Goal: Contribute content: Contribute content

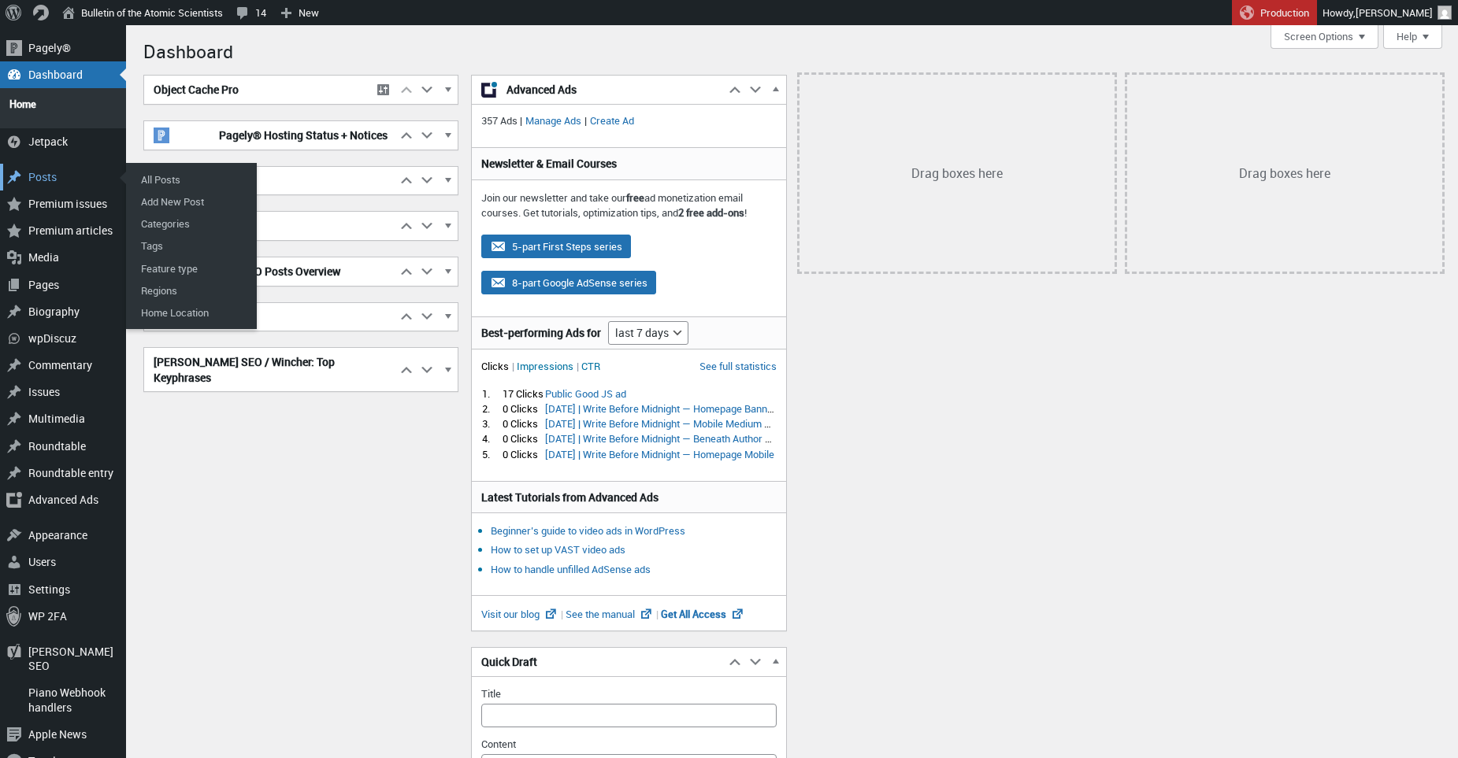
click at [56, 169] on div "Posts" at bounding box center [63, 177] width 126 height 27
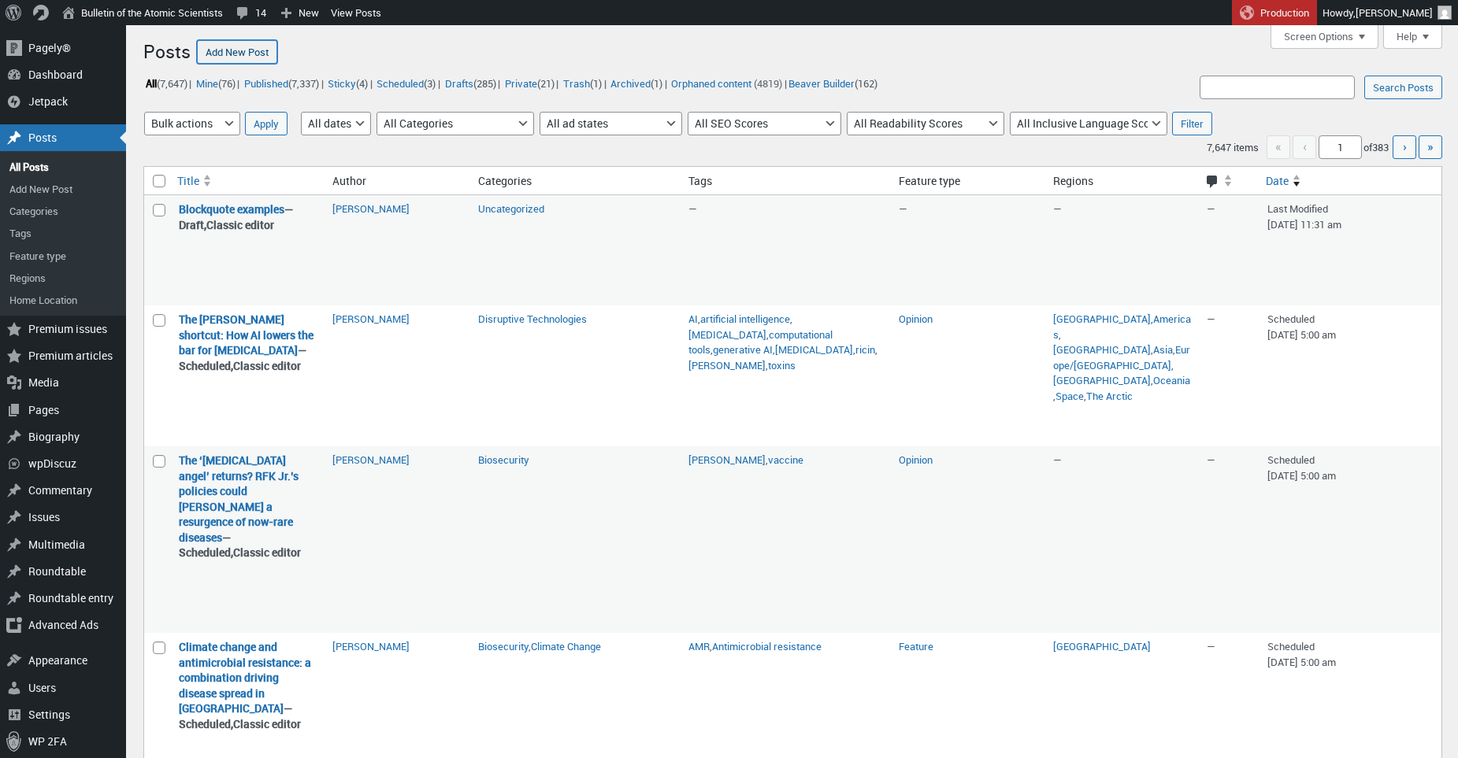
click at [251, 54] on link "Add New Post" at bounding box center [237, 52] width 80 height 24
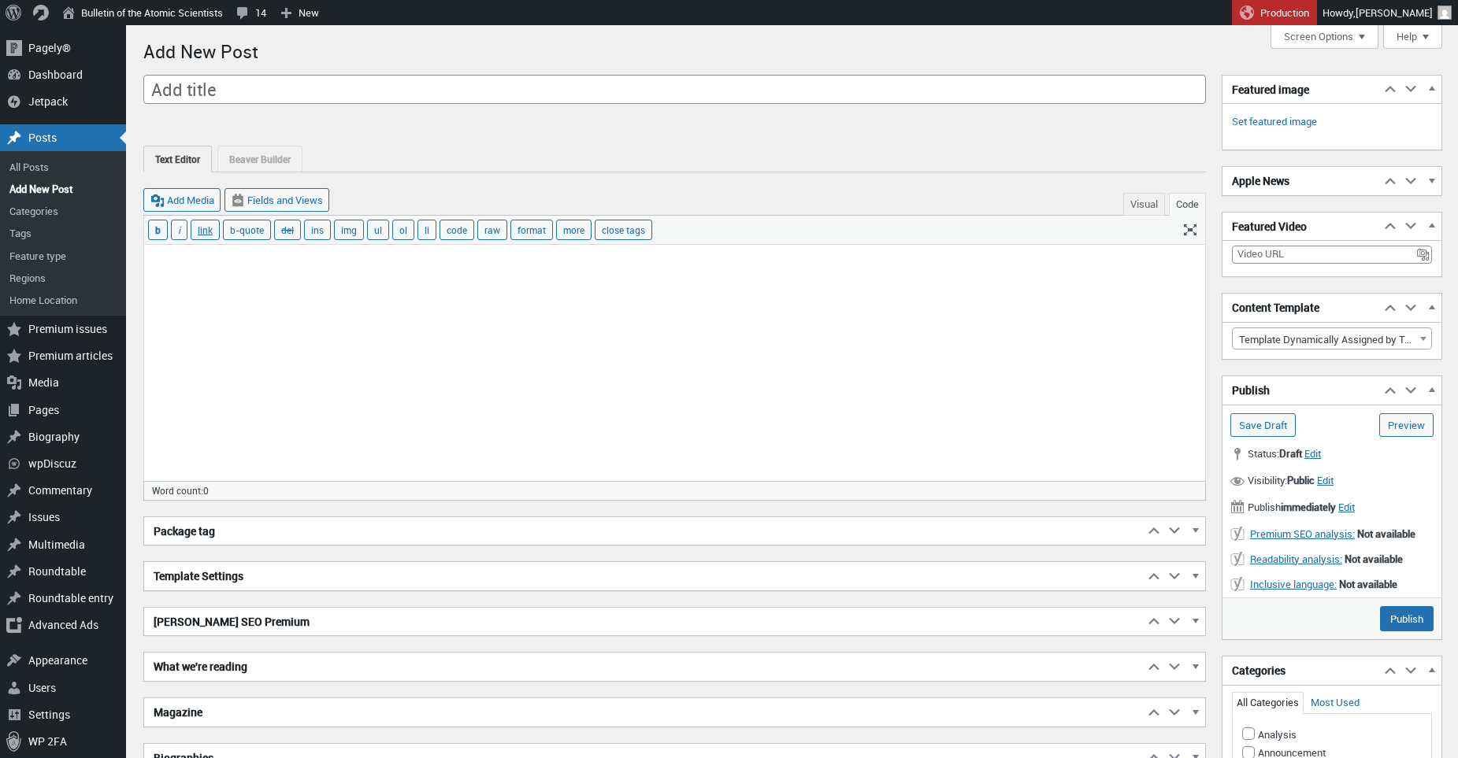
scroll to position [11, 0]
click at [436, 317] on textarea at bounding box center [674, 363] width 1061 height 236
paste textarea "As a growing number of countries look to strengthen their domestic energy produ…"
type textarea "As a growing number of countries look to strengthen their domestic energy produ…"
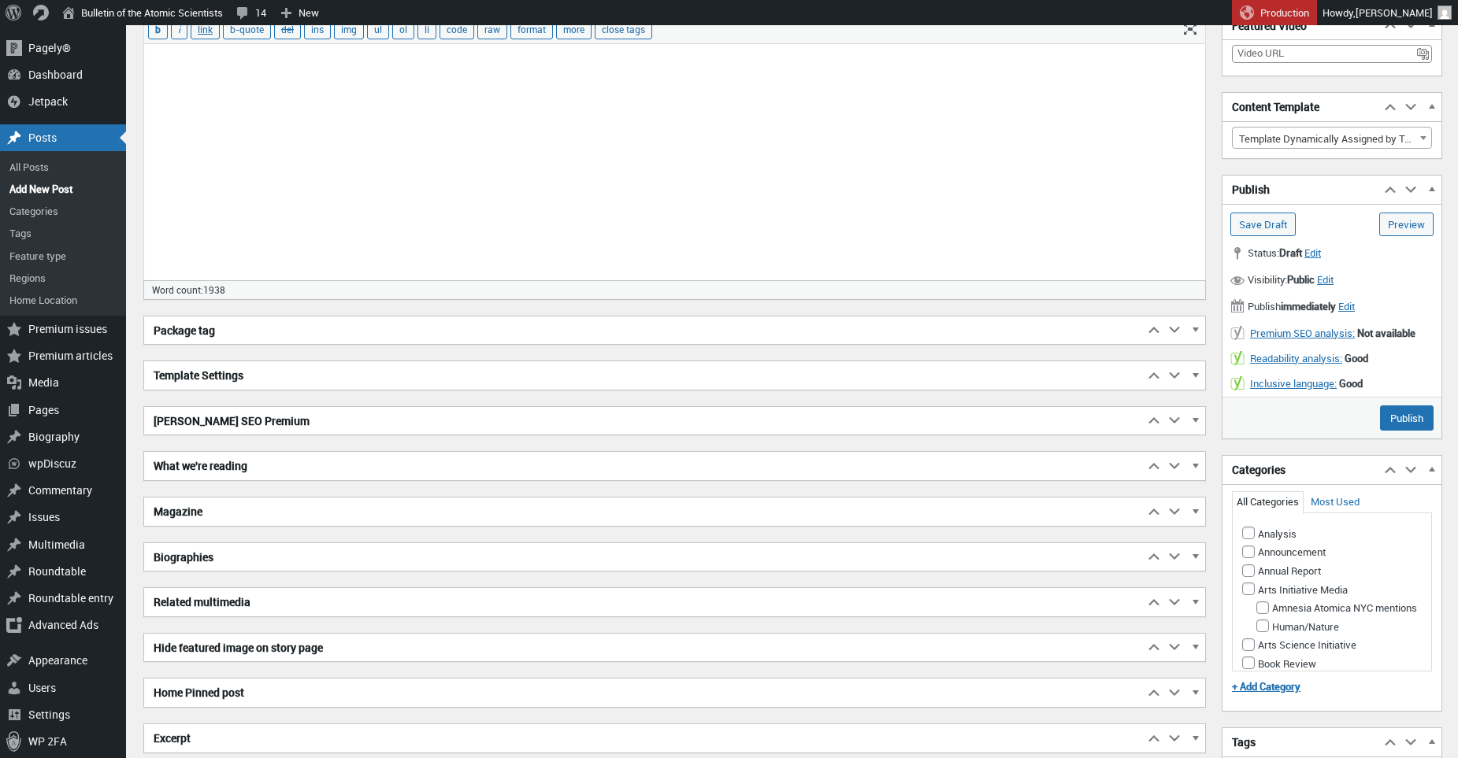
scroll to position [0, 0]
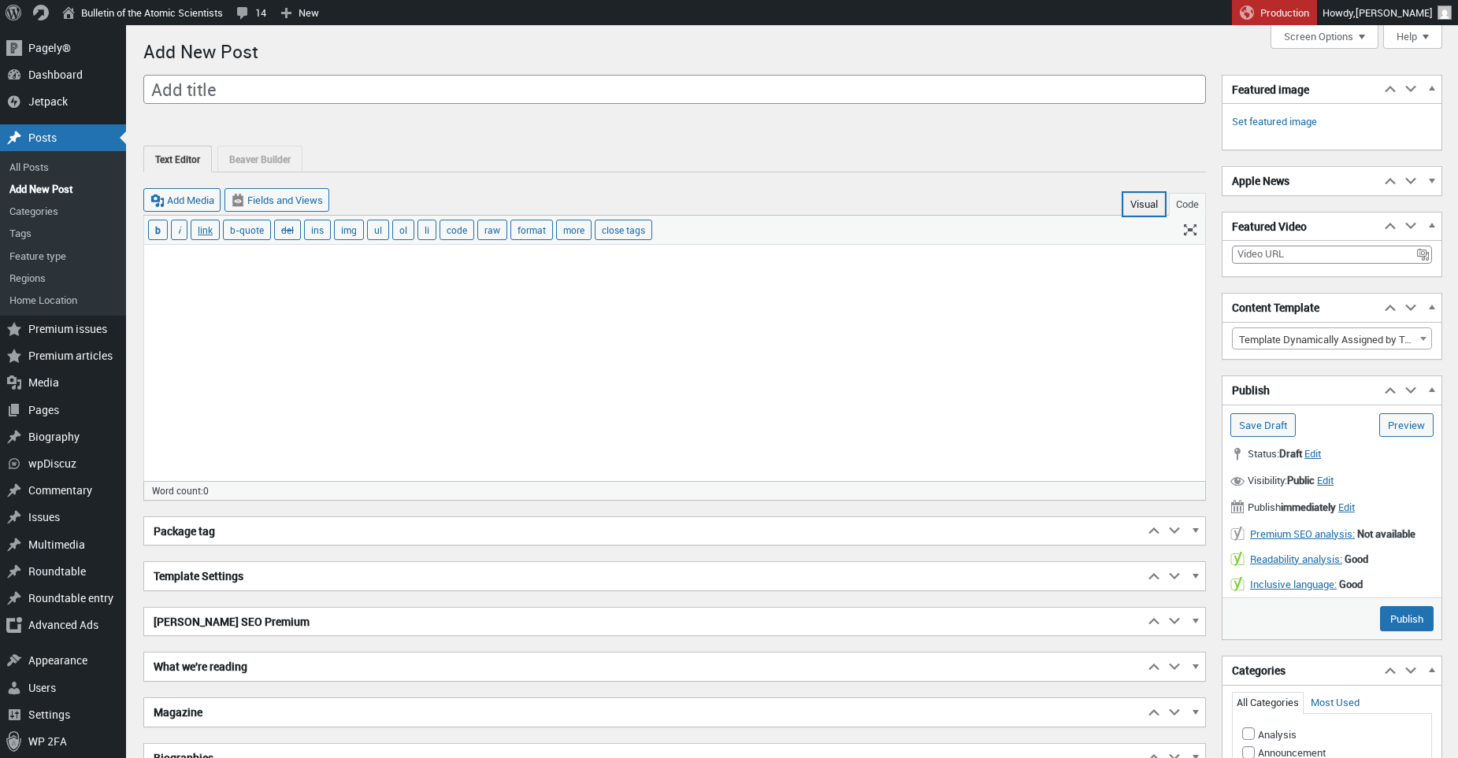
click at [1134, 210] on button "Visual" at bounding box center [1144, 204] width 42 height 23
type textarea "<span data-mce-type="bookmark" style="display: inline-block; width: 0px; overfl…"
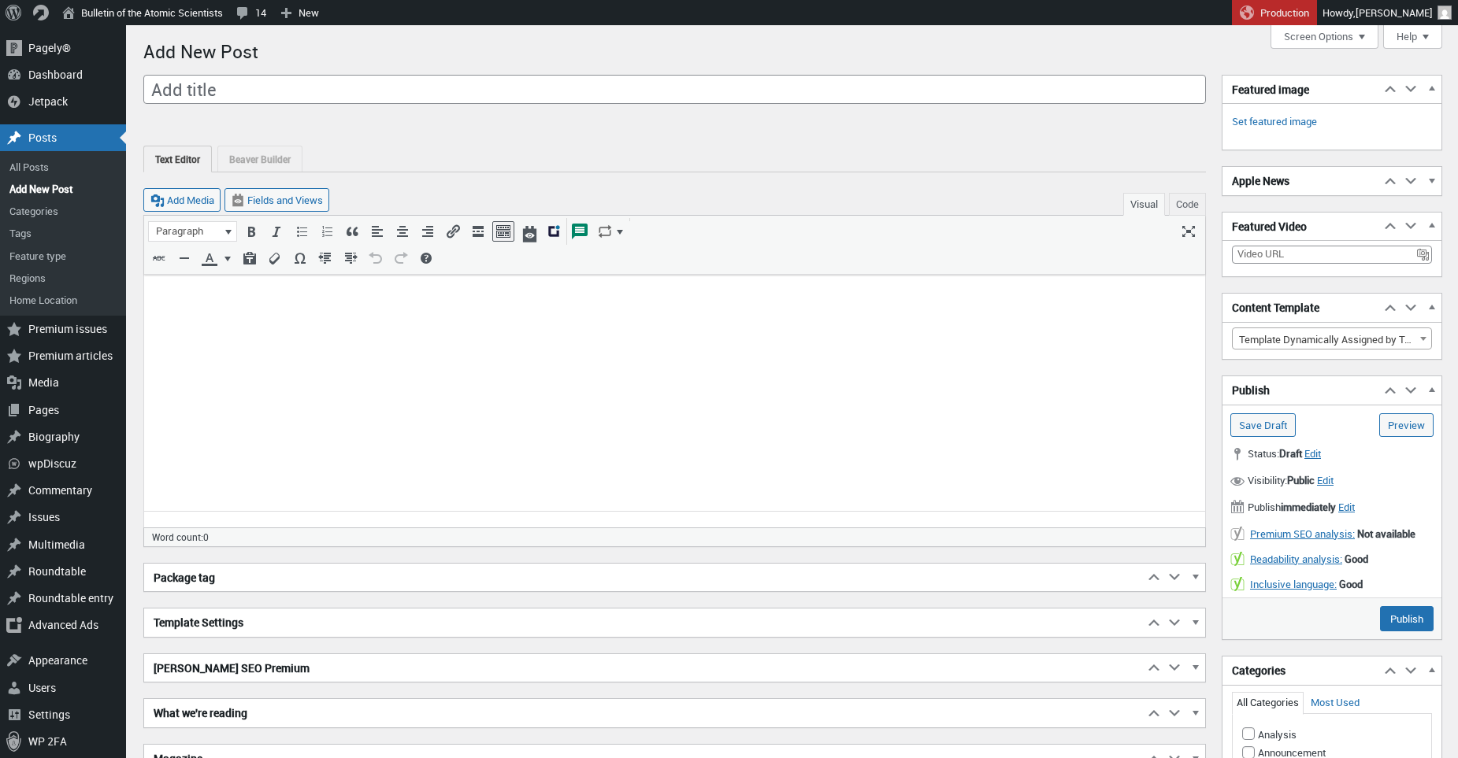
click at [328, 303] on p "﻿" at bounding box center [675, 293] width 1042 height 19
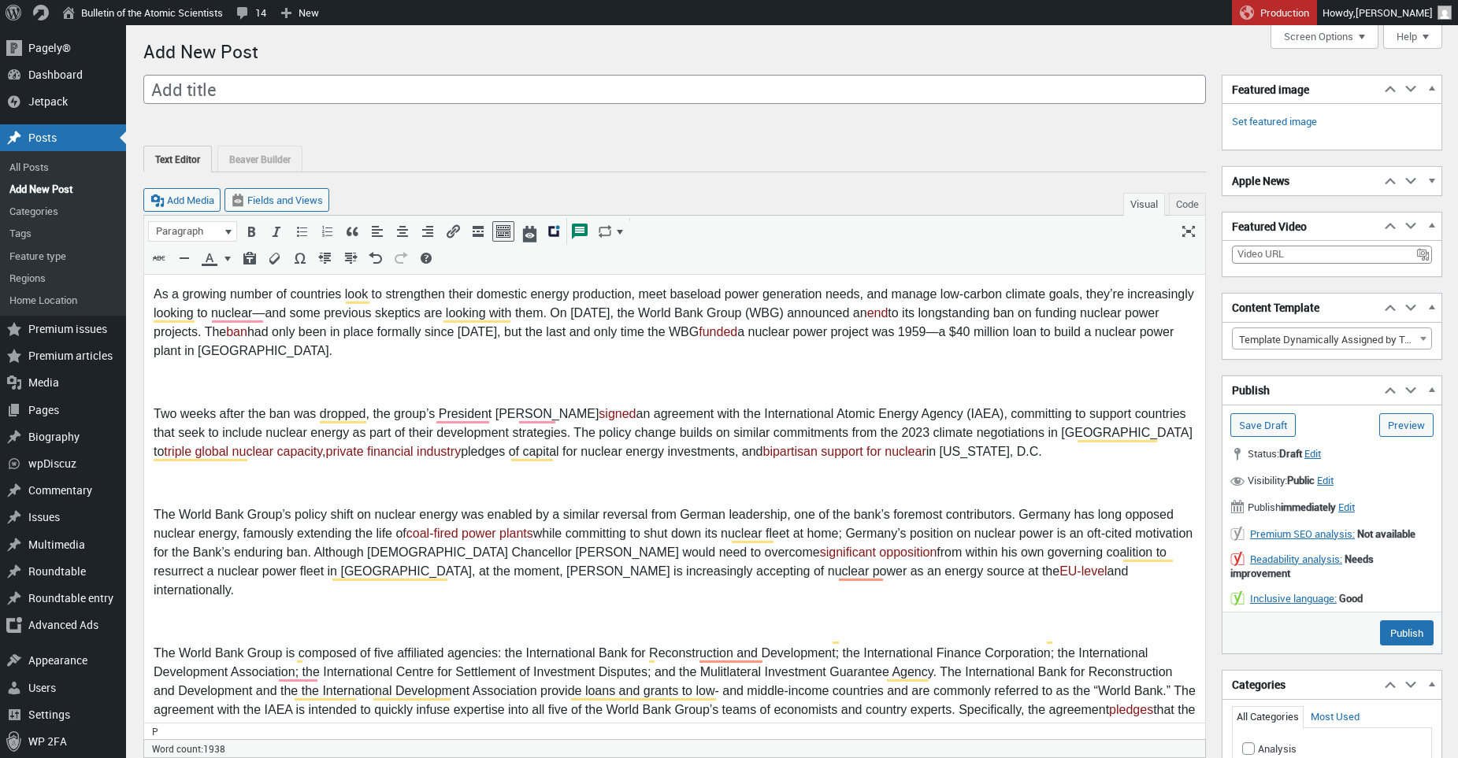
click at [314, 380] on p "To enrich screen reader interactions, please activate Accessibility in Grammarl…" at bounding box center [675, 382] width 1042 height 19
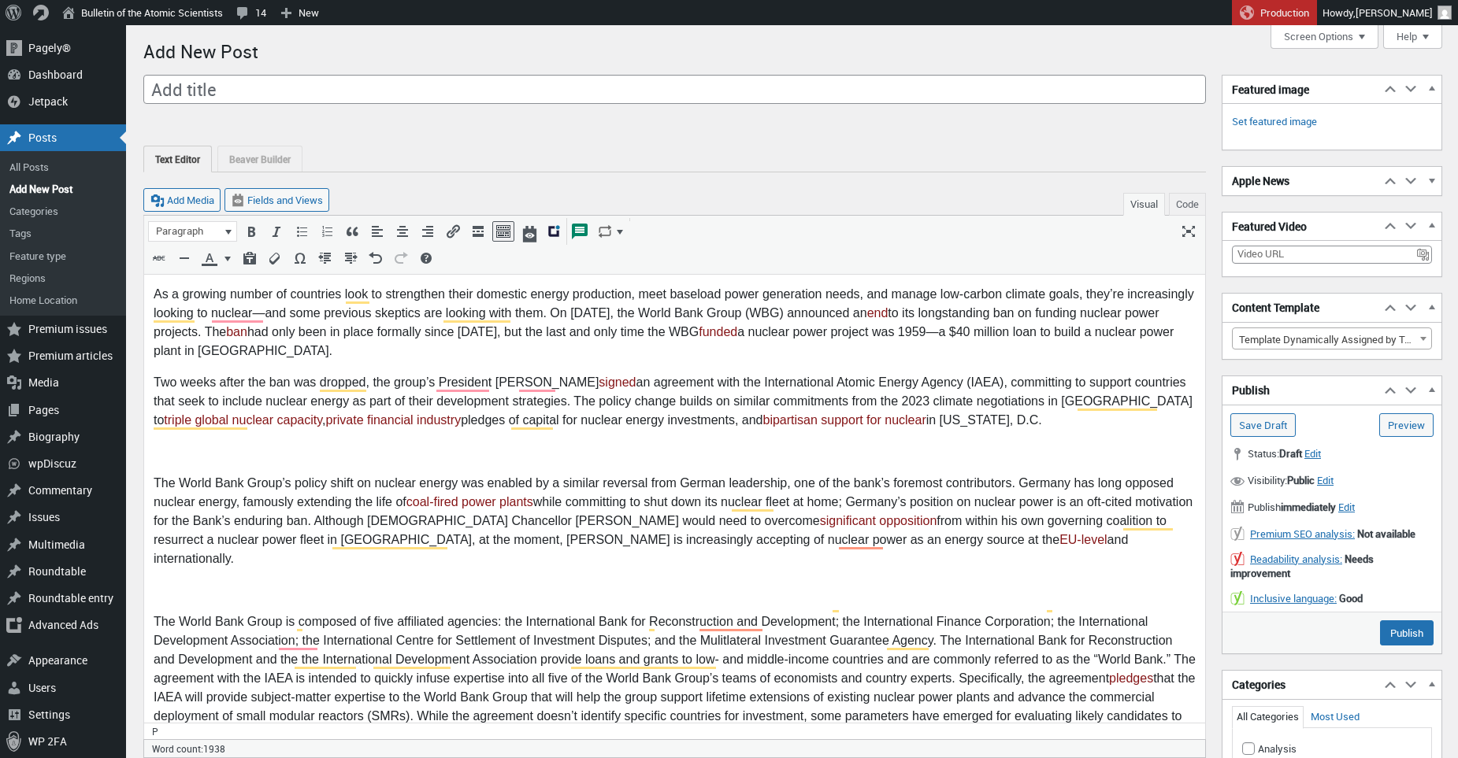
click at [258, 458] on p "To enrich screen reader interactions, please activate Accessibility in Grammarl…" at bounding box center [675, 452] width 1042 height 19
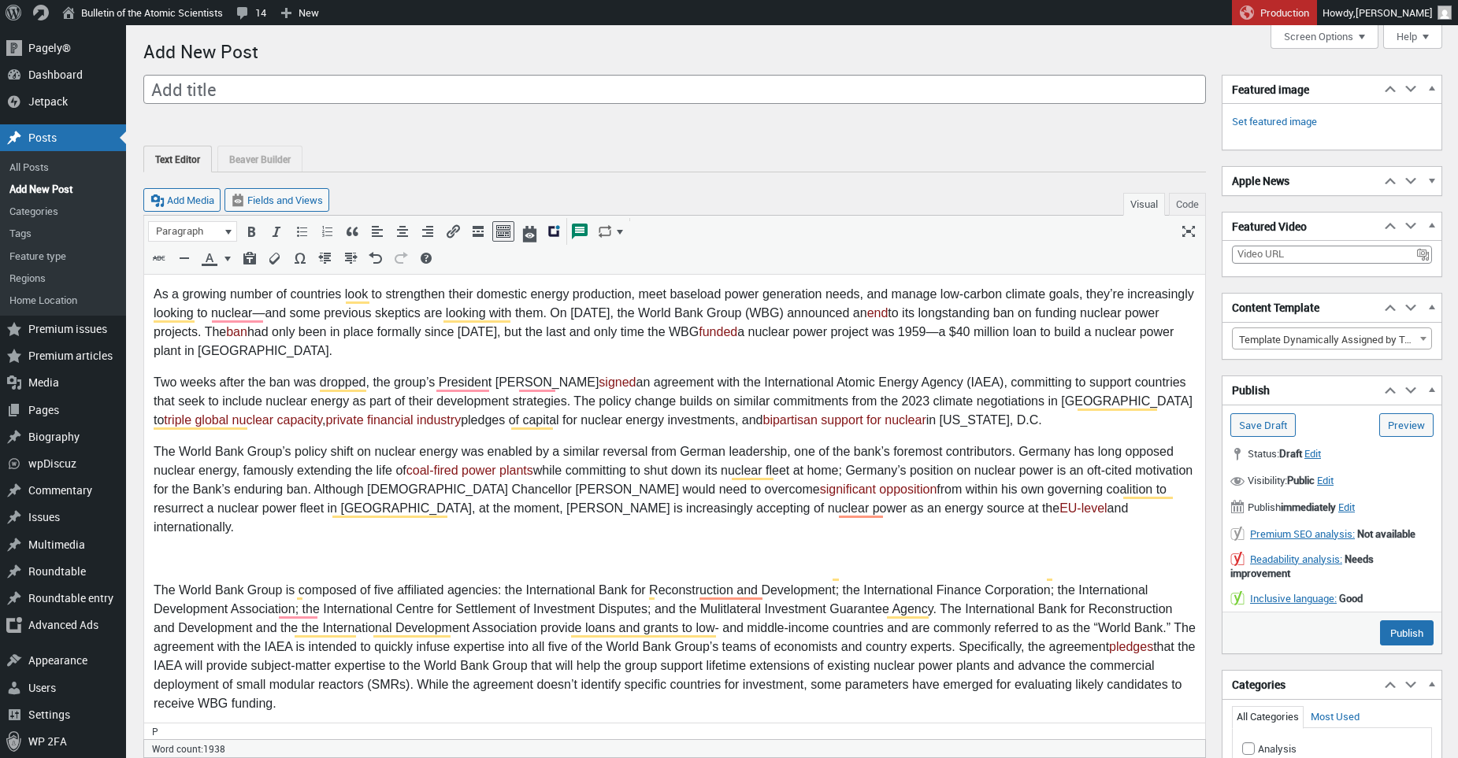
click at [189, 550] on p "To enrich screen reader interactions, please activate Accessibility in Grammarl…" at bounding box center [675, 559] width 1042 height 19
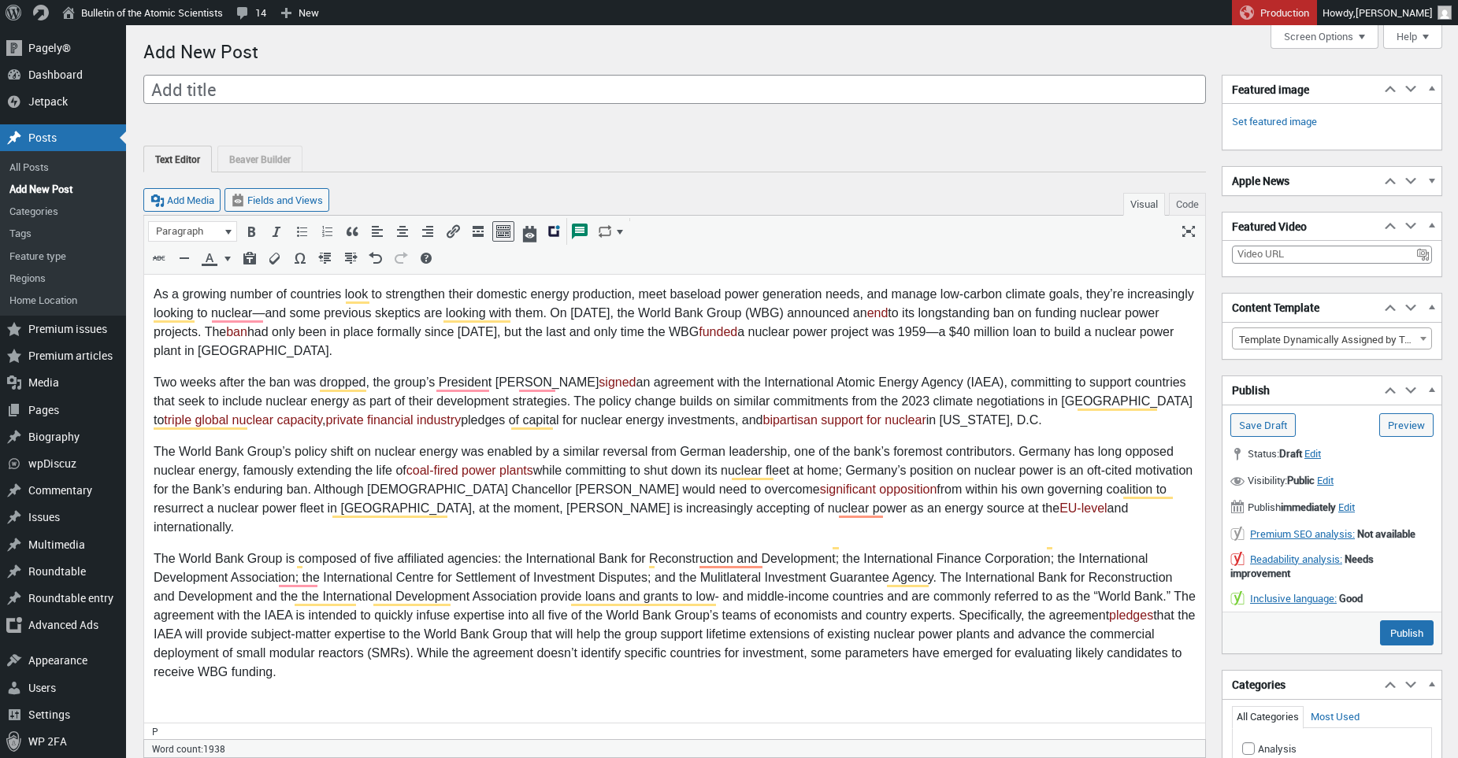
click at [172, 695] on p "To enrich screen reader interactions, please activate Accessibility in Grammarl…" at bounding box center [675, 704] width 1042 height 19
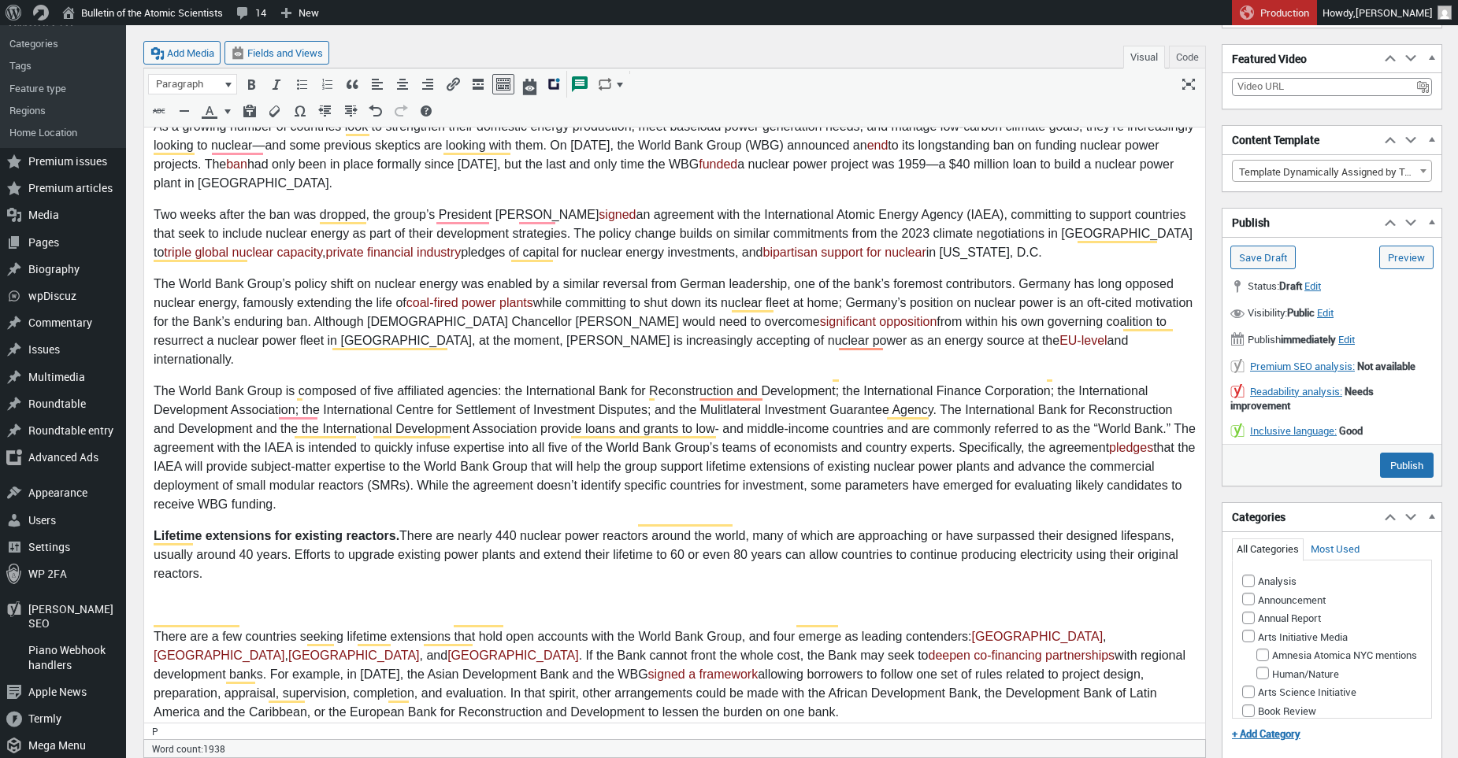
scroll to position [218, 0]
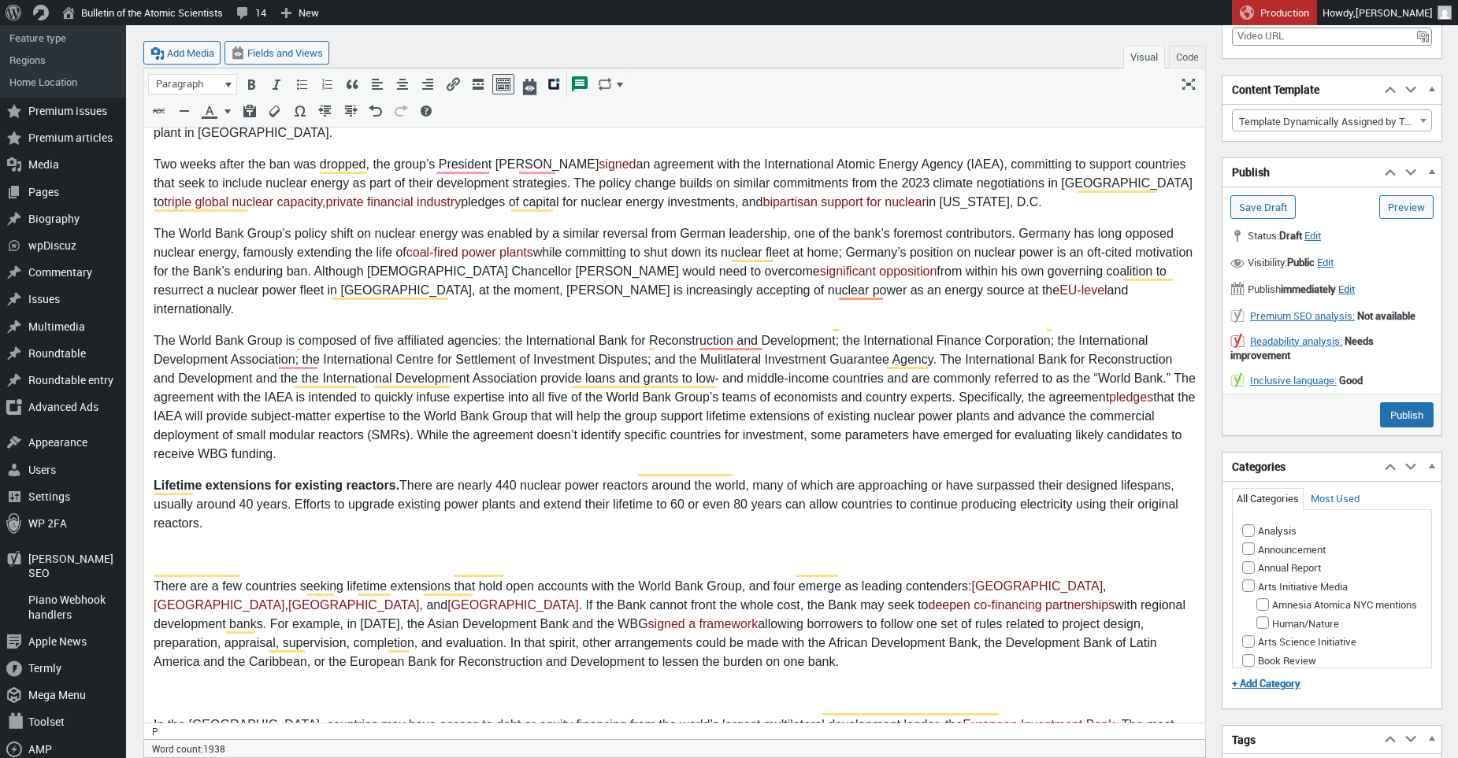
click at [195, 546] on p "To enrich screen reader interactions, please activate Accessibility in Grammarl…" at bounding box center [675, 555] width 1042 height 19
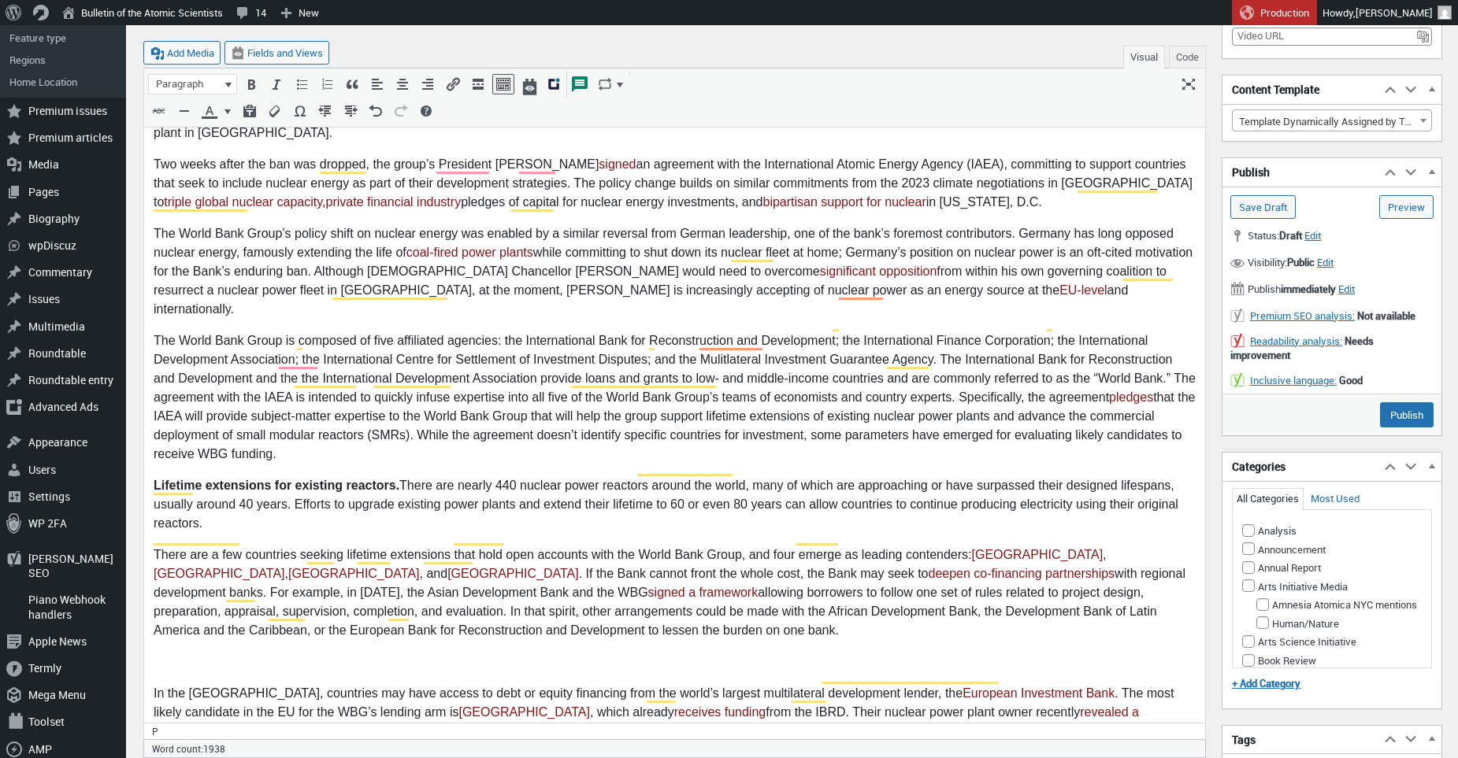
click at [189, 653] on p "To enrich screen reader interactions, please activate Accessibility in Grammarl…" at bounding box center [675, 662] width 1042 height 19
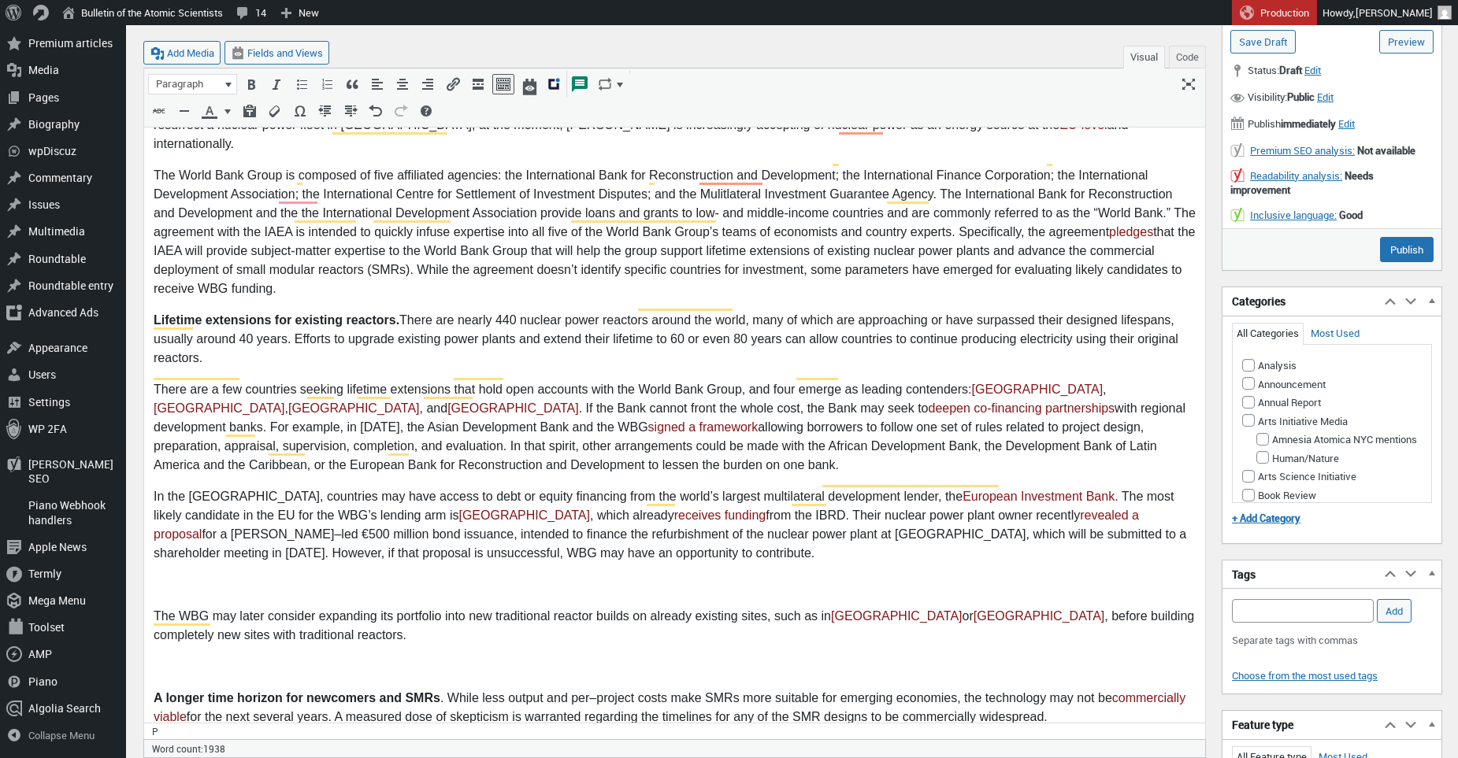
scroll to position [400, 0]
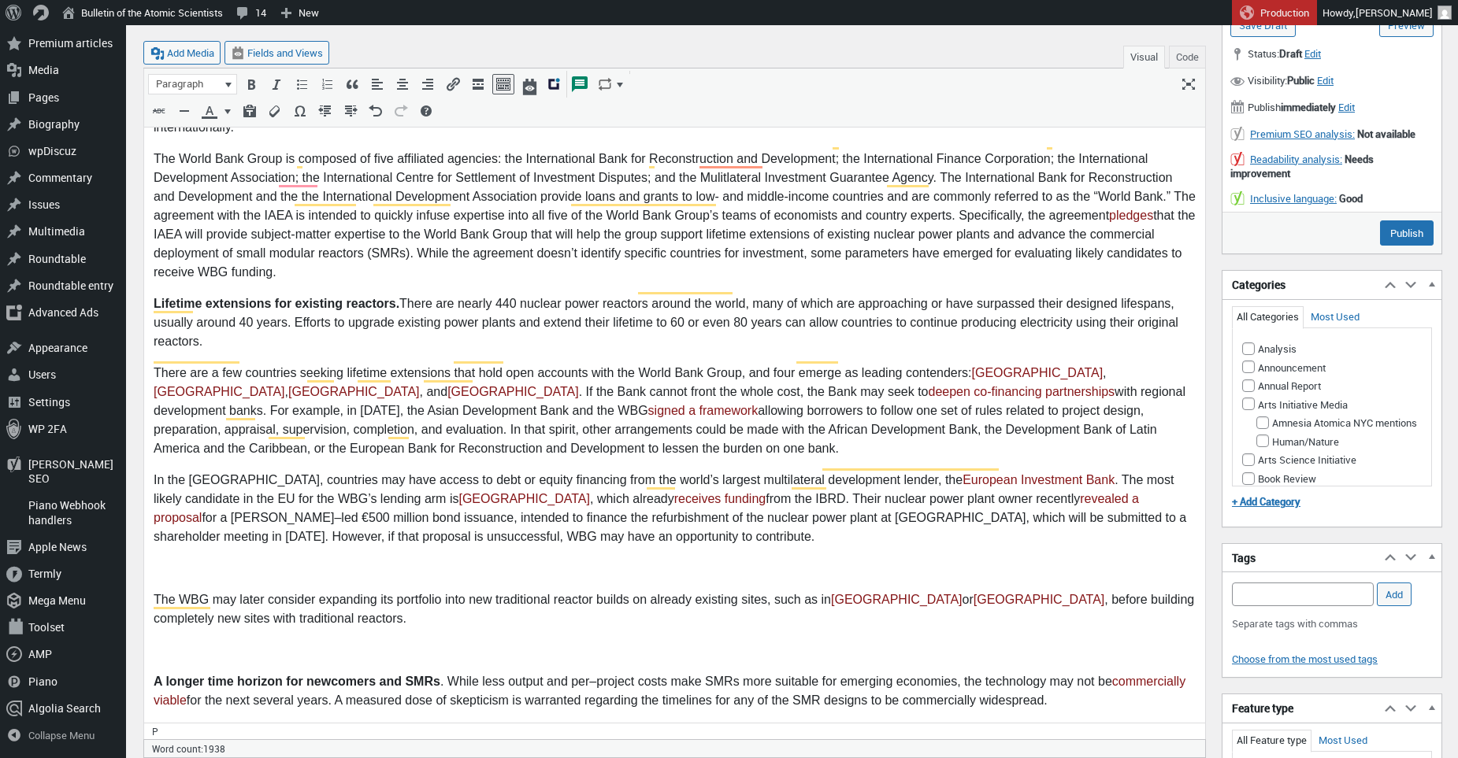
click at [180, 560] on p "To enrich screen reader interactions, please activate Accessibility in Grammarl…" at bounding box center [675, 569] width 1042 height 19
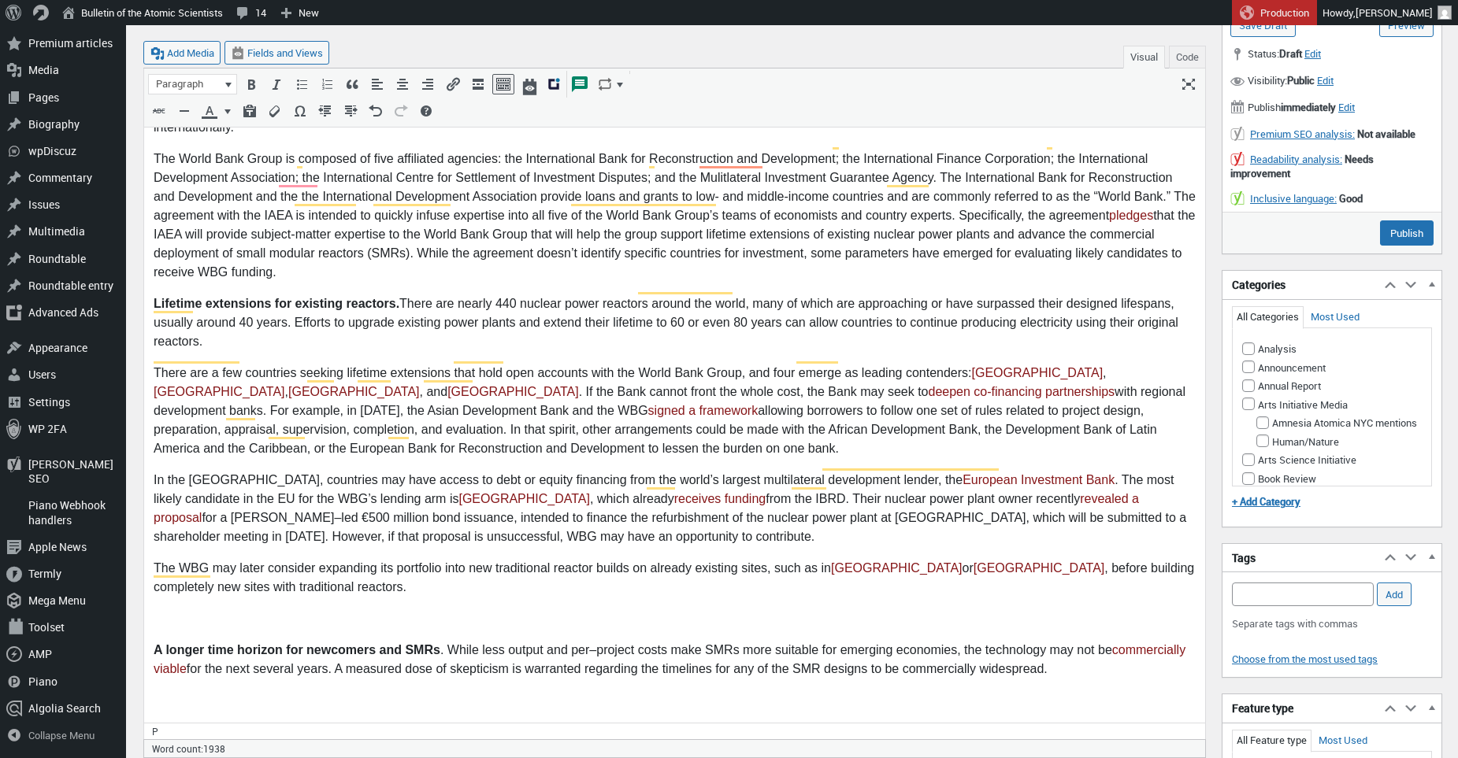
click at [178, 610] on p "To enrich screen reader interactions, please activate Accessibility in Grammarl…" at bounding box center [675, 619] width 1042 height 19
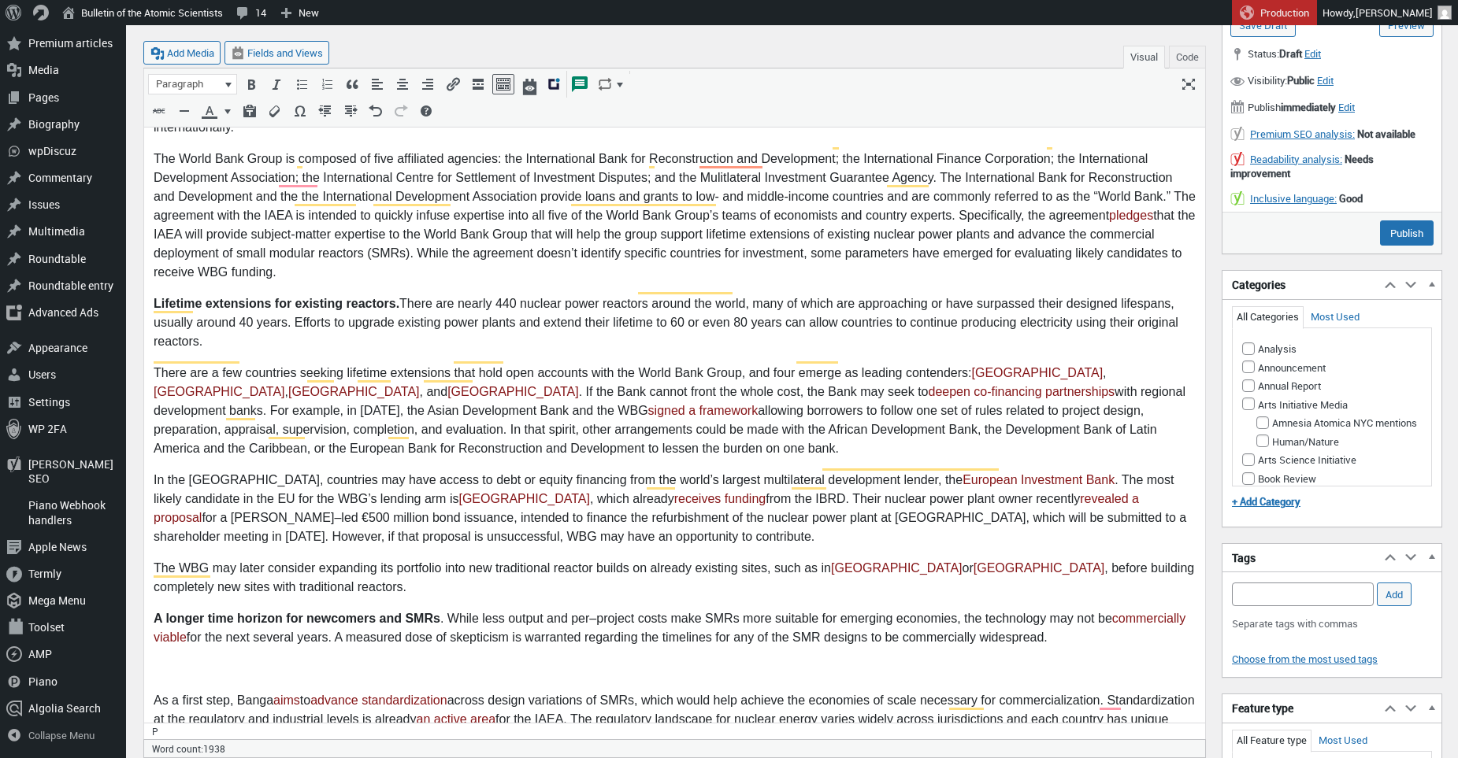
click at [202, 661] on p "To enrich screen reader interactions, please activate Accessibility in Grammarl…" at bounding box center [675, 670] width 1042 height 19
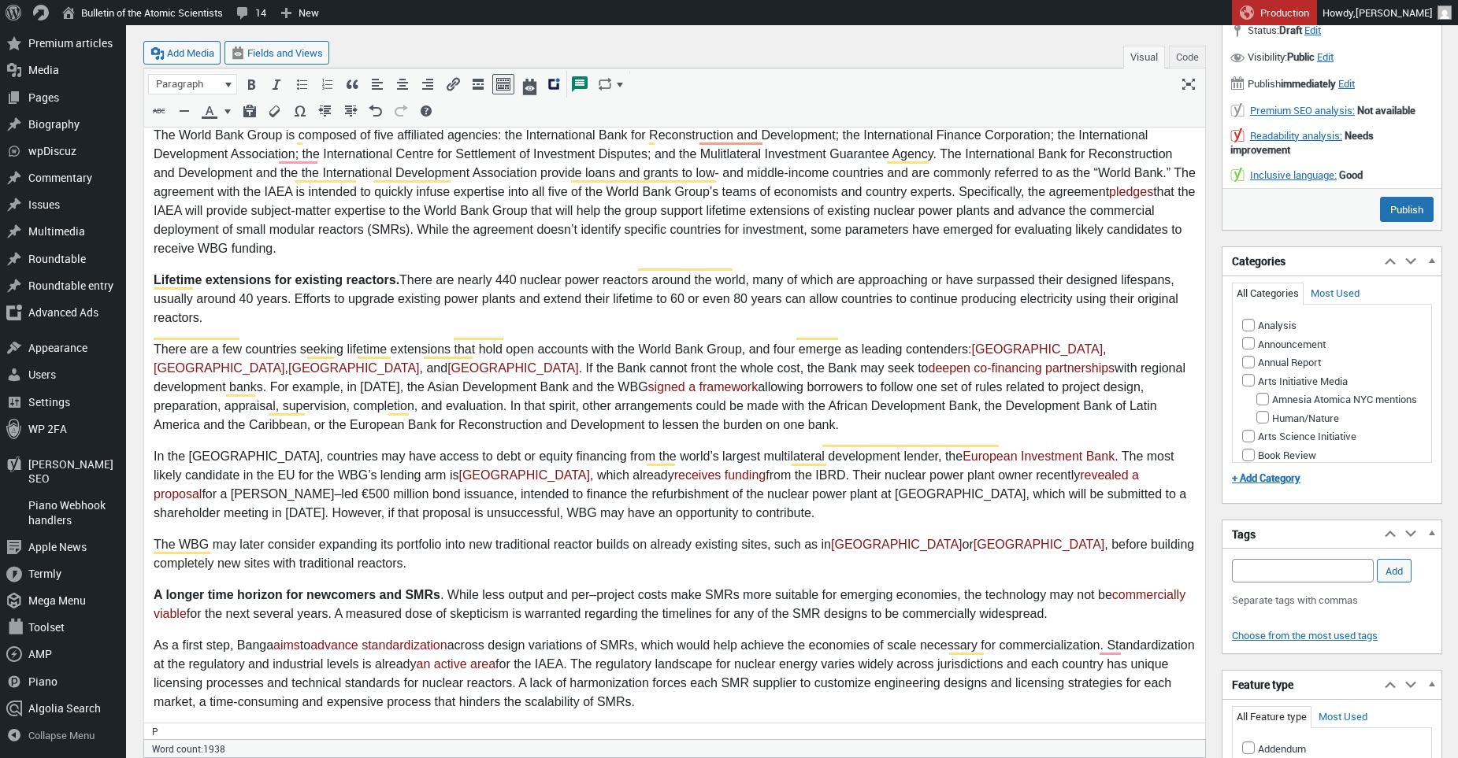
scroll to position [599, 0]
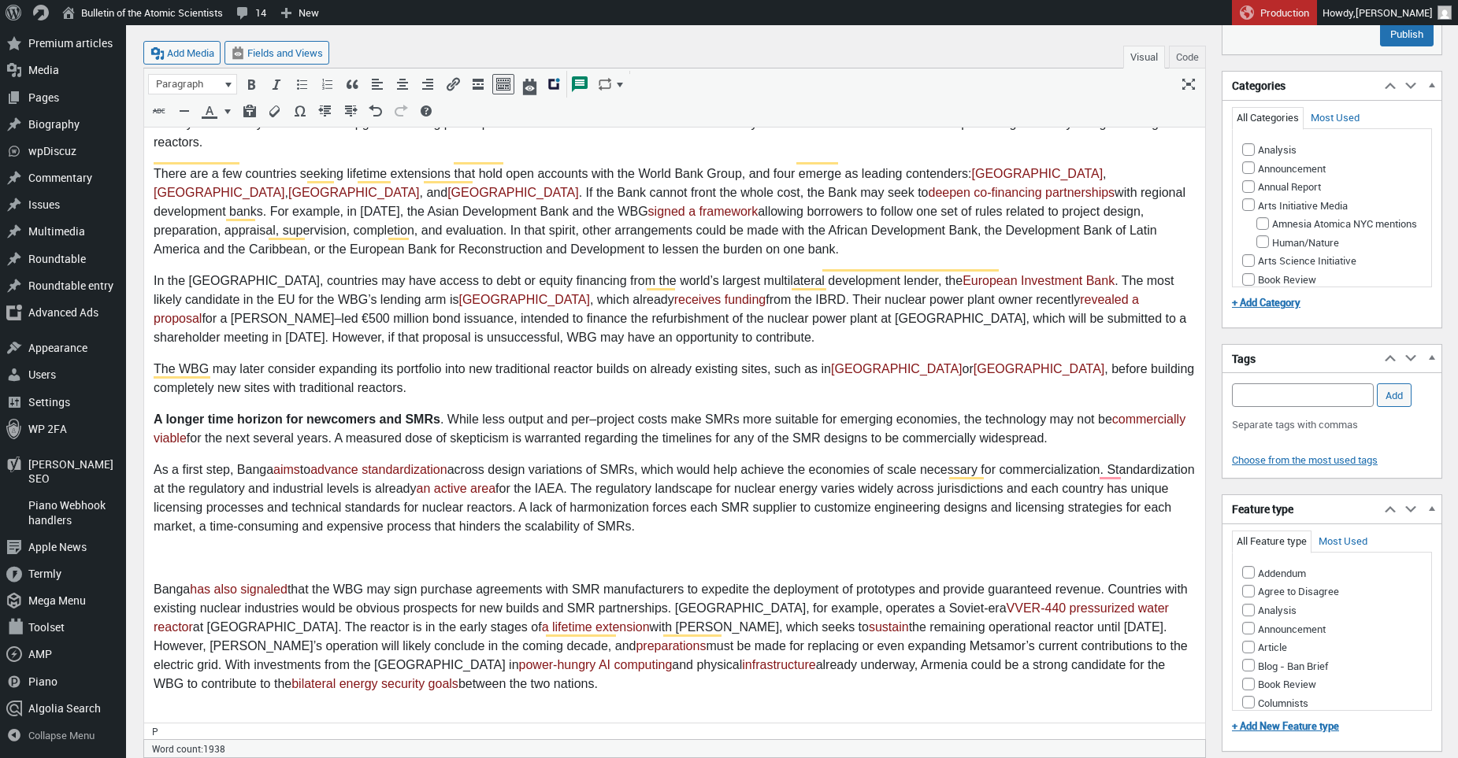
click at [188, 550] on p "To enrich screen reader interactions, please activate Accessibility in Grammarl…" at bounding box center [675, 559] width 1042 height 19
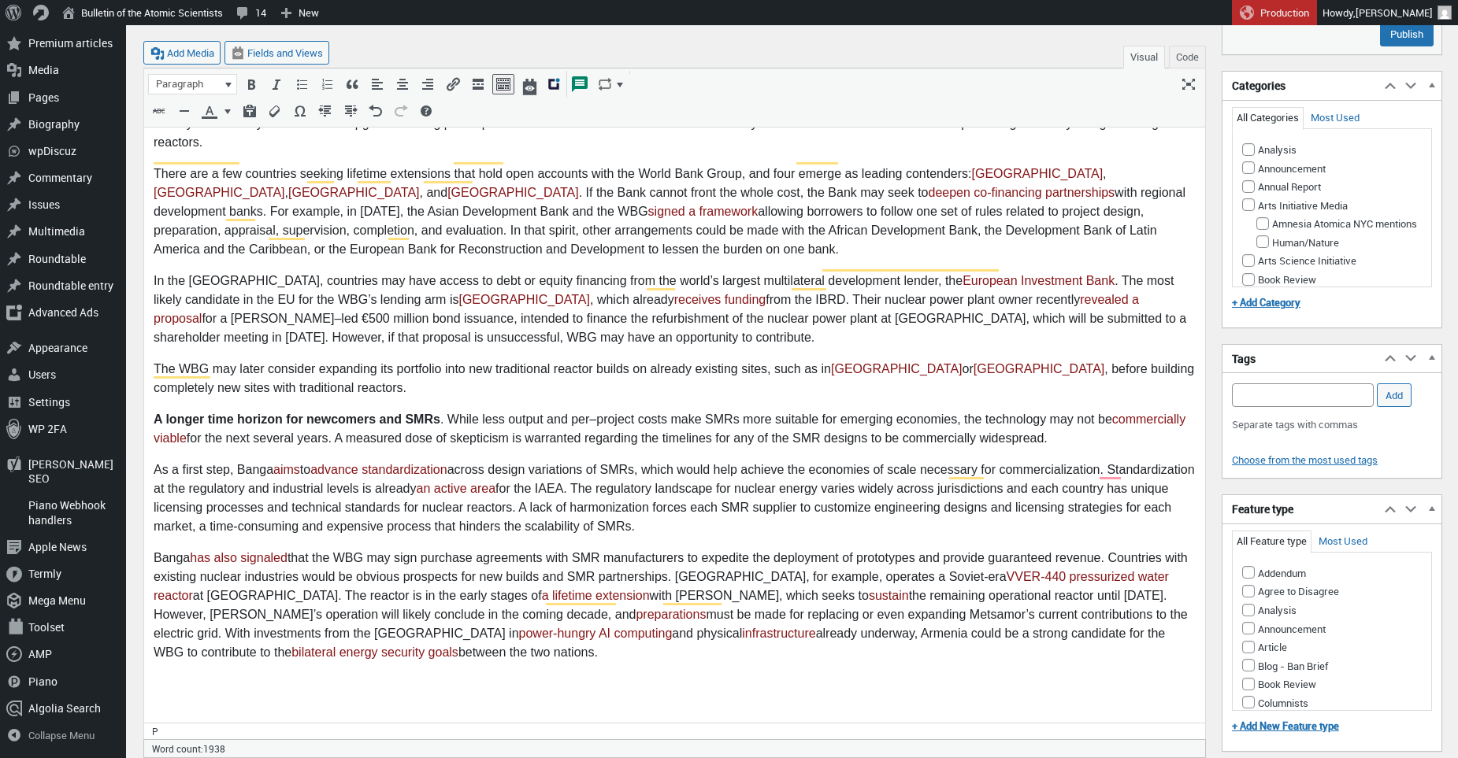
click at [188, 676] on p "To enrich screen reader interactions, please activate Accessibility in Grammarl…" at bounding box center [675, 685] width 1042 height 19
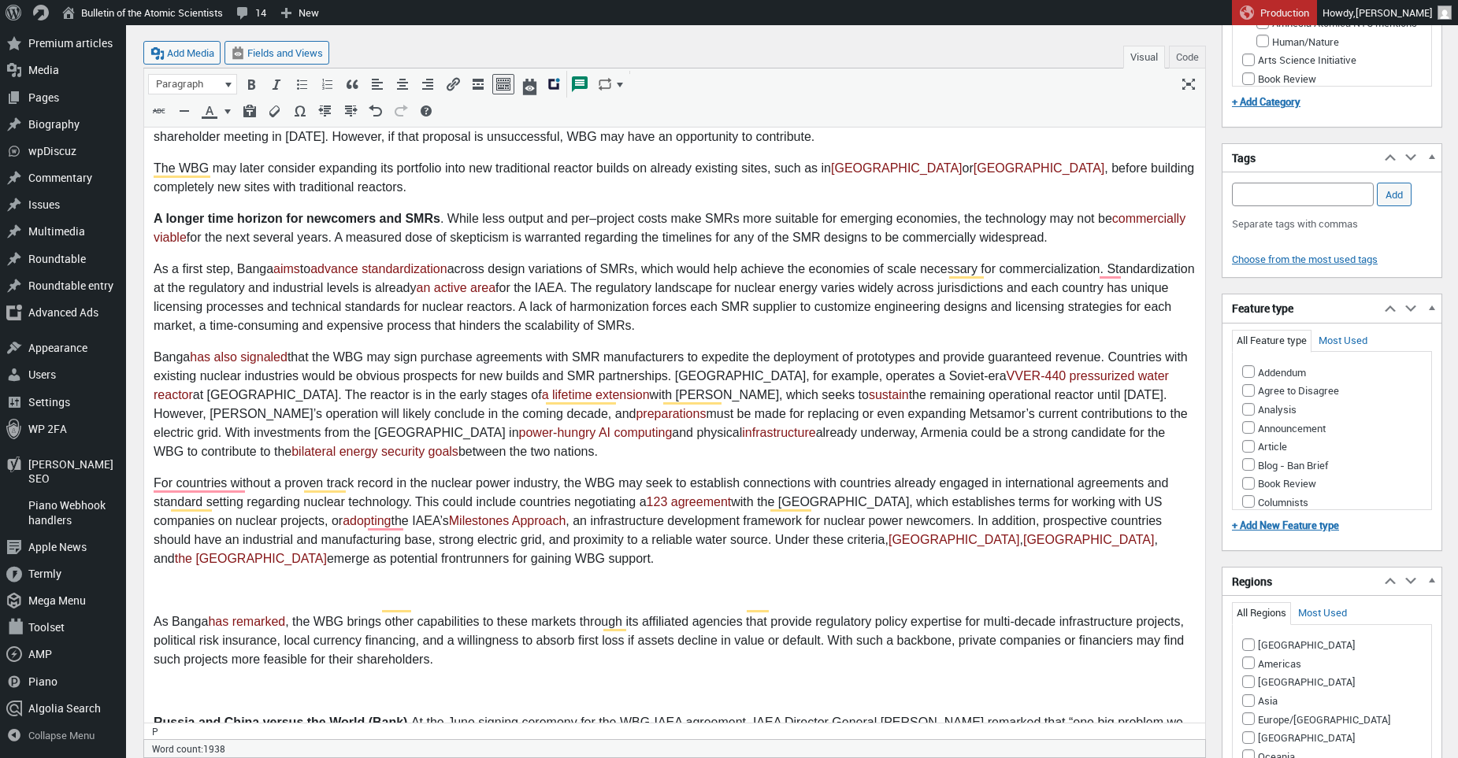
scroll to position [813, 0]
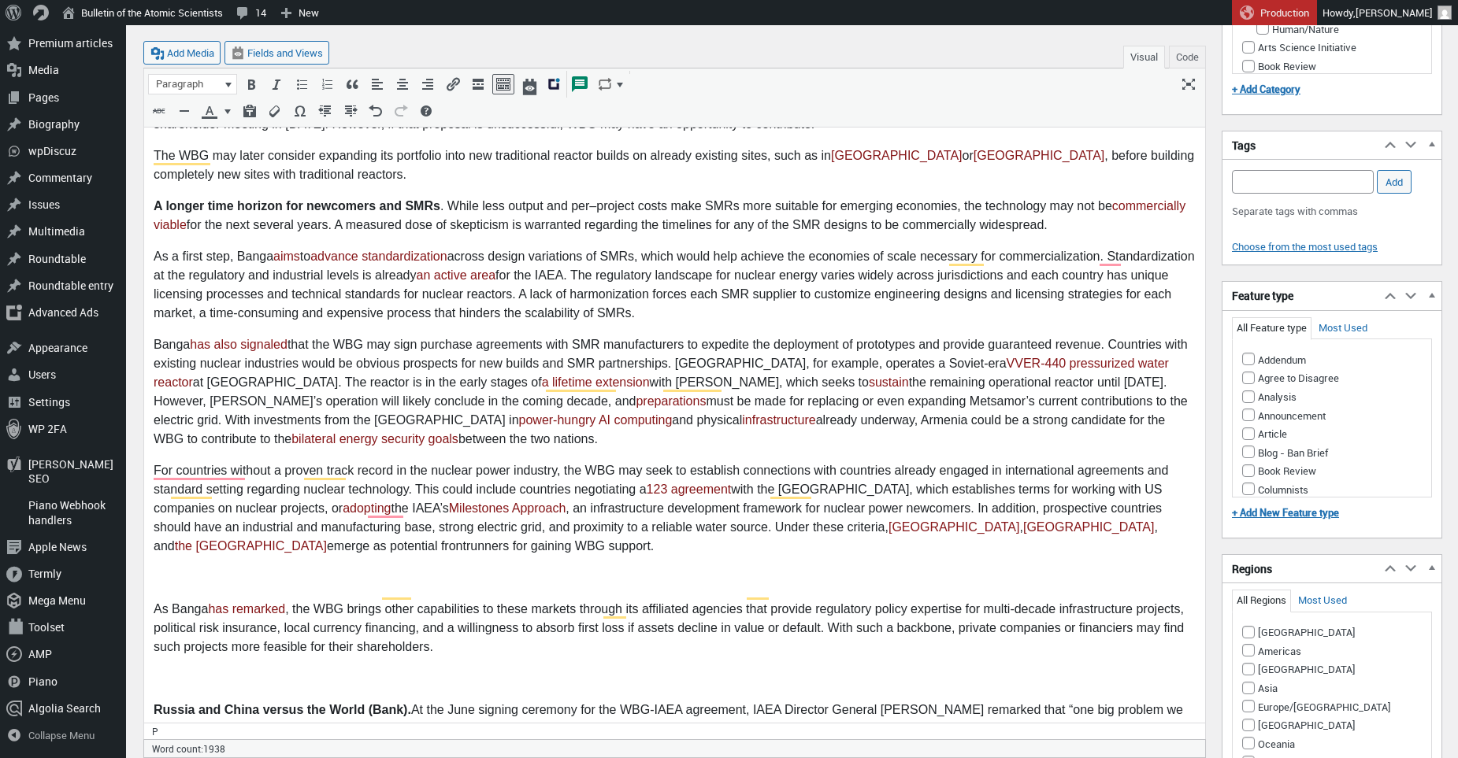
click at [269, 569] on p "To enrich screen reader interactions, please activate Accessibility in Grammarl…" at bounding box center [675, 578] width 1042 height 19
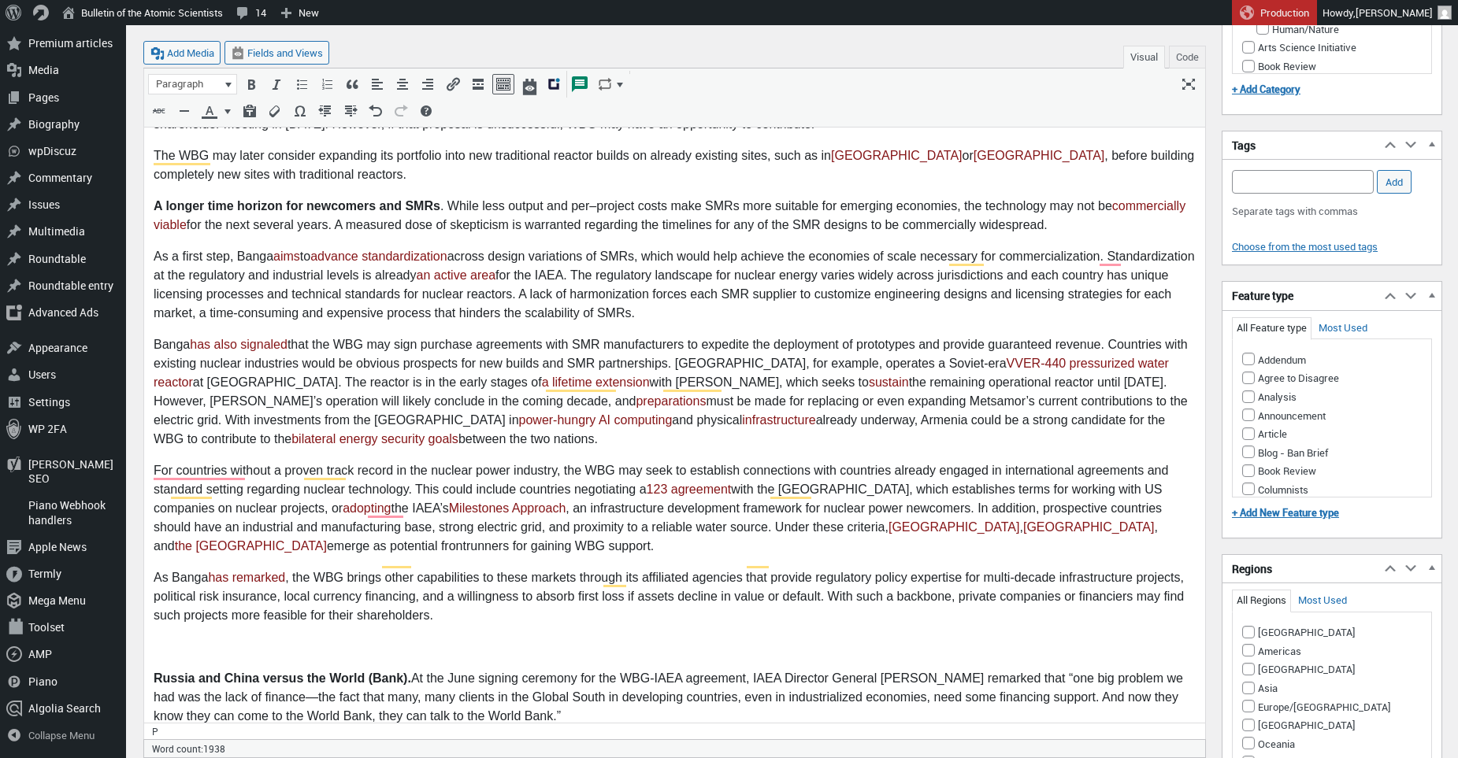
click at [206, 639] on p "To enrich screen reader interactions, please activate Accessibility in Grammarl…" at bounding box center [675, 648] width 1042 height 19
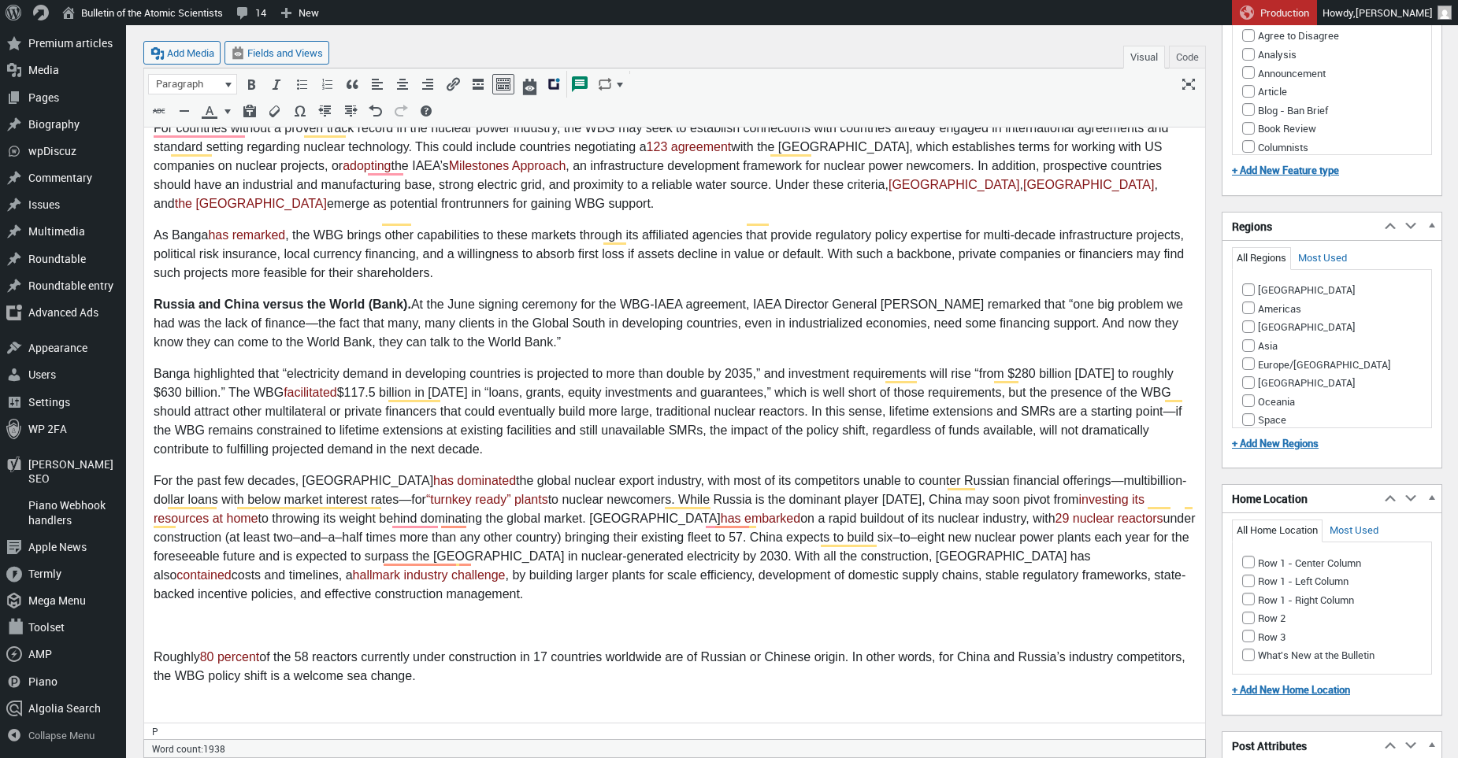
scroll to position [1221, 0]
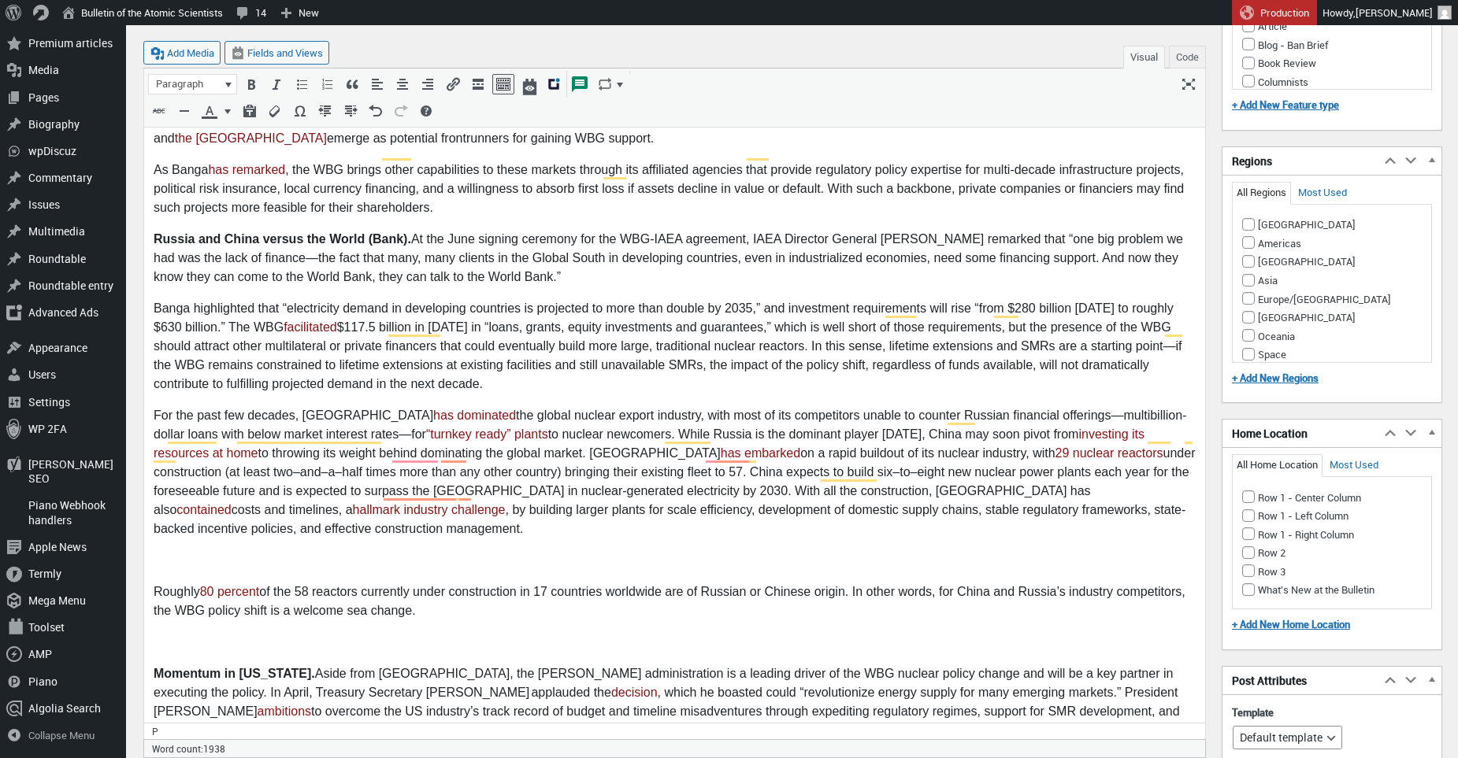
click at [175, 552] on p "To enrich screen reader interactions, please activate Accessibility in Grammarl…" at bounding box center [675, 561] width 1042 height 19
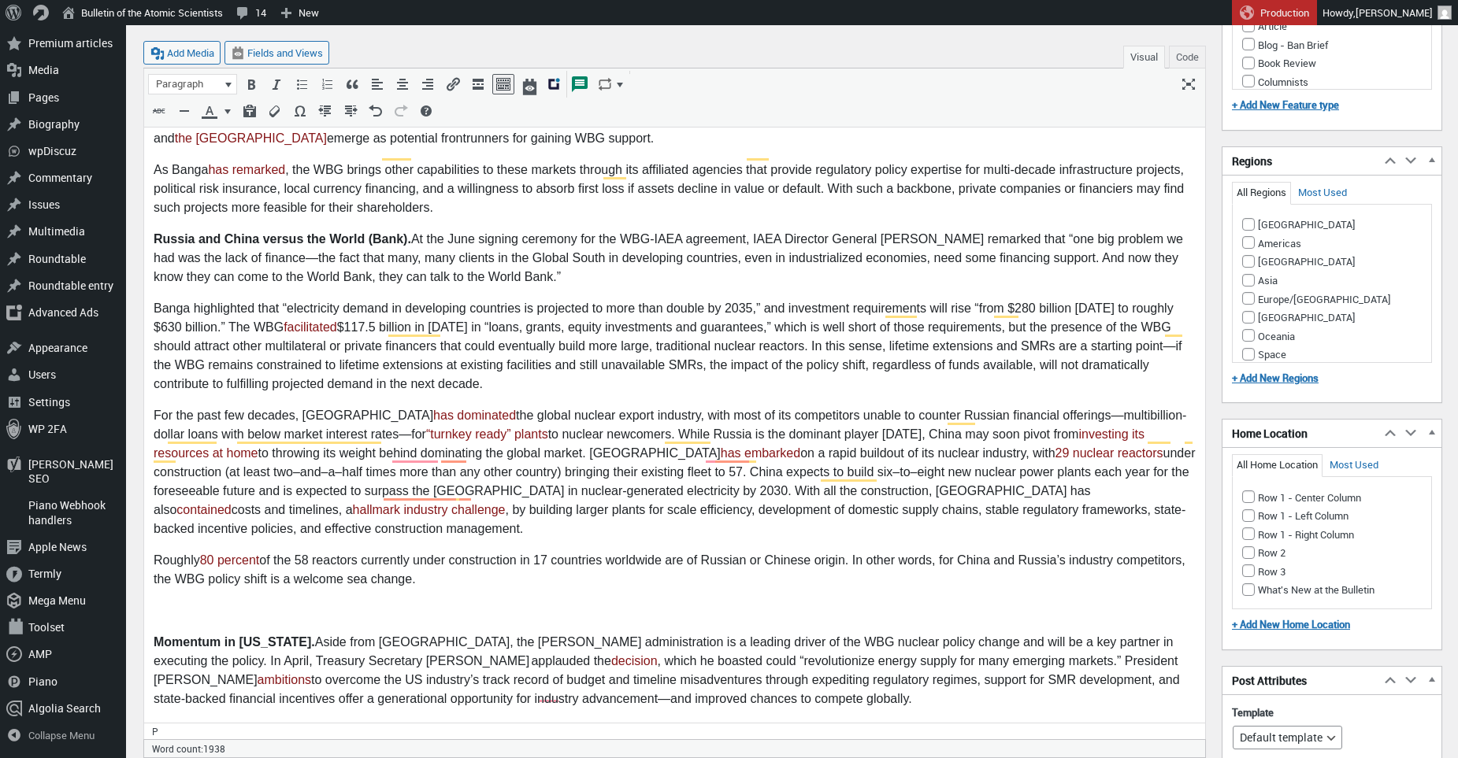
click at [177, 602] on p "To enrich screen reader interactions, please activate Accessibility in Grammarl…" at bounding box center [675, 611] width 1042 height 19
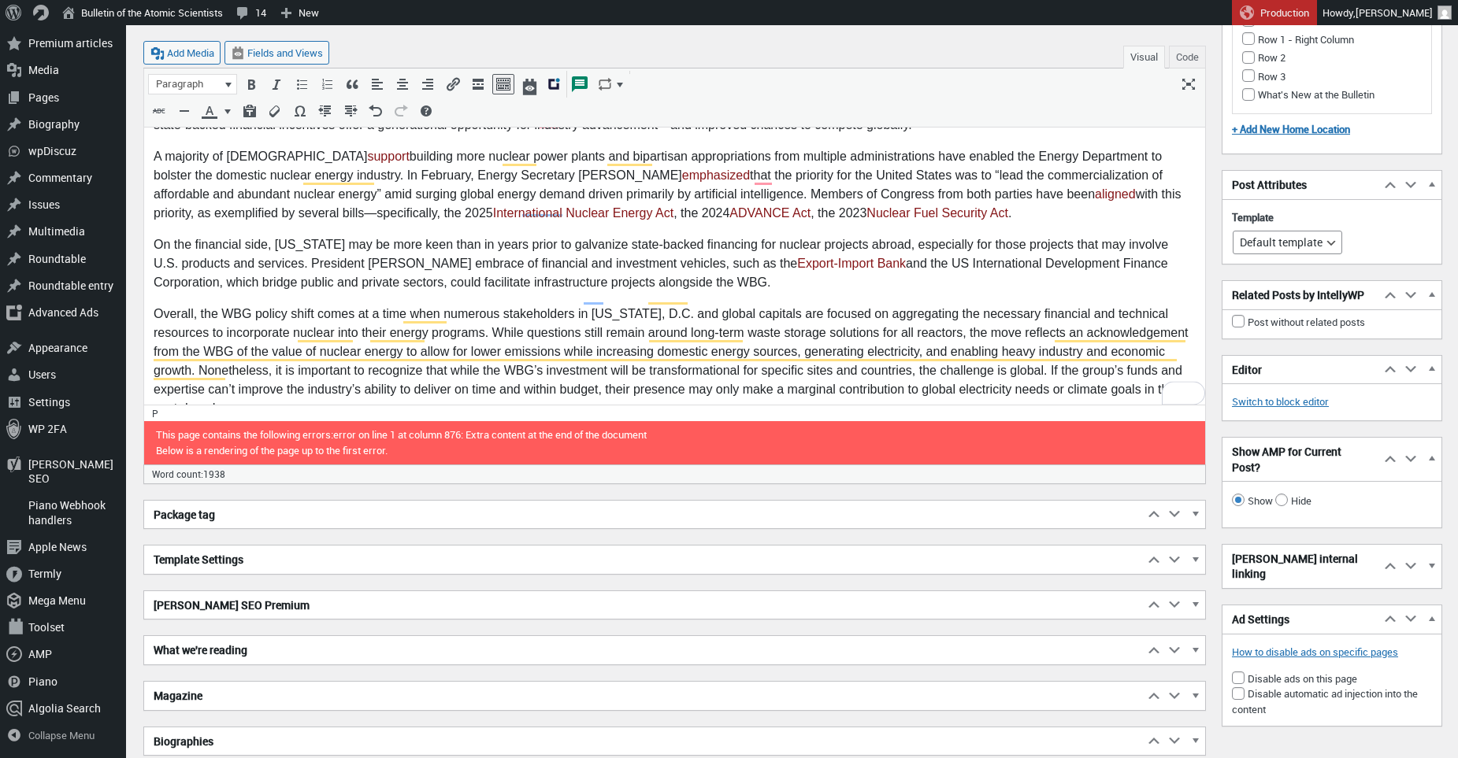
scroll to position [1779, 0]
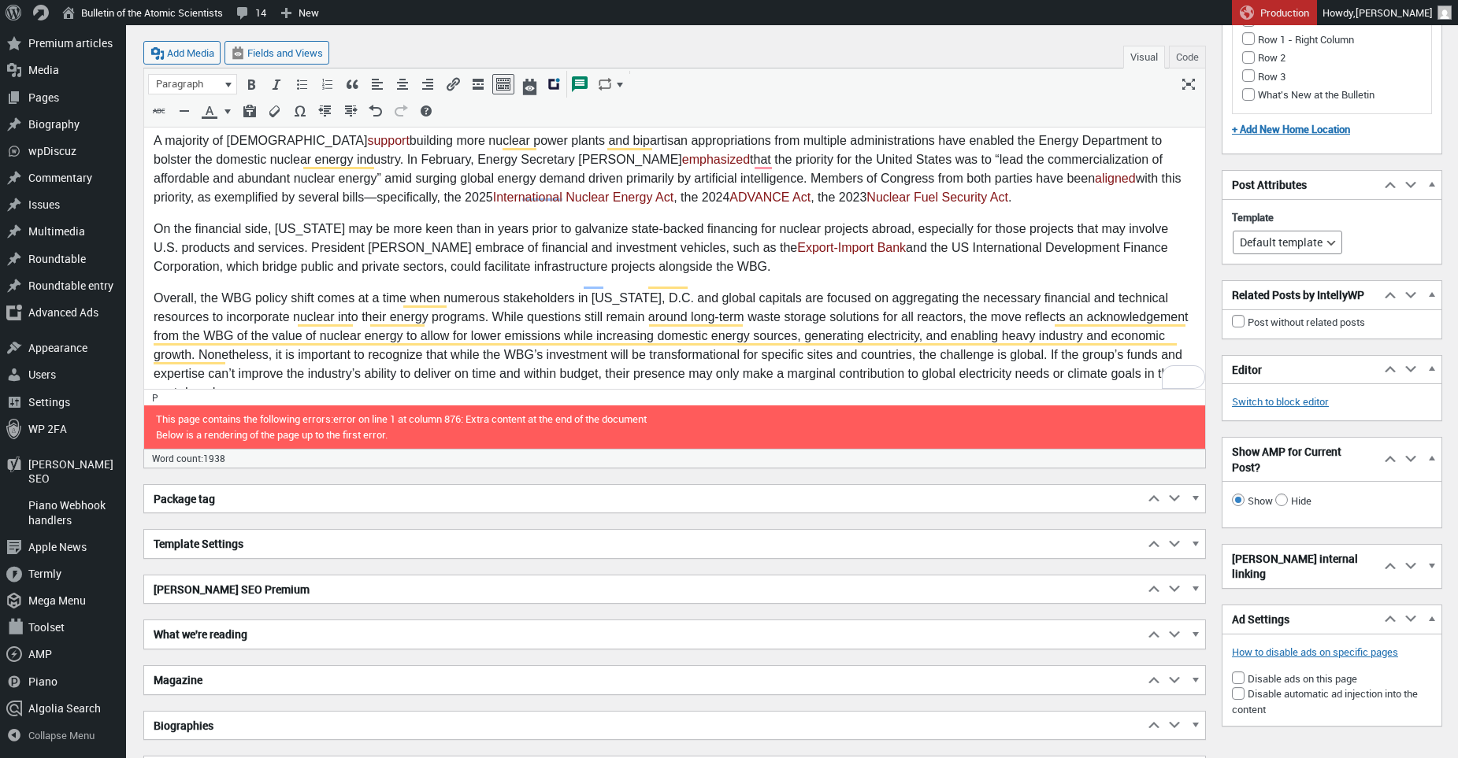
click at [199, 728] on h2 "Biographies" at bounding box center [643, 726] width 999 height 28
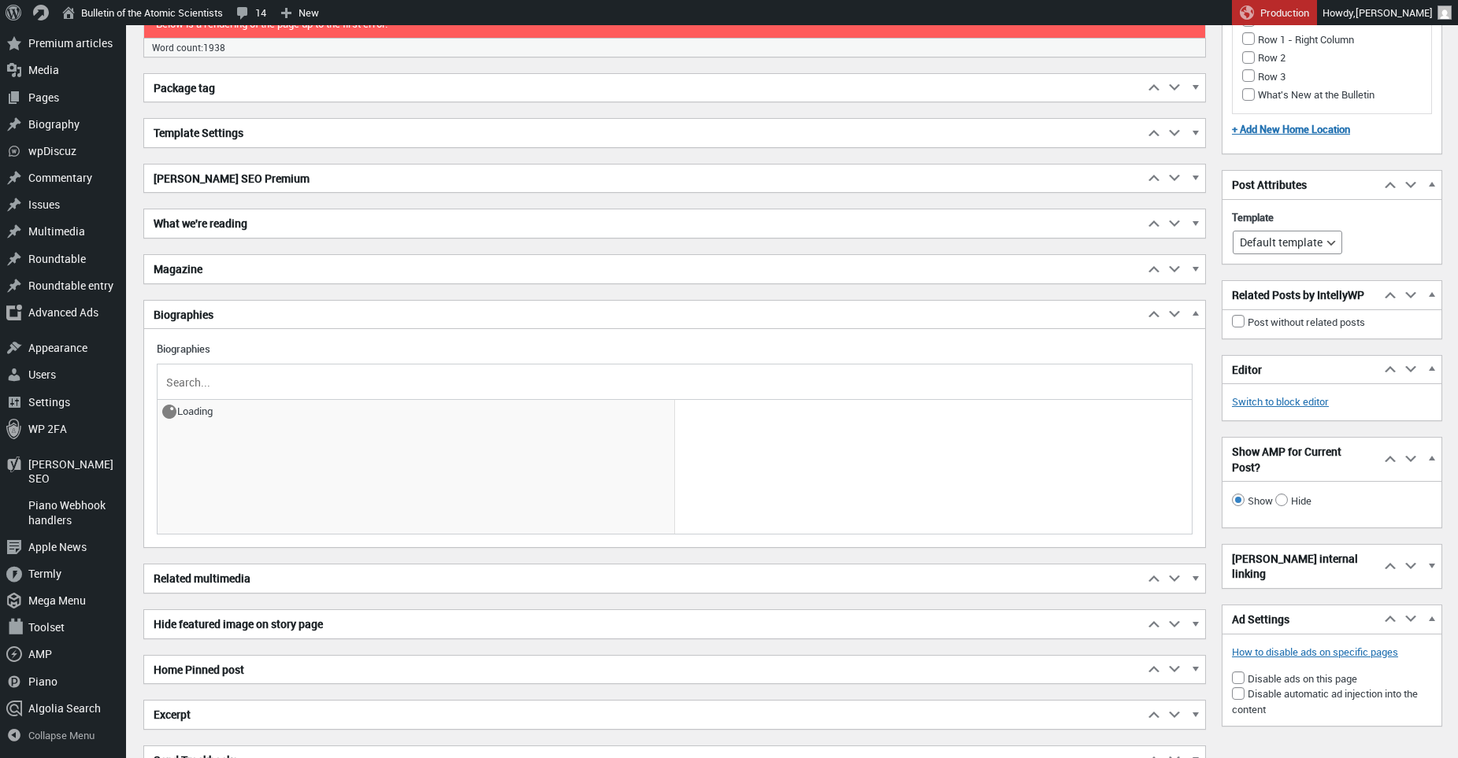
scroll to position [2263, 0]
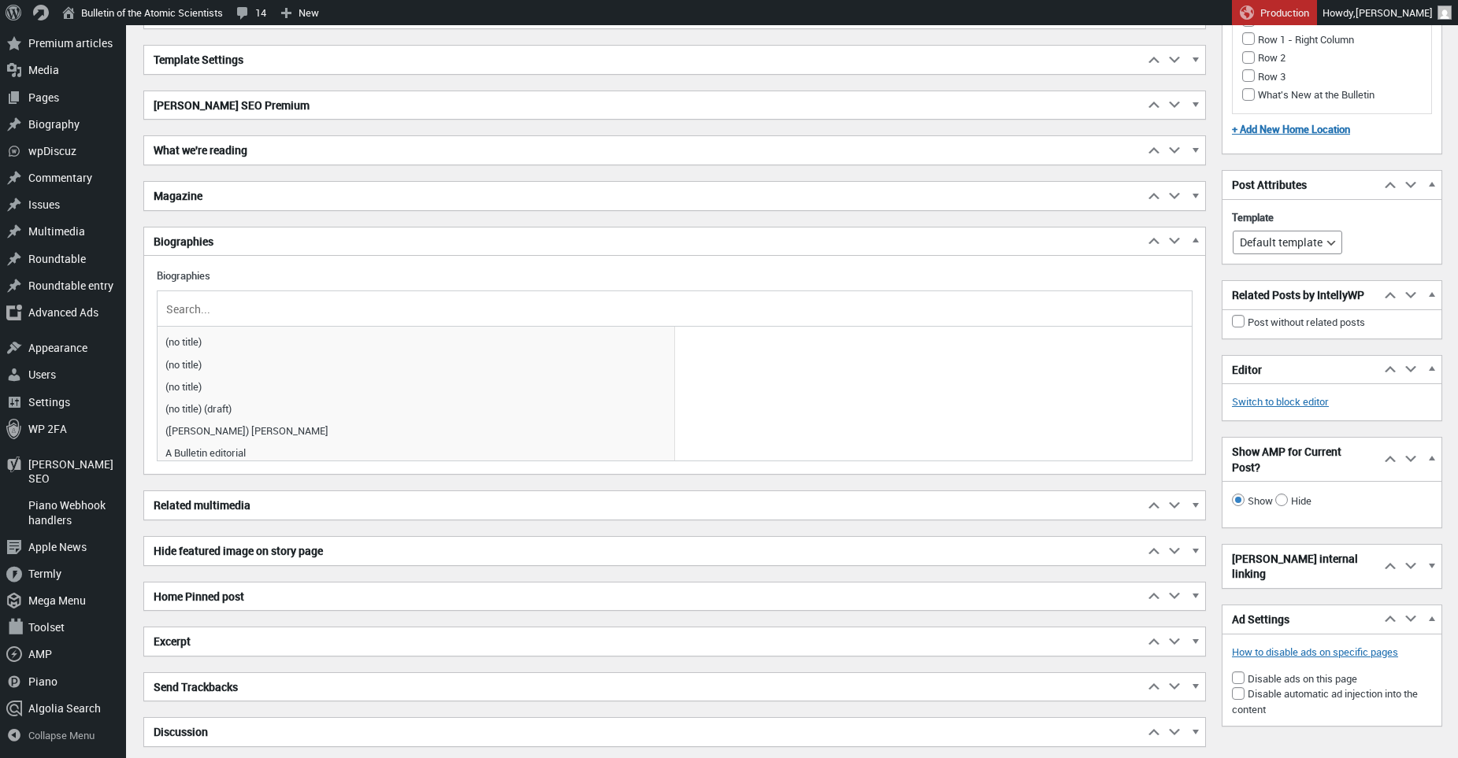
drag, startPoint x: 224, startPoint y: 306, endPoint x: 238, endPoint y: 311, distance: 14.5
click at [224, 306] on input "text" at bounding box center [674, 309] width 1023 height 24
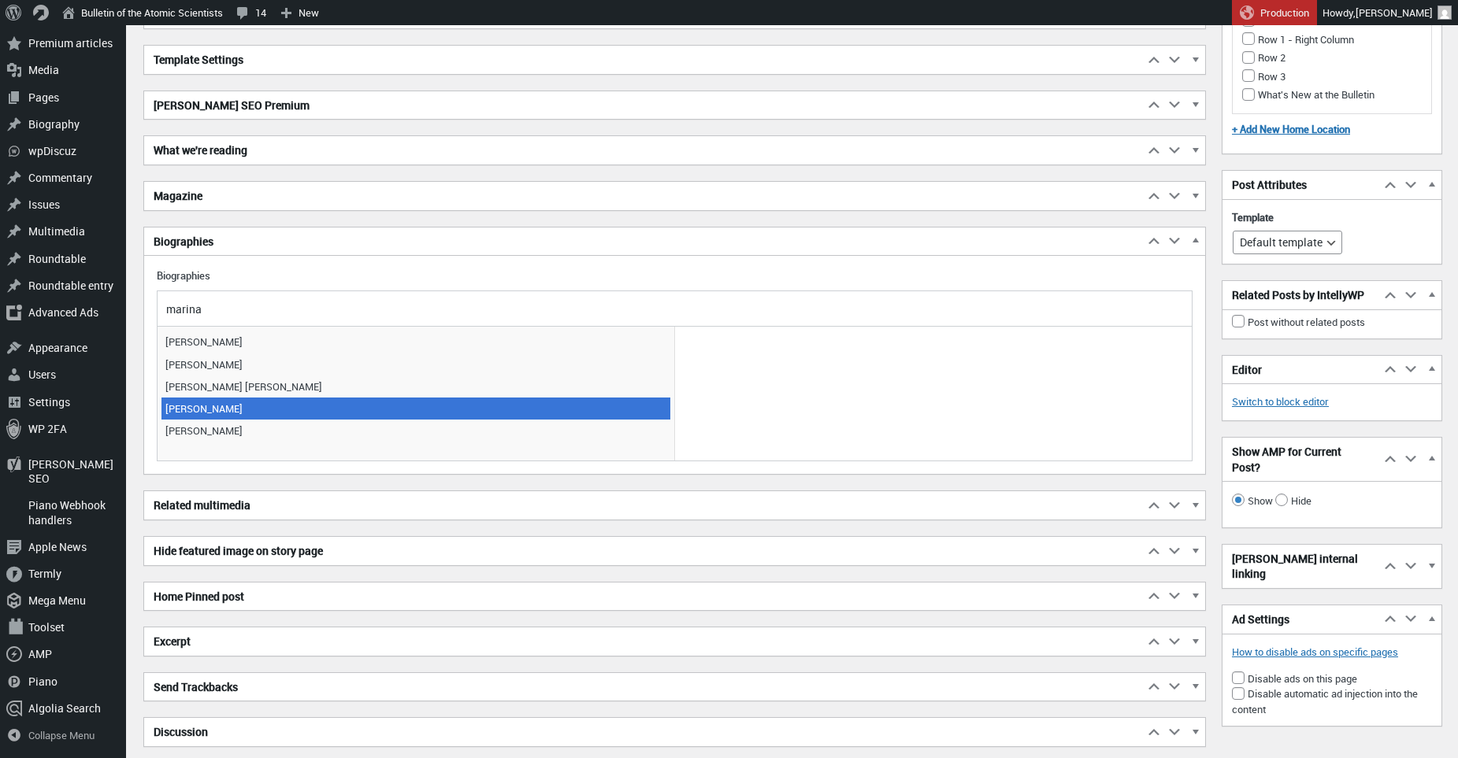
type input "marina"
click at [318, 402] on span "Marina Lorenzini" at bounding box center [415, 409] width 509 height 22
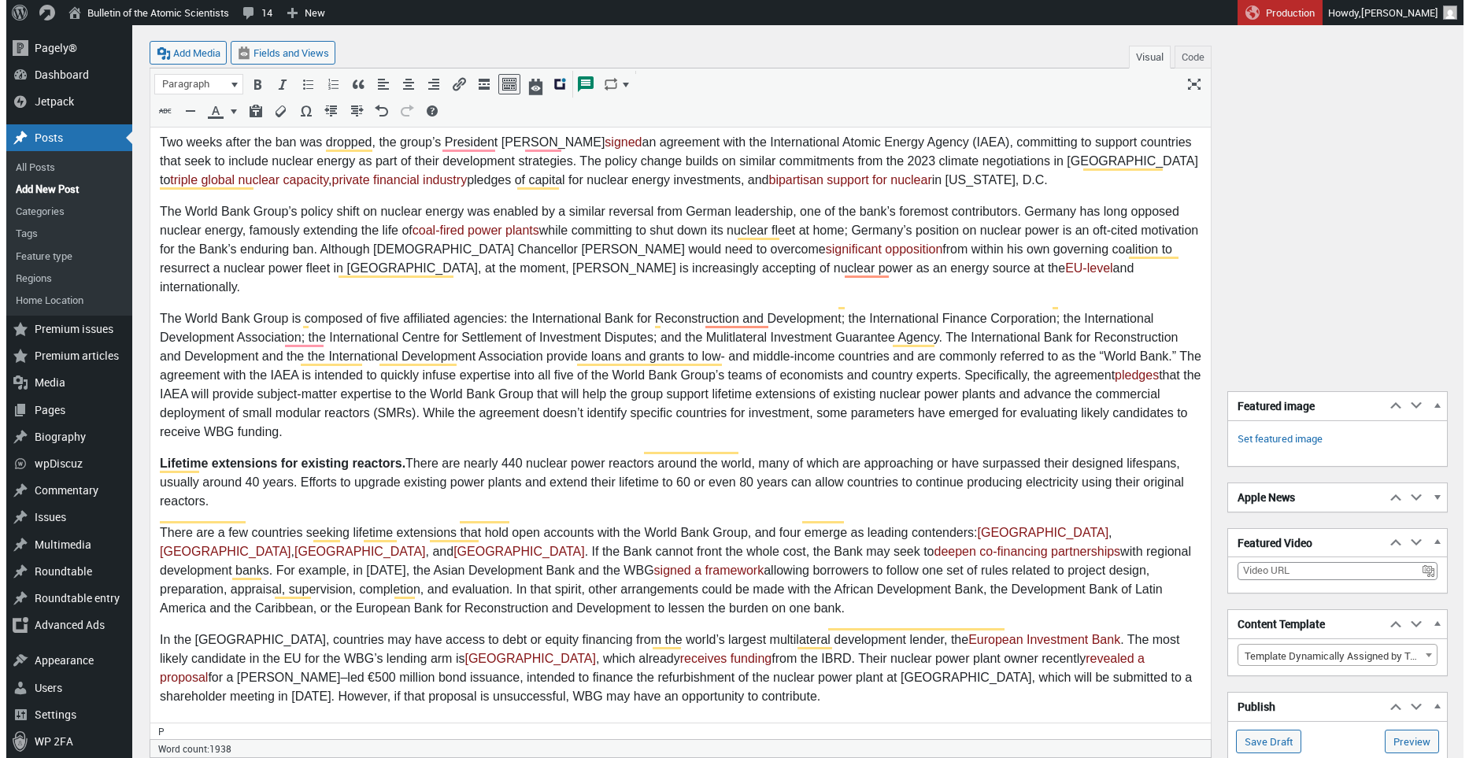
scroll to position [0, 0]
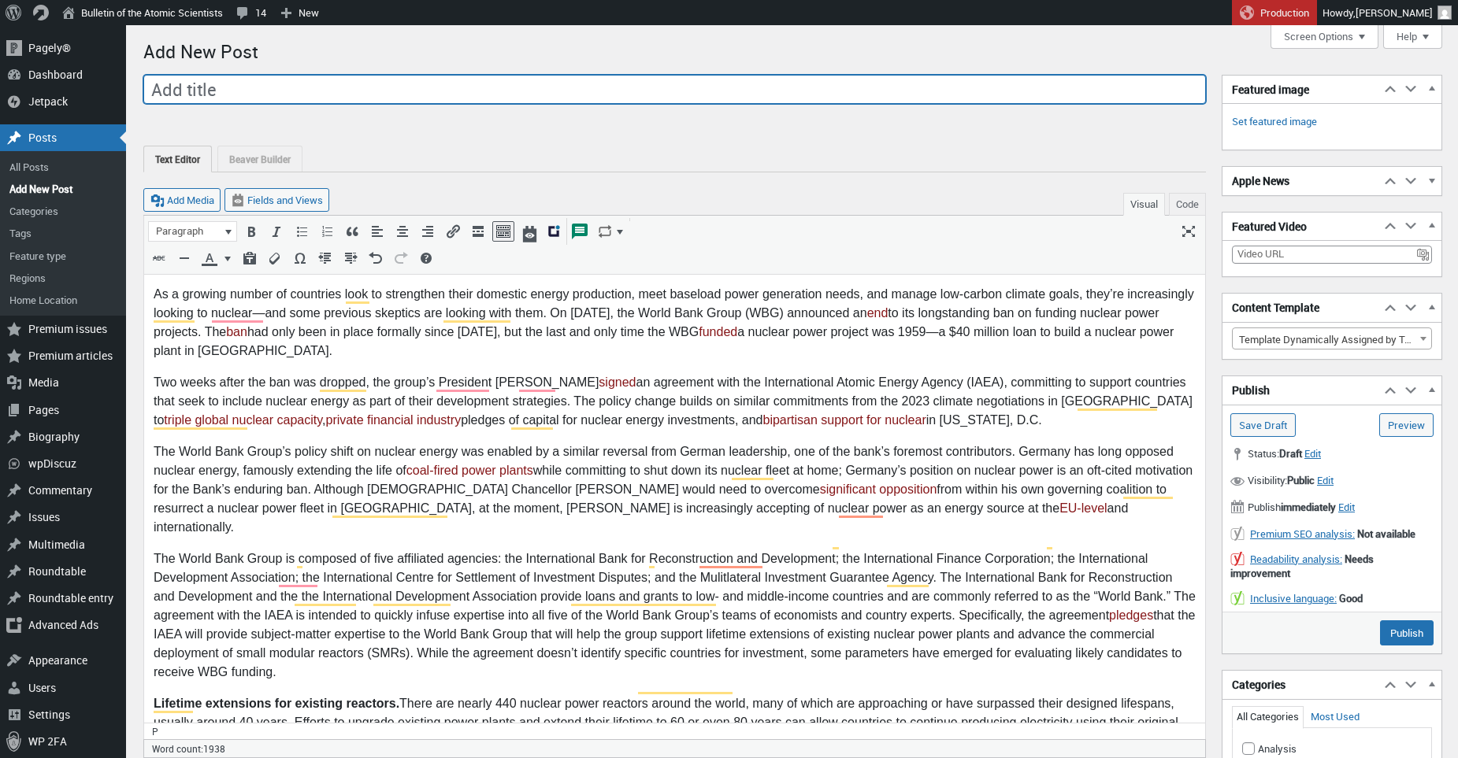
click at [272, 87] on input "Add title" at bounding box center [674, 90] width 1062 height 30
paste input "The World Bank can now fund nuclear energy projects: Here’s what’s next"
type input "The World Bank can now fund nuclear energy projects: Here’s what’s next"
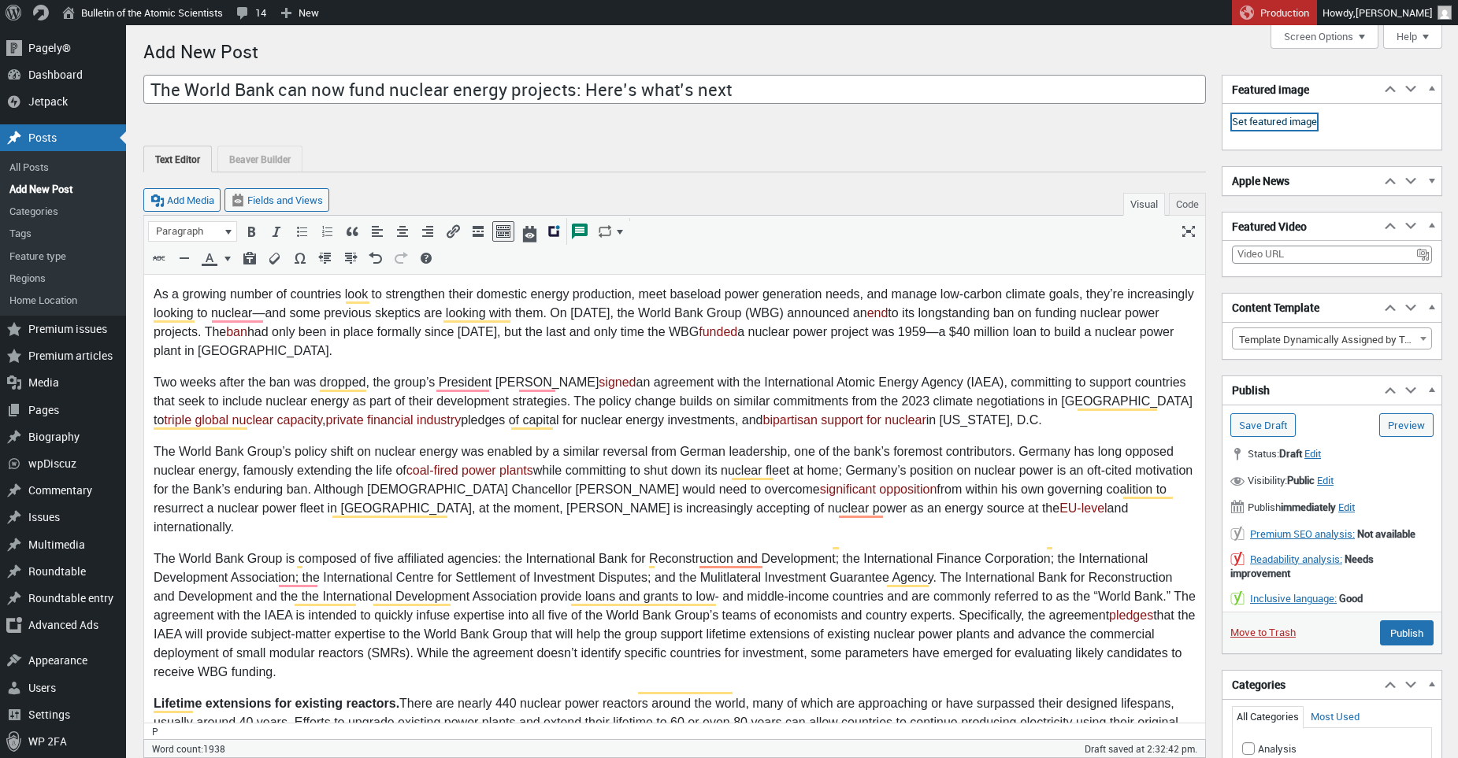
click at [1269, 127] on link "Set featured image" at bounding box center [1274, 122] width 85 height 16
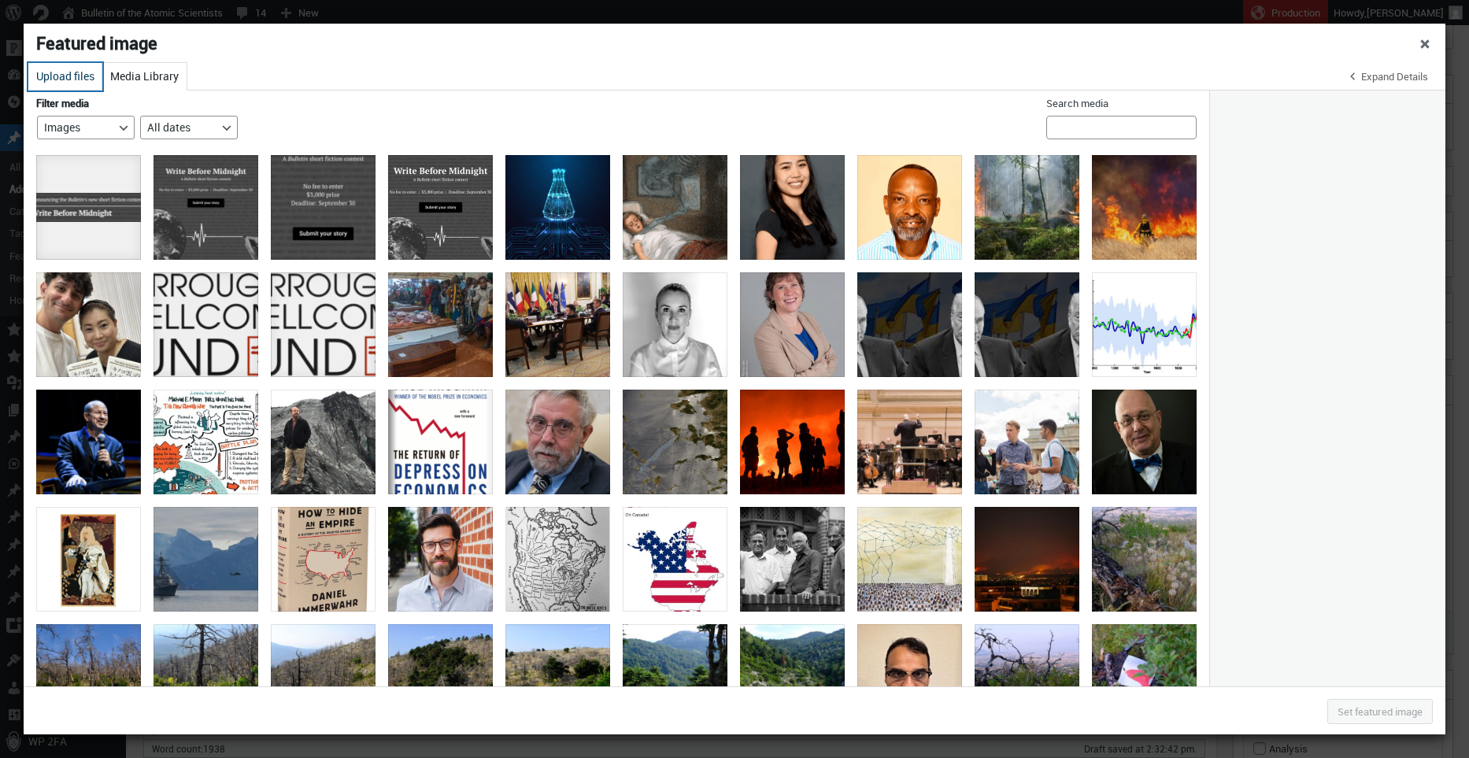
click at [44, 80] on button "Upload files" at bounding box center [65, 77] width 74 height 28
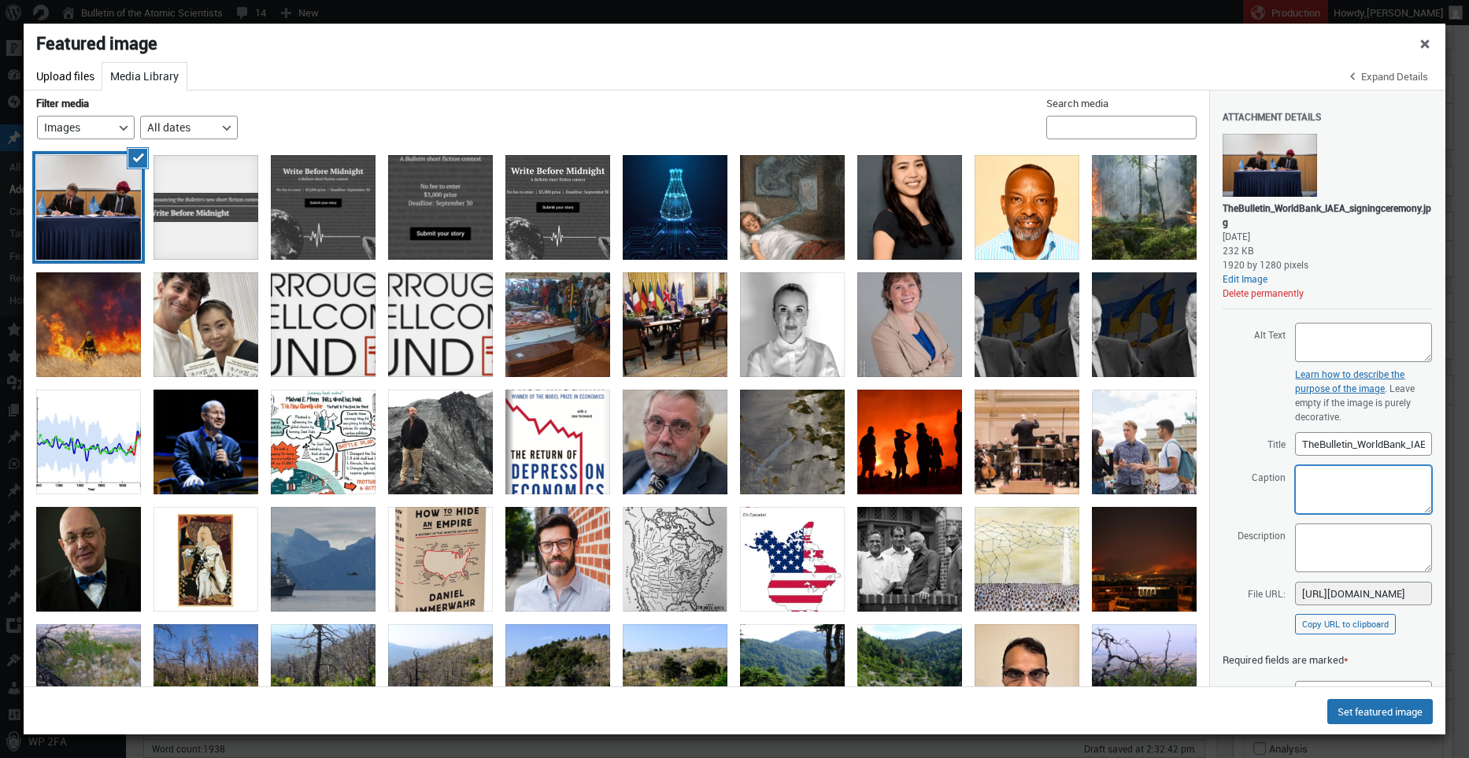
click at [1331, 485] on textarea "Caption" at bounding box center [1363, 489] width 137 height 49
paste textarea "Rafael Mariano Grossi, IAEA Director-General, met with Ajay Banga, President Wo…"
drag, startPoint x: 1333, startPoint y: 490, endPoint x: 1343, endPoint y: 491, distance: 9.5
click at [1343, 491] on textarea "Rafael Mariano Grossi, IAEA Director-General, met with Ajay Banga, President Wo…" at bounding box center [1363, 489] width 137 height 49
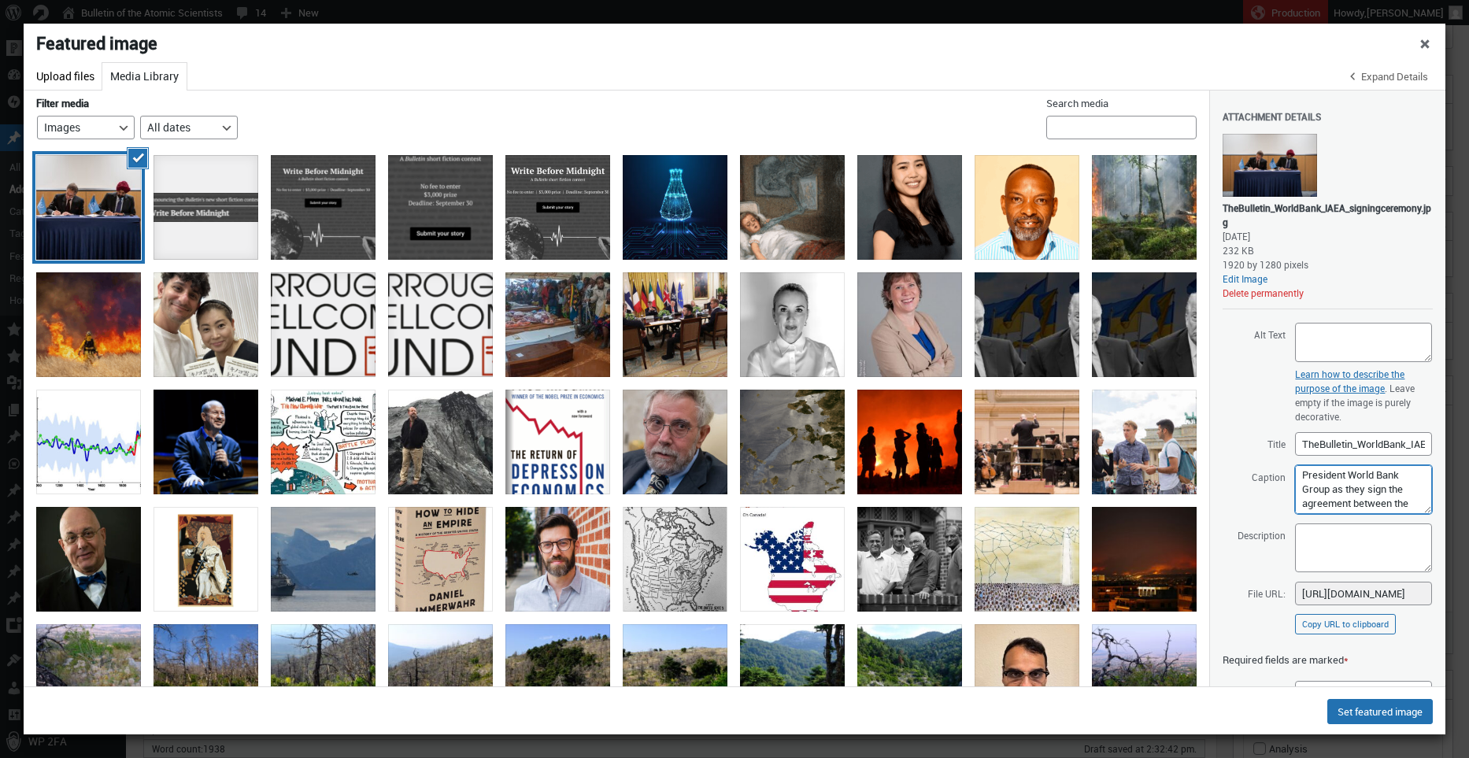
click at [1347, 491] on textarea "Rafael Mariano Grossi, IAEA Director-General, met with Ajay Banga, President Wo…" at bounding box center [1363, 489] width 137 height 49
click at [1299, 479] on textarea "Rafael Mariano Grossi, IAEA Director-General, met with Ajay Banga, President Wo…" at bounding box center [1363, 489] width 137 height 49
click at [1334, 473] on textarea "World Bank Group President Ajay Banga and Rafael Mariano Grossi, IAEA Director-…" at bounding box center [1363, 489] width 137 height 49
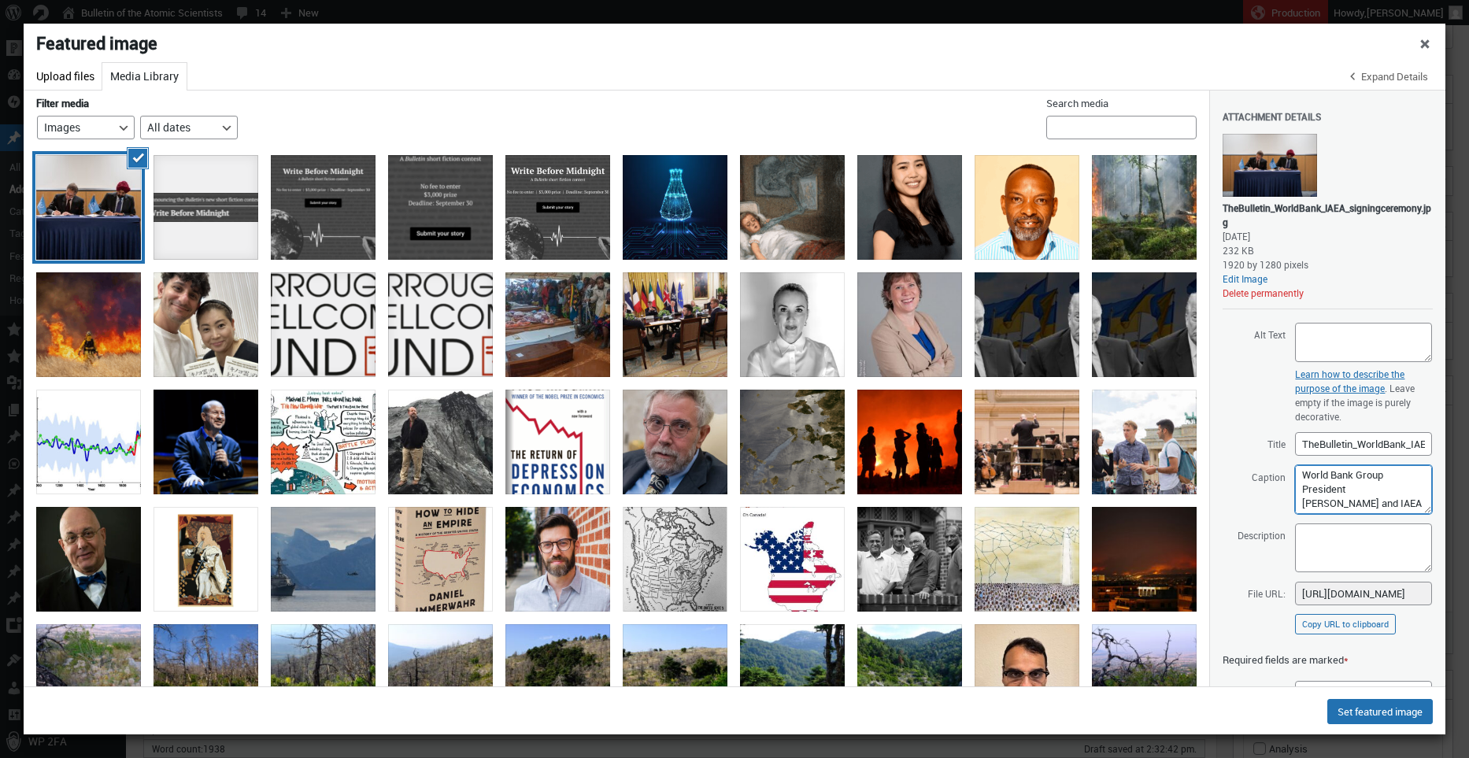
scroll to position [2, 0]
click at [1387, 503] on textarea "World Bank Group President Ajay Banga and IAEA Director-General, met with Ajay …" at bounding box center [1363, 489] width 137 height 49
paste textarea "Rafael Mariano Grossi,"
click at [1366, 488] on textarea "World Bank Group President Ajay Banga and IAEA Director Rafael Mariano Grossi, …" at bounding box center [1363, 489] width 137 height 49
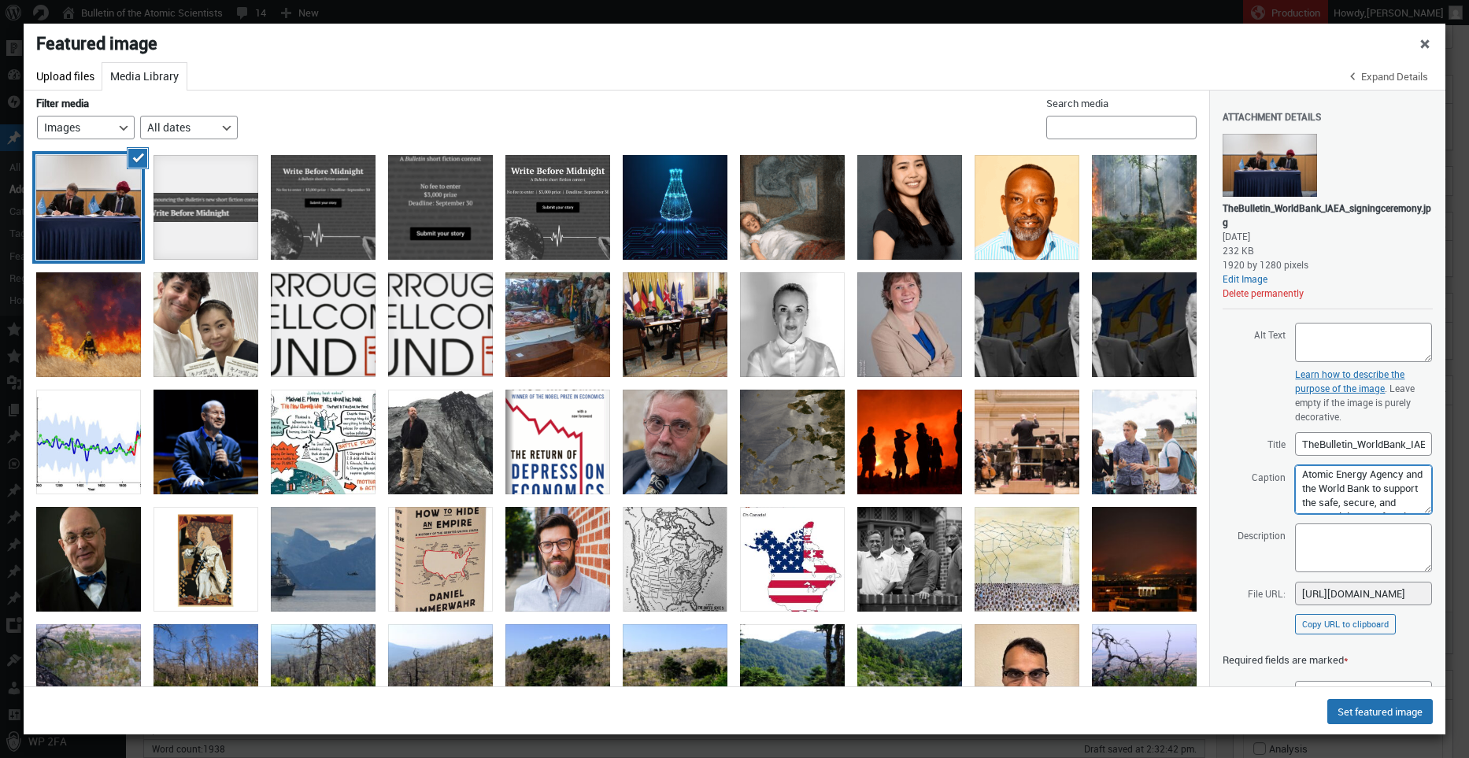
scroll to position [62, 0]
click at [1358, 472] on textarea "World Bank Group President Ajay Banga and IAEA Director Rafael Mariano Grossi s…" at bounding box center [1363, 489] width 137 height 49
drag, startPoint x: 1354, startPoint y: 476, endPoint x: 1354, endPoint y: 498, distance: 22.0
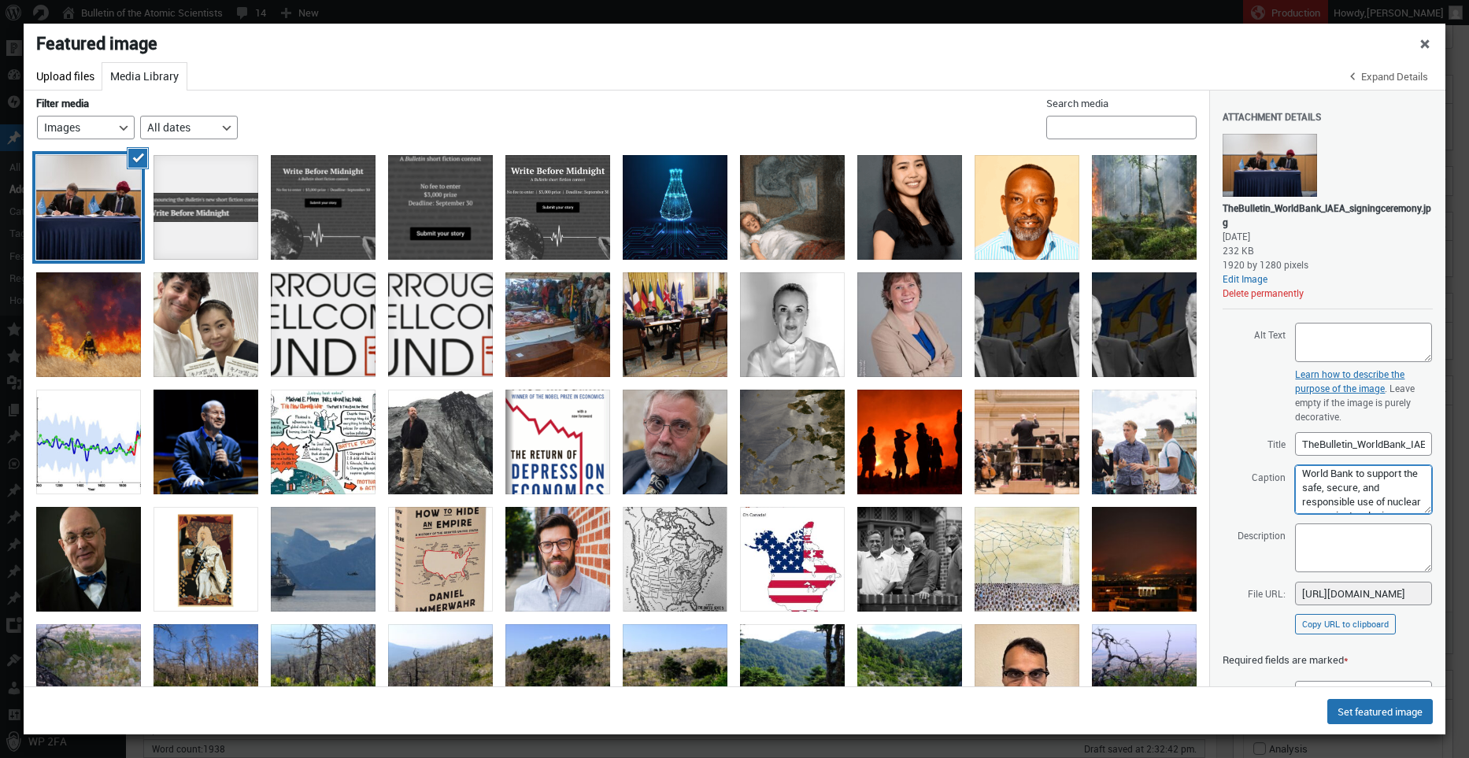
click at [1354, 498] on textarea "World Bank Group President Ajay Banga and IAEA Director Rafael Mariano Grossi s…" at bounding box center [1363, 489] width 137 height 49
click at [1384, 502] on textarea "World Bank Group President Ajay Banga and IAEA Director Rafael Mariano Grossi s…" at bounding box center [1363, 489] width 137 height 49
click at [1355, 493] on textarea "World Bank Group President [PERSON_NAME] and IAEA Director [PERSON_NAME] sign a…" at bounding box center [1363, 489] width 137 height 49
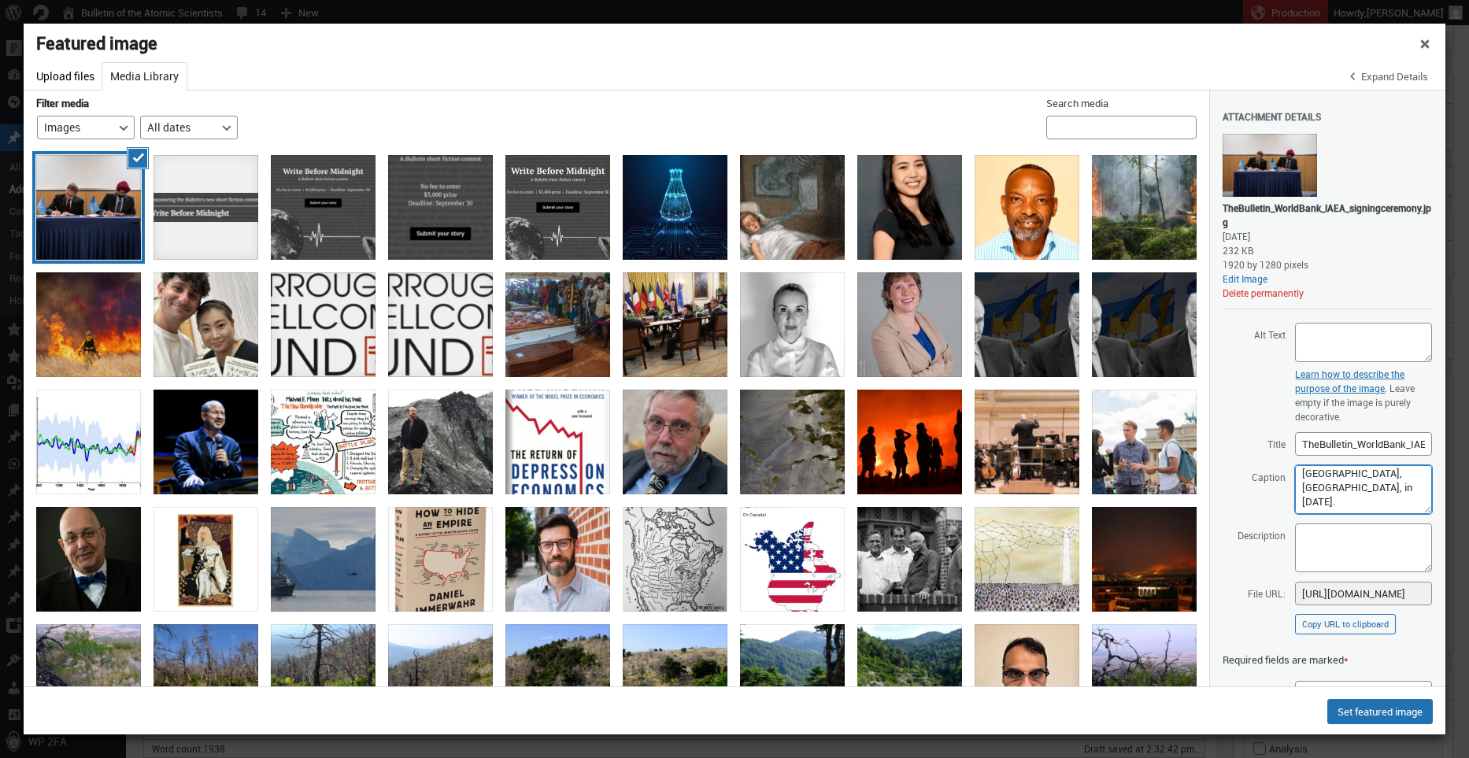
click at [1355, 493] on textarea "World Bank Group President [PERSON_NAME] and IAEA Director [PERSON_NAME] sign a…" at bounding box center [1363, 489] width 137 height 49
type textarea "World Bank Group President [PERSON_NAME] and IAEA Director [PERSON_NAME] sign a…"
click at [1363, 534] on textarea "Description" at bounding box center [1363, 548] width 137 height 49
paste textarea "World Bank Group President [PERSON_NAME] and IAEA Director [PERSON_NAME] sign a…"
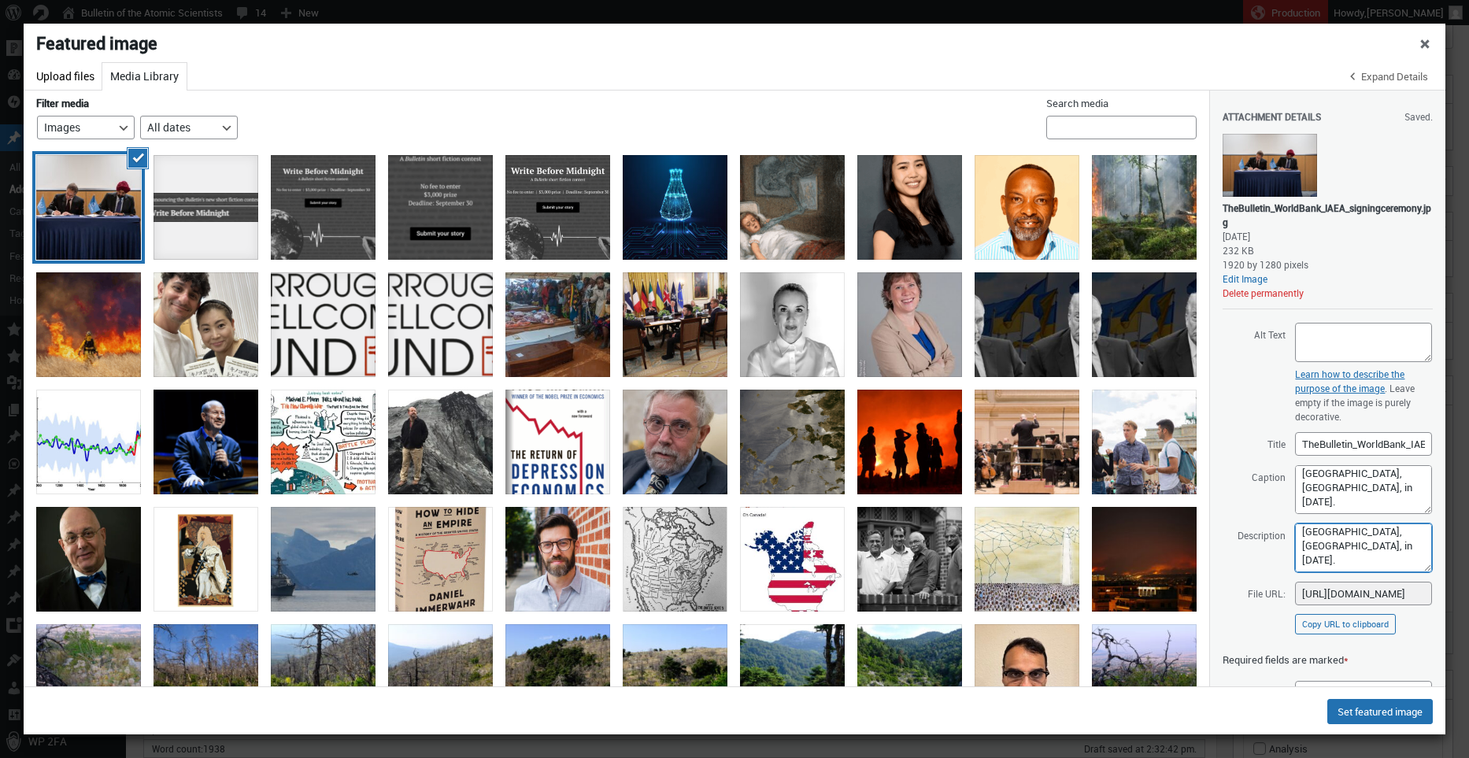
type textarea "World Bank Group President [PERSON_NAME] and IAEA Director [PERSON_NAME] sign a…"
click at [1317, 340] on textarea "Alt Text" at bounding box center [1363, 342] width 137 height 39
paste textarea "World Bank Group President [PERSON_NAME] and IAEA Director [PERSON_NAME] sign a…"
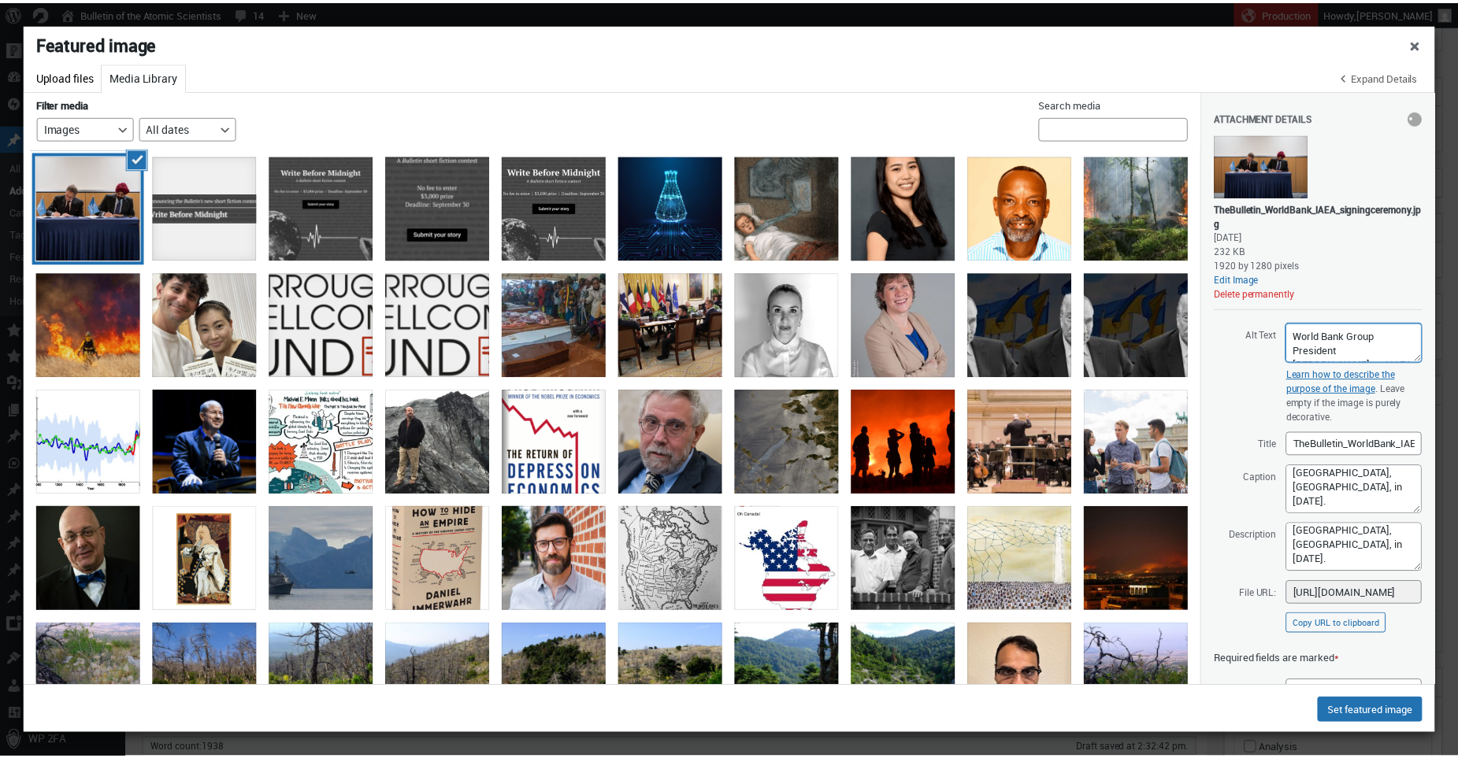
scroll to position [178, 0]
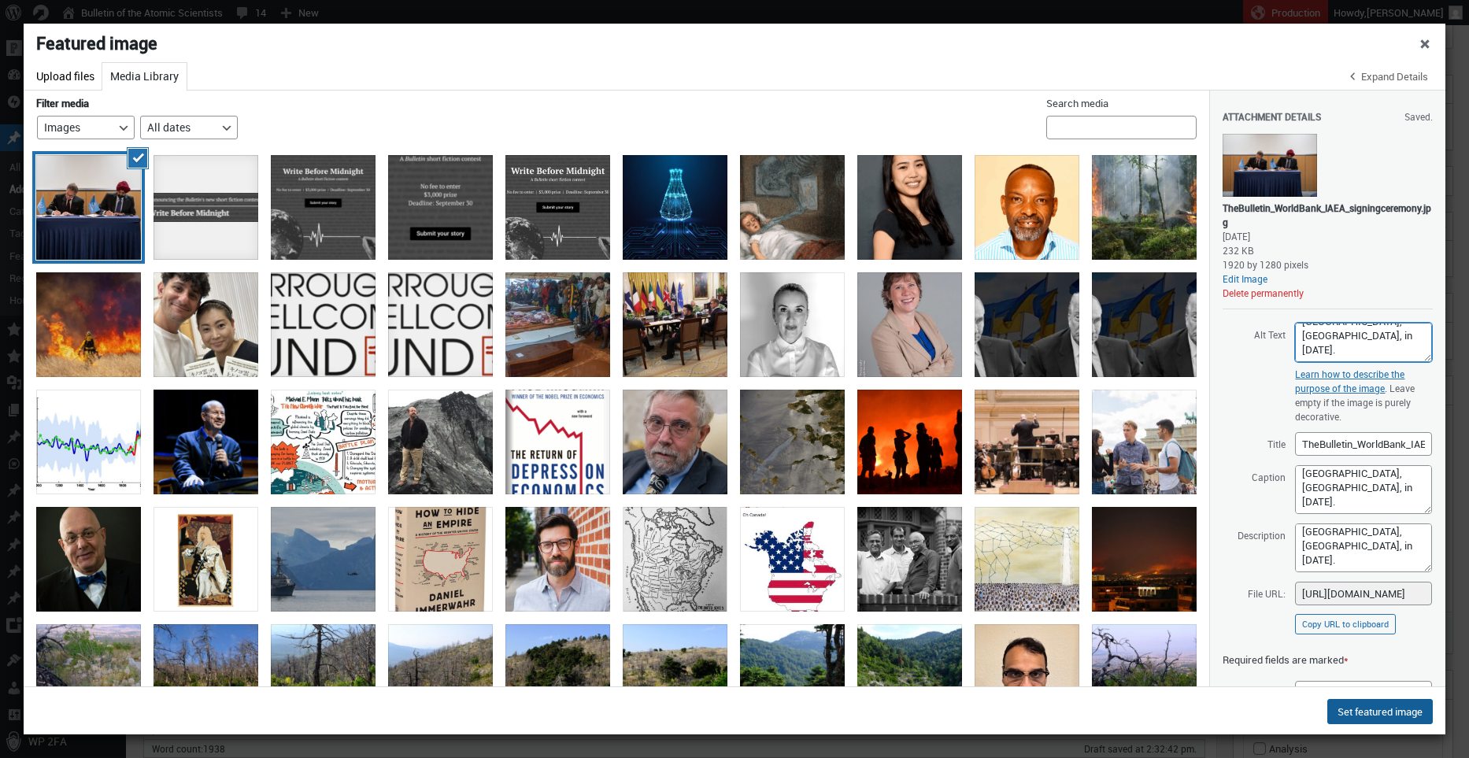
type textarea "World Bank Group President [PERSON_NAME] and IAEA Director [PERSON_NAME] sign a…"
click at [1366, 715] on button "Set featured image" at bounding box center [1381, 711] width 106 height 25
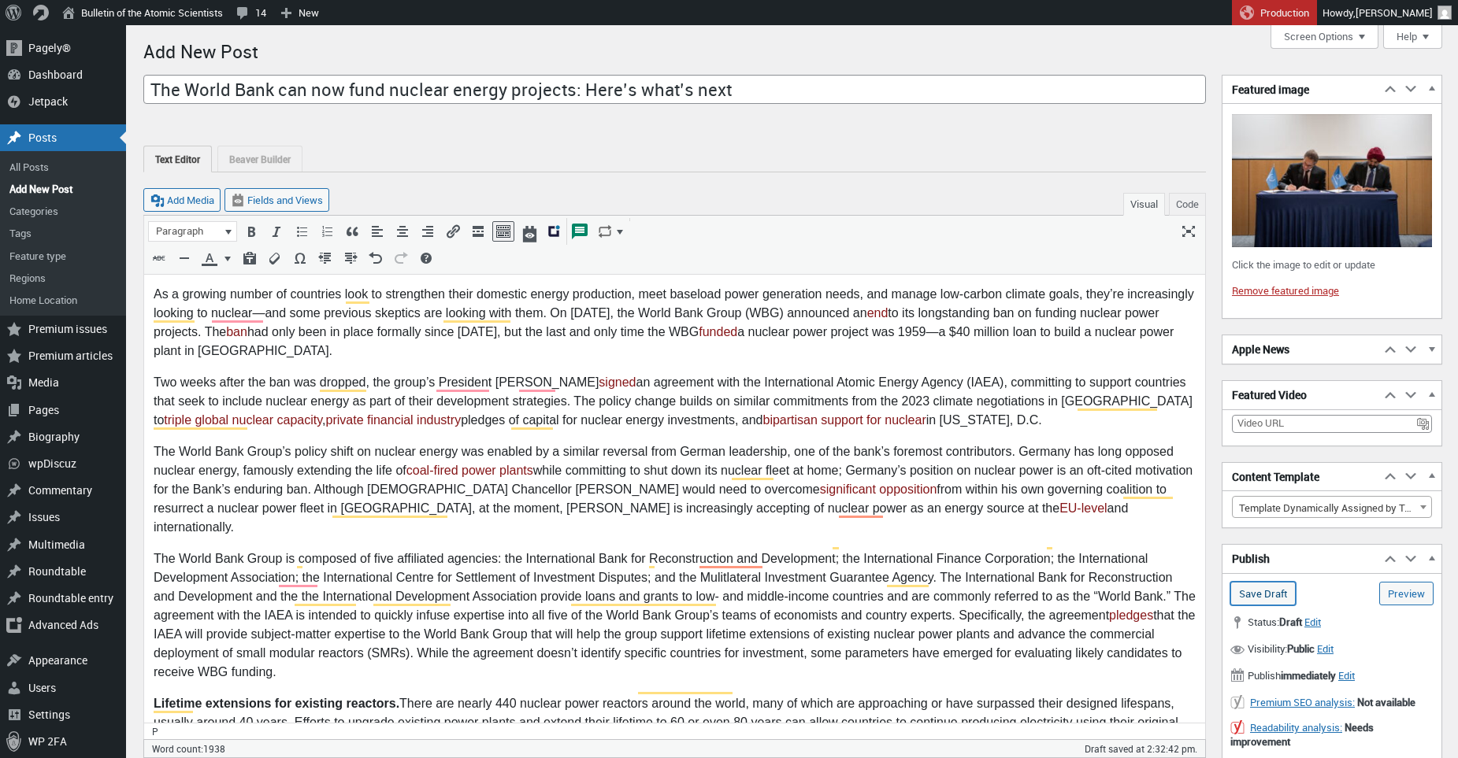
click at [1237, 590] on input "Save Draft" at bounding box center [1262, 594] width 65 height 24
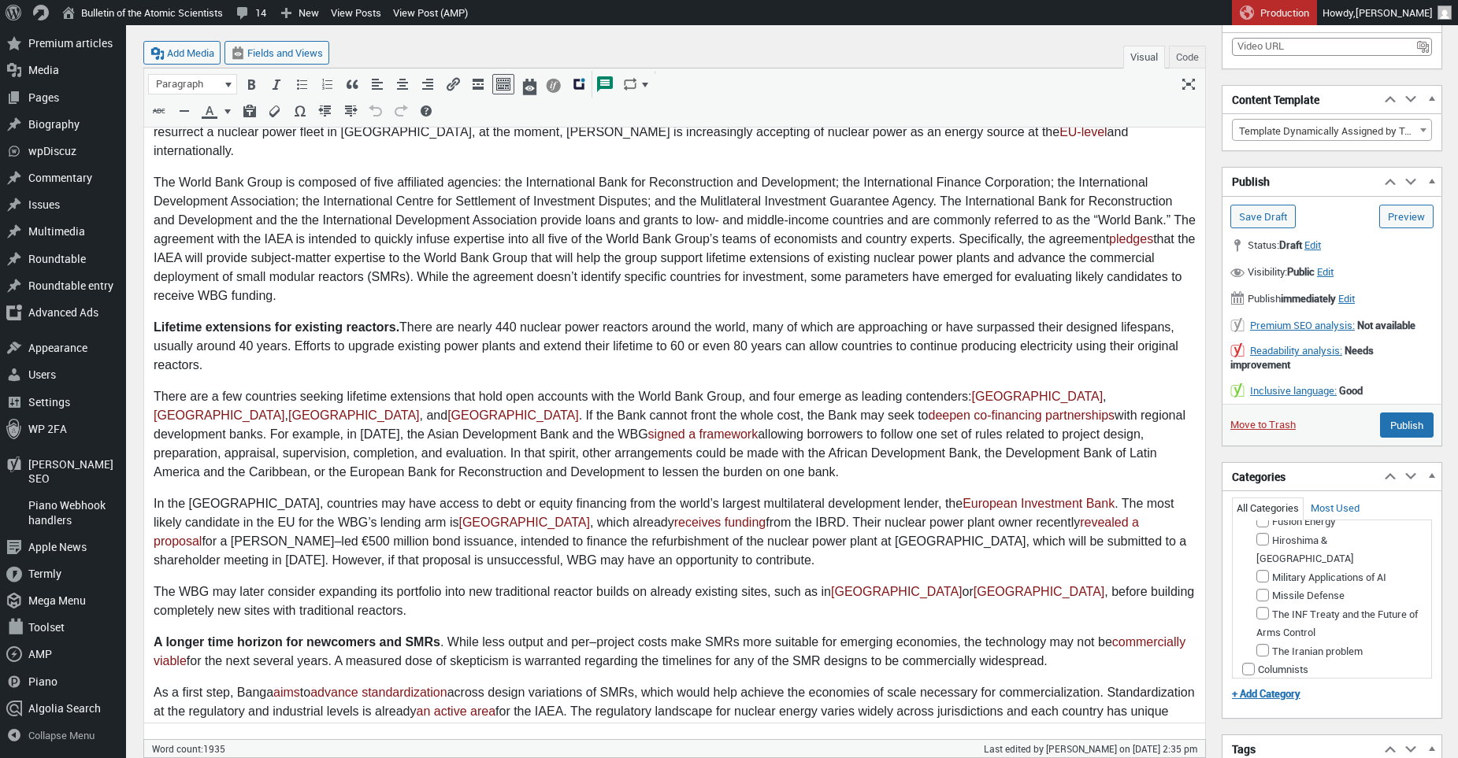
scroll to position [280, 0]
click at [1251, 486] on input "Climate Change" at bounding box center [1248, 479] width 13 height 13
checkbox input "true"
click at [1267, 391] on input "Nuclear Energy" at bounding box center [1262, 384] width 13 height 13
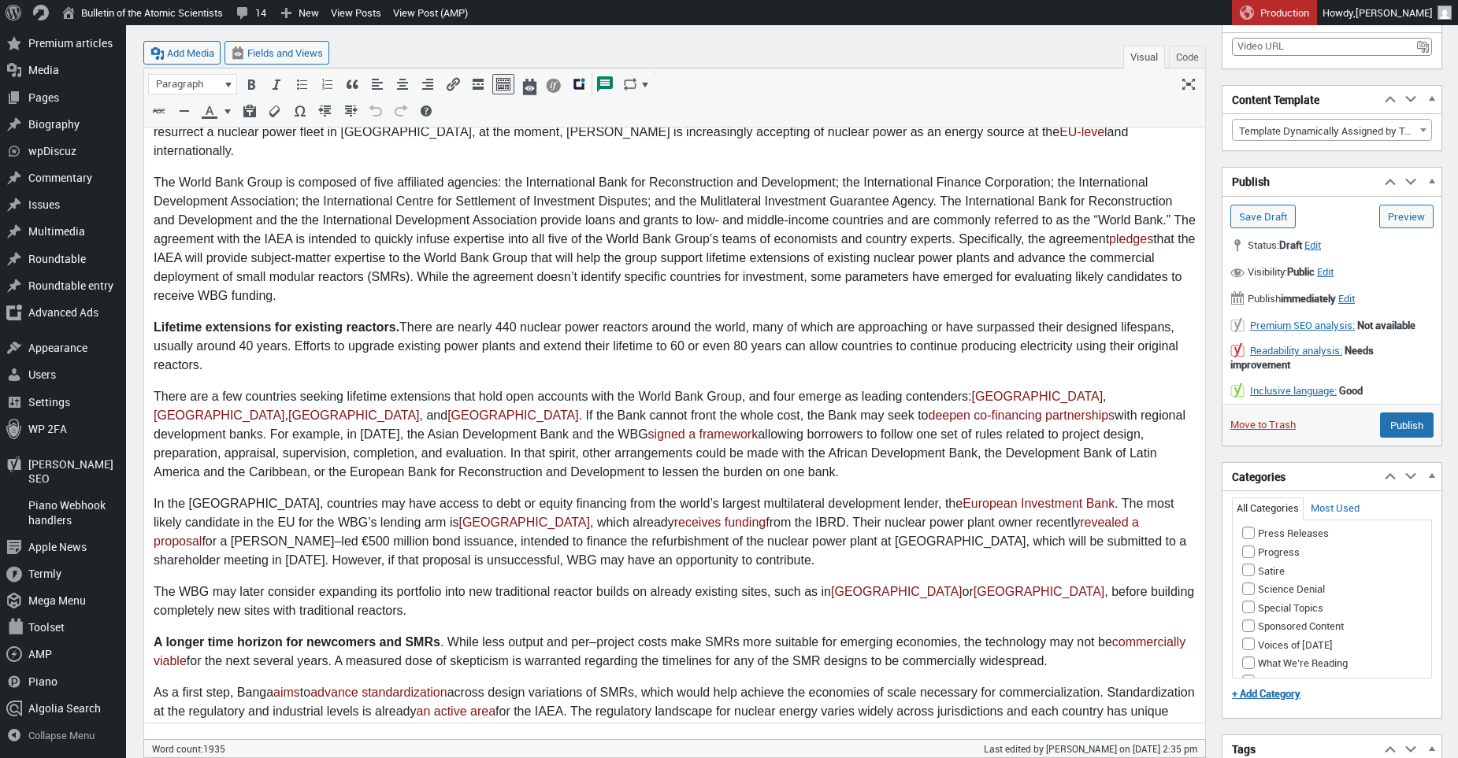
checkbox input "true"
click at [1250, 536] on input "Uncategorized (Primary Category)" at bounding box center [1248, 540] width 13 height 13
checkbox input "false"
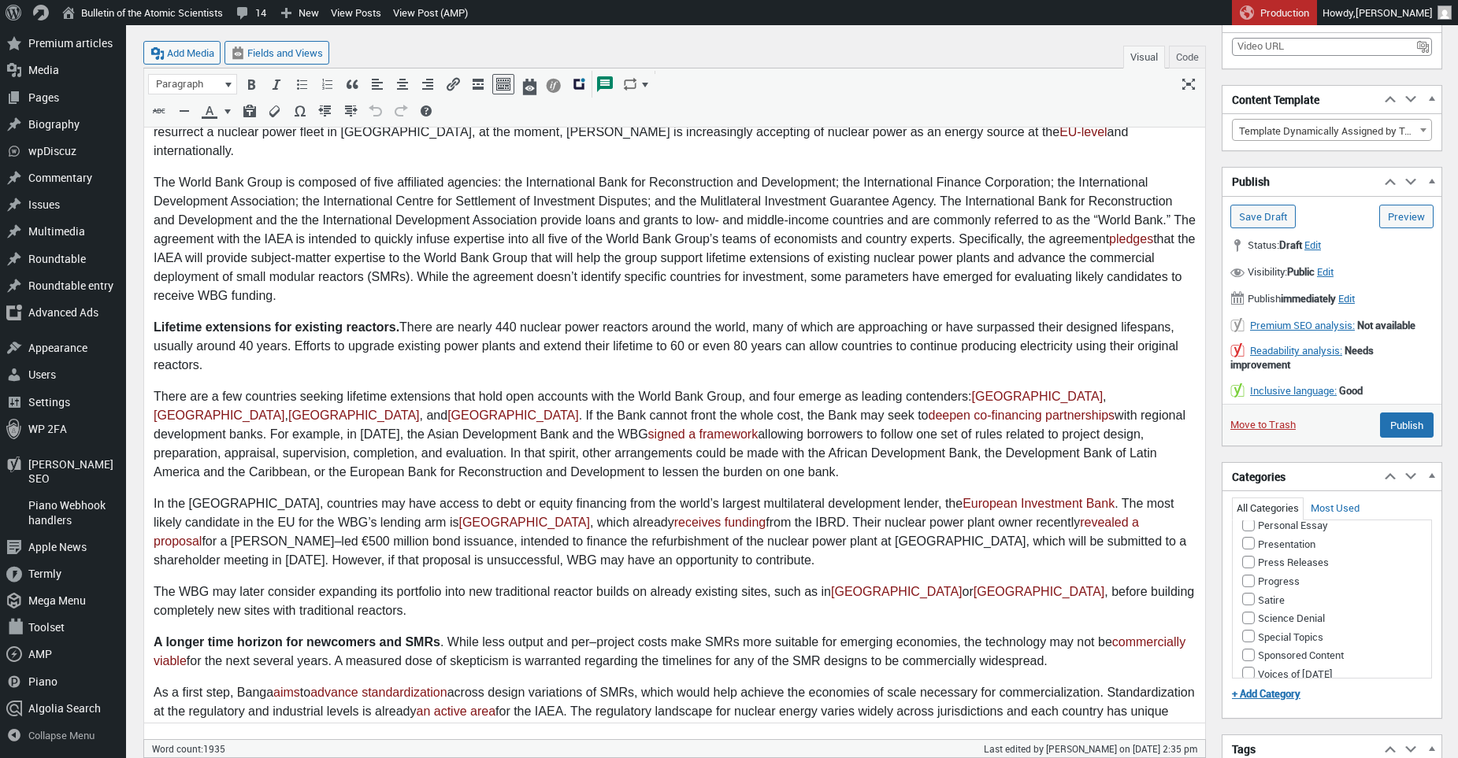
click at [1369, 421] on button "Make primary" at bounding box center [1389, 414] width 63 height 14
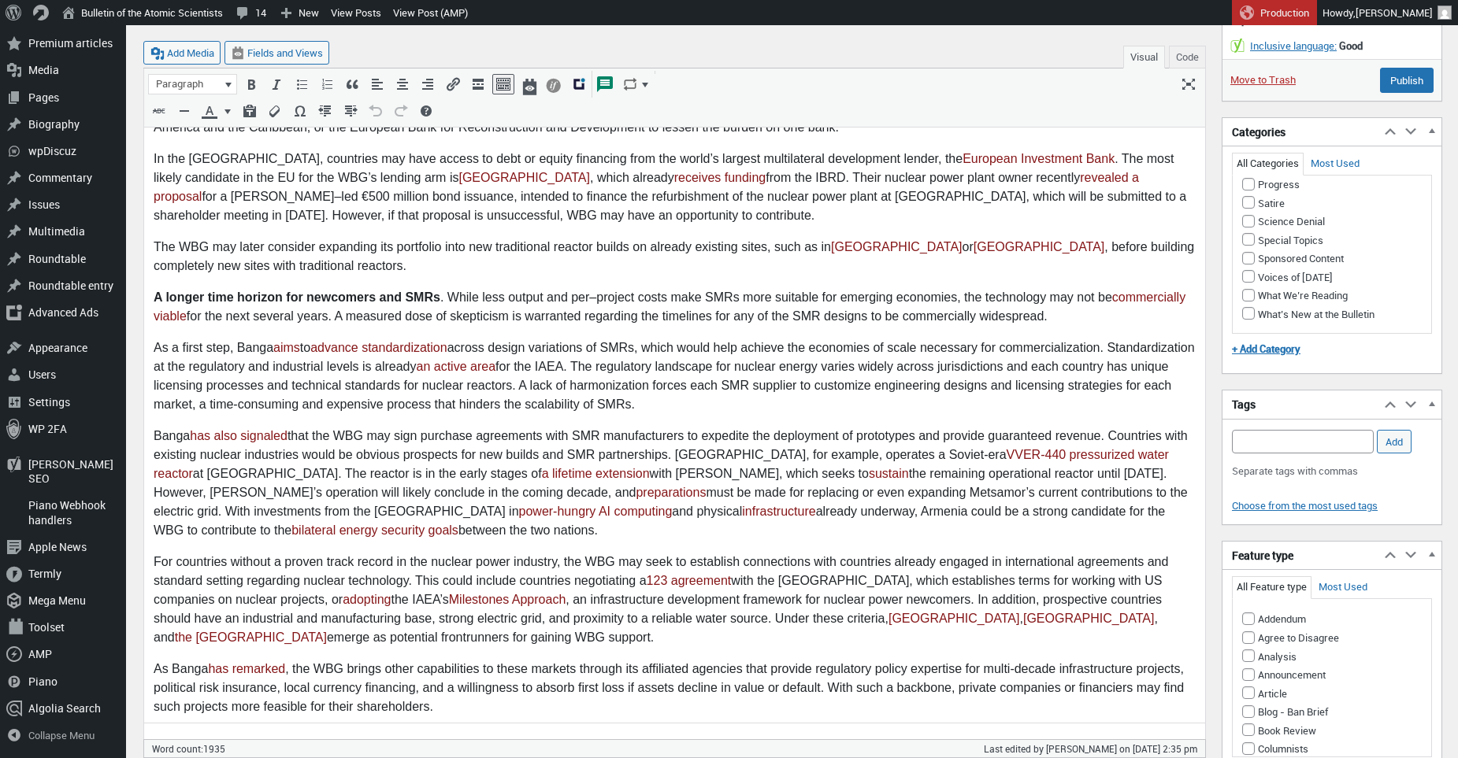
scroll to position [873, 0]
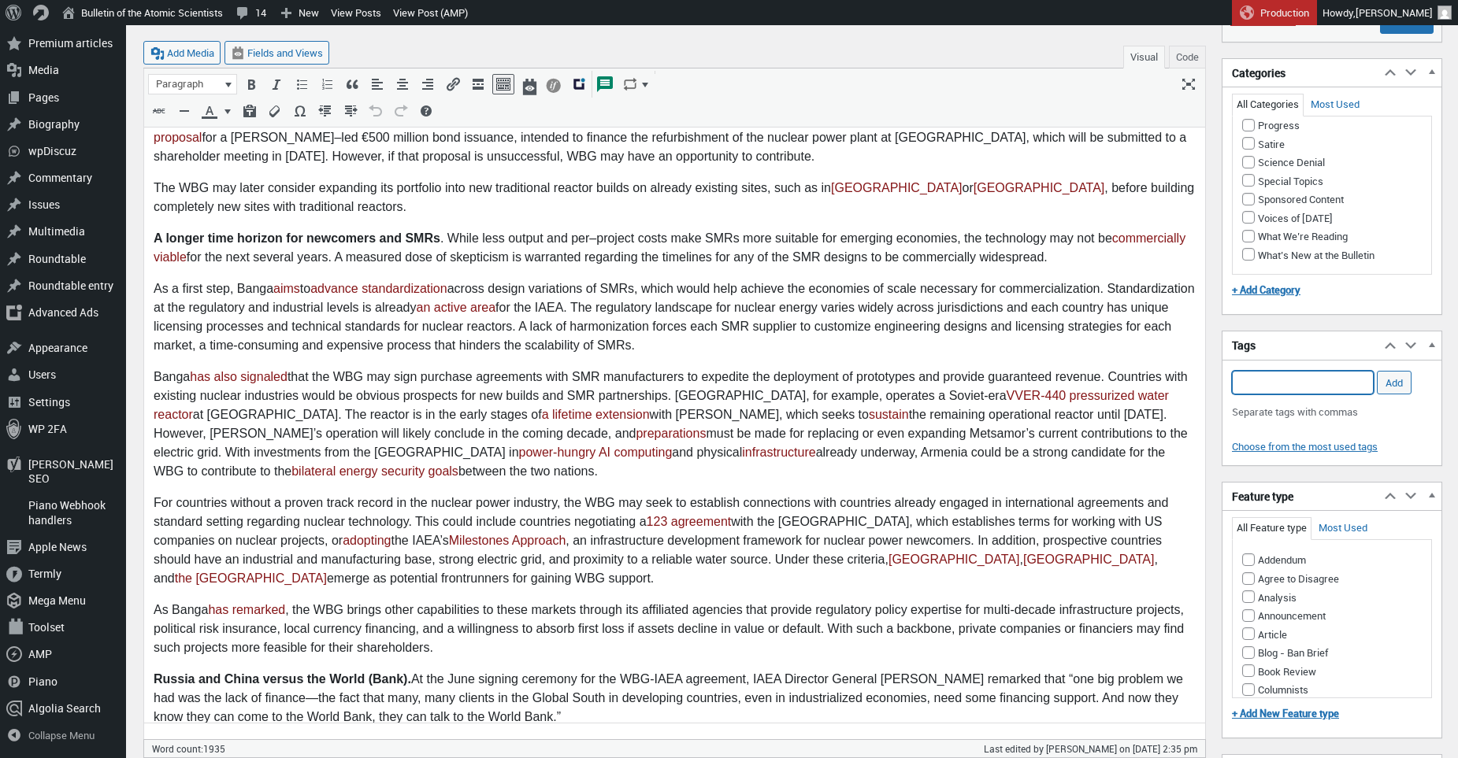
click at [1277, 385] on input "Add Tag" at bounding box center [1303, 383] width 142 height 24
type input "World Bank, IAEA, International Development, nuclear energy"
click at [1385, 382] on input "Add" at bounding box center [1394, 383] width 35 height 24
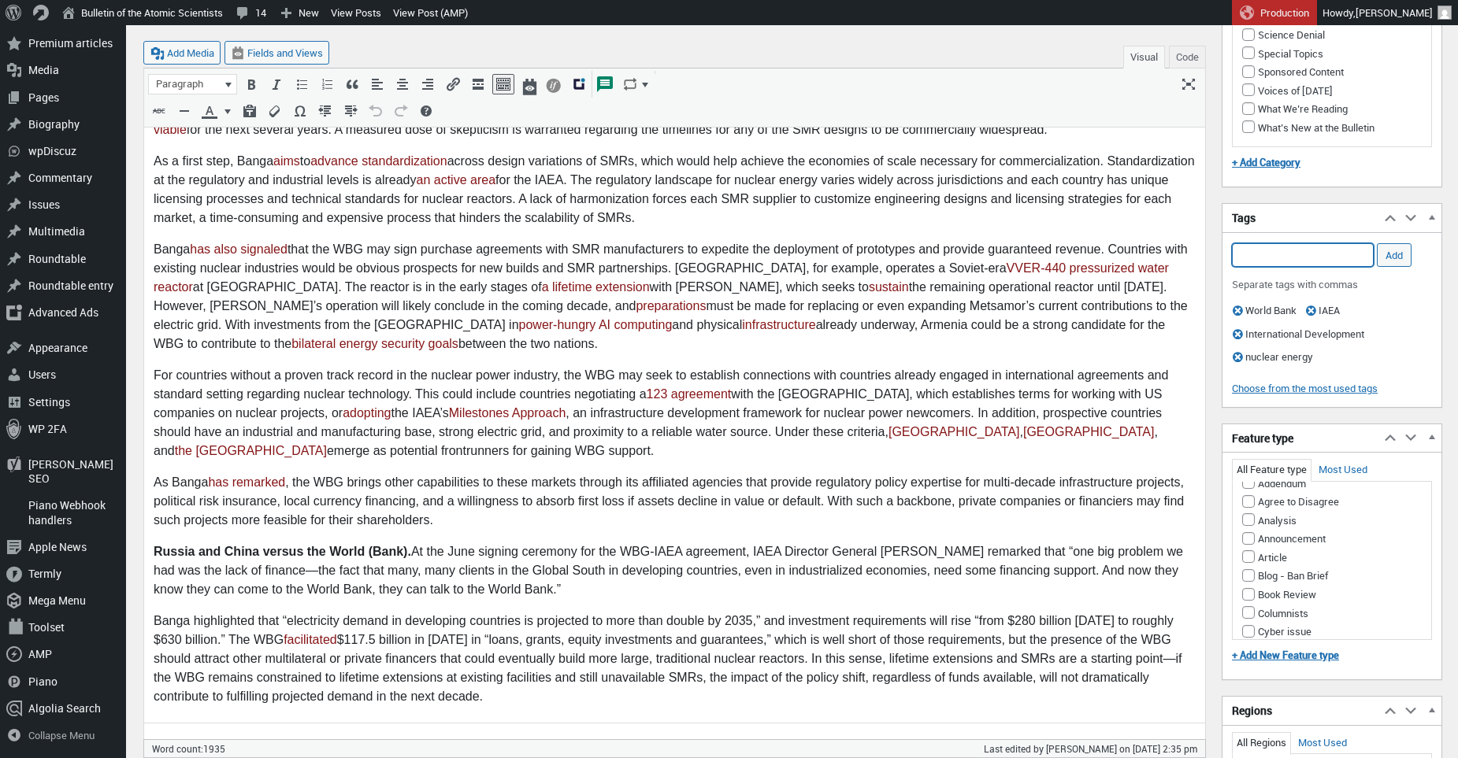
scroll to position [21, 0]
click at [1248, 518] on input "Analysis" at bounding box center [1248, 517] width 13 height 13
checkbox input "true"
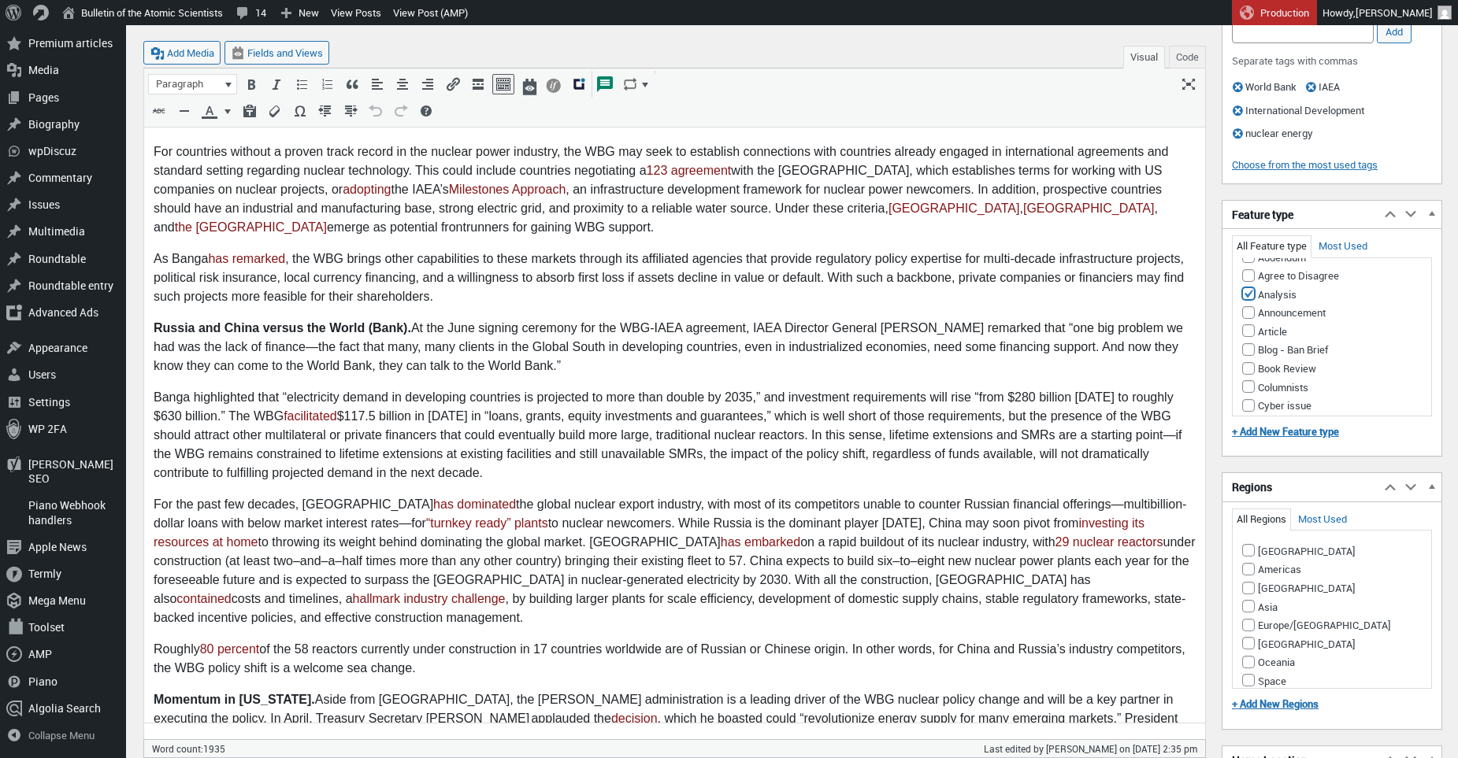
scroll to position [1314, 0]
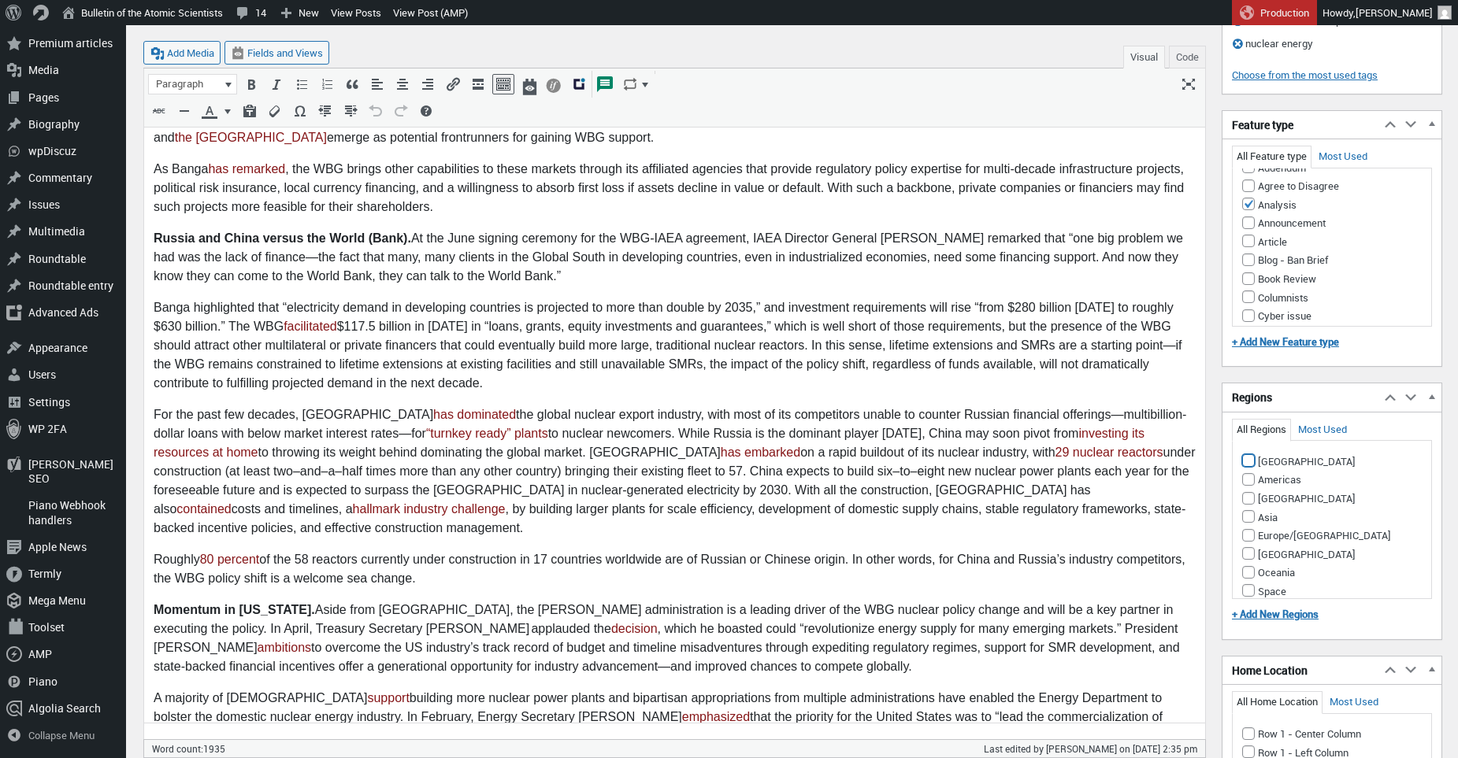
click at [1247, 461] on input "Africa" at bounding box center [1248, 460] width 13 height 13
checkbox input "true"
click at [1247, 482] on input "Americas" at bounding box center [1248, 479] width 13 height 13
checkbox input "true"
click at [1247, 514] on input "Asia" at bounding box center [1248, 516] width 13 height 13
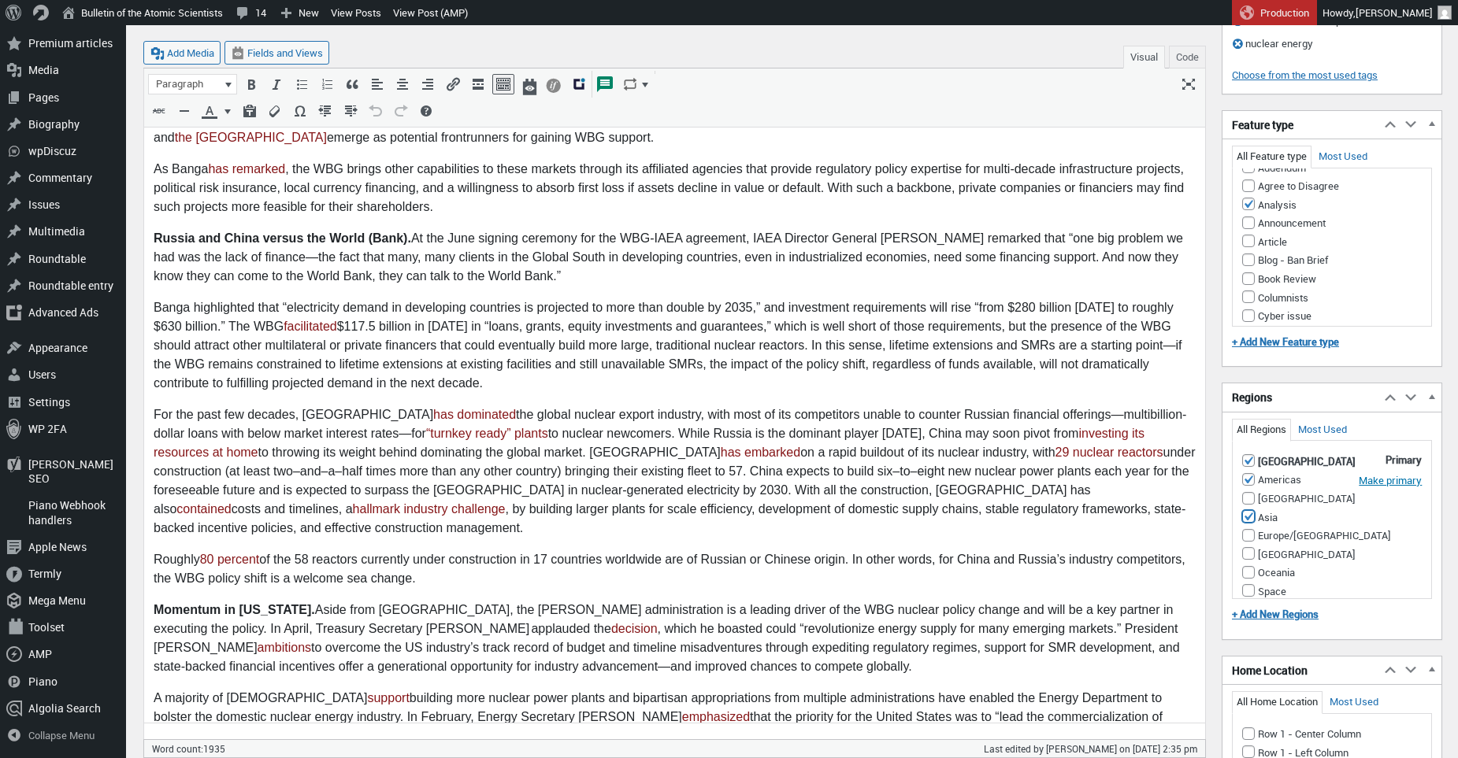
checkbox input "true"
click at [1251, 532] on input "Europe/Russia" at bounding box center [1248, 535] width 13 height 13
checkbox input "true"
click at [1251, 565] on input "Middle East" at bounding box center [1248, 571] width 13 height 13
checkbox input "true"
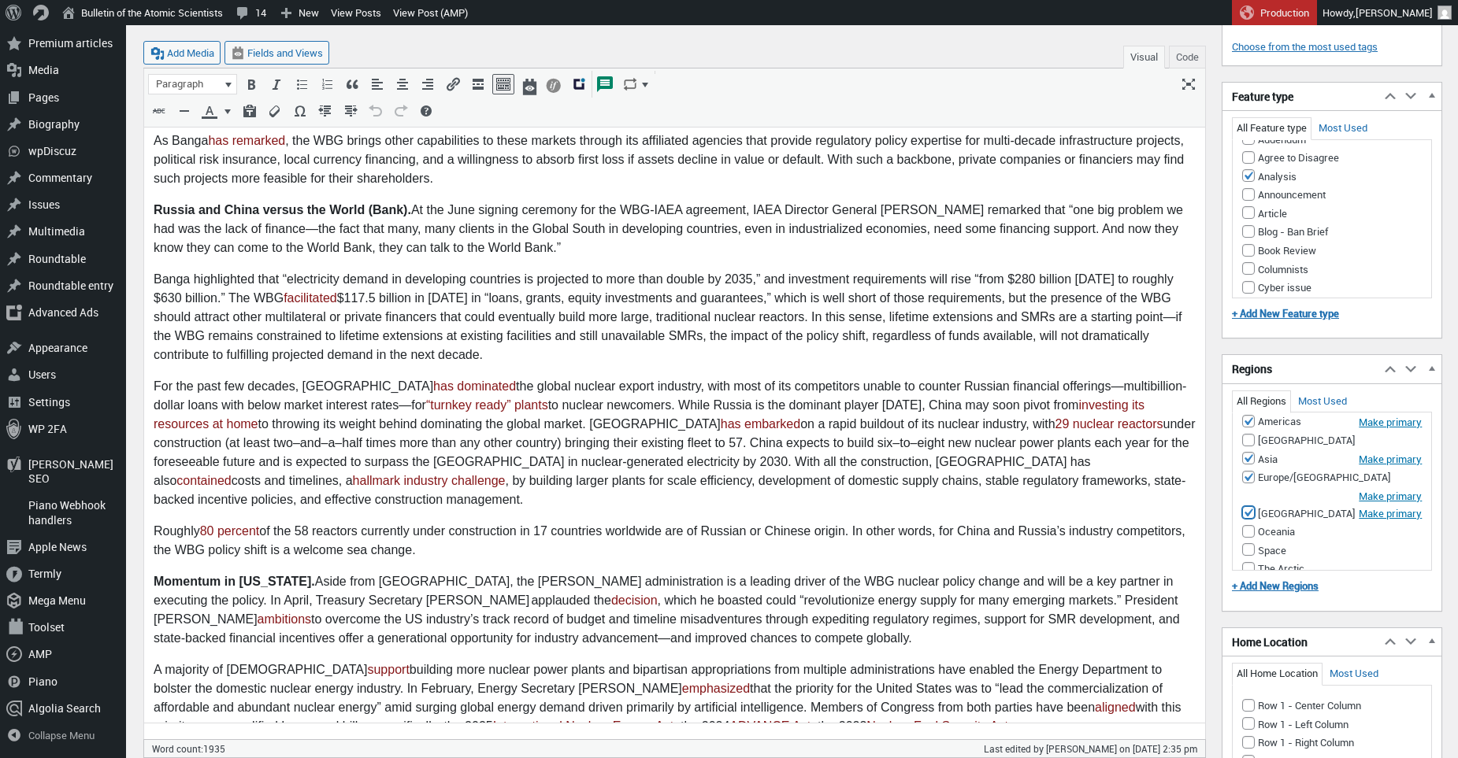
scroll to position [1529, 0]
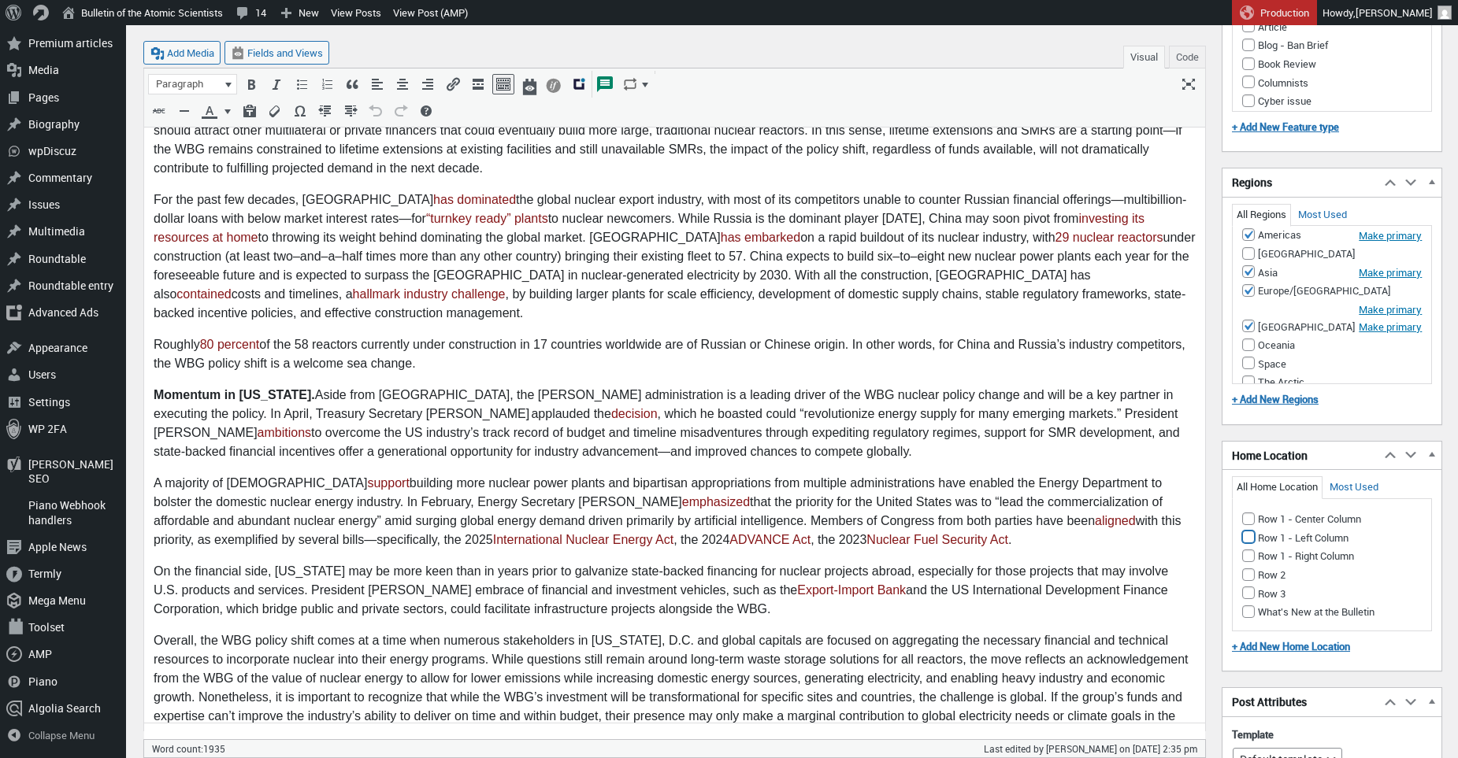
click at [1244, 534] on input "Row 1 - Left Column" at bounding box center [1248, 537] width 13 height 13
checkbox input "true"
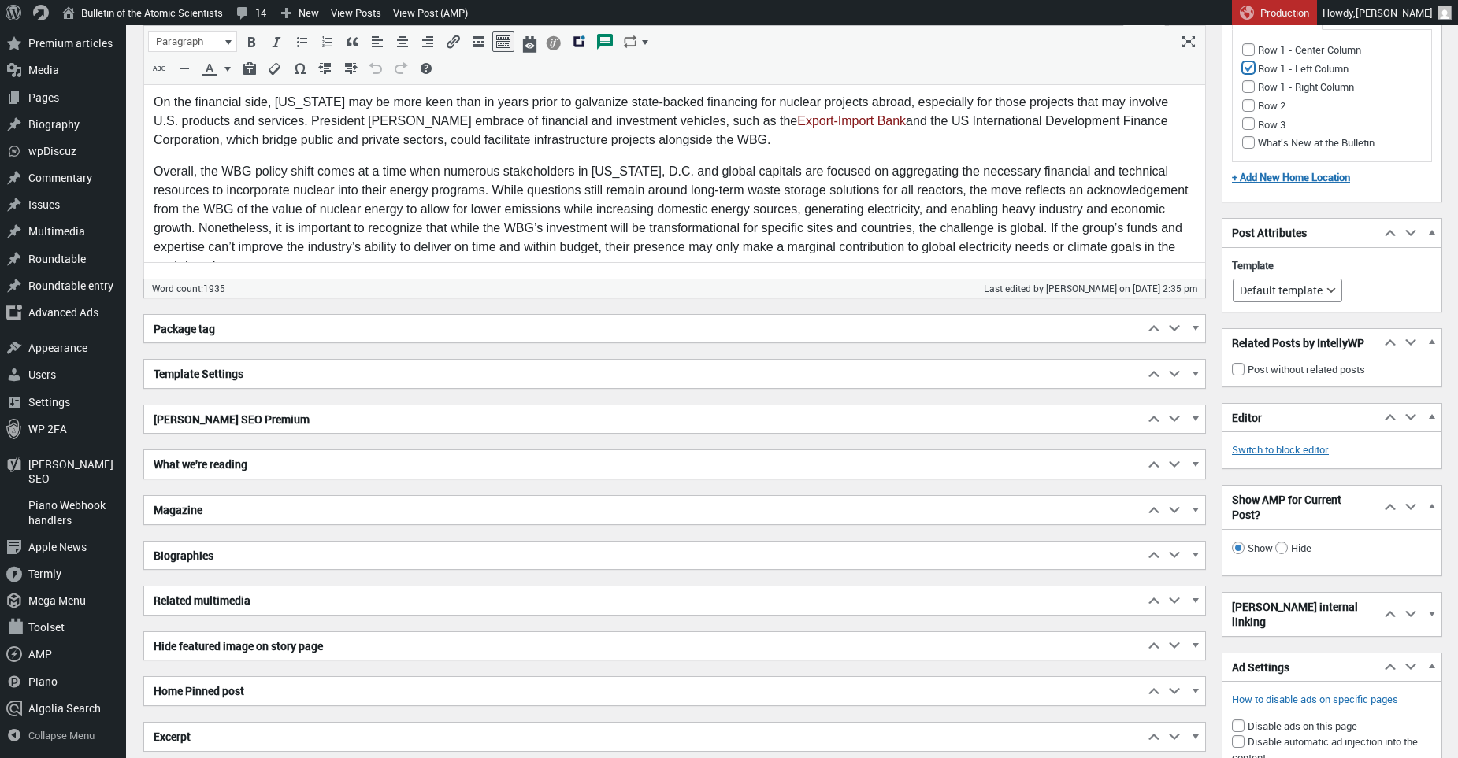
scroll to position [2010, 0]
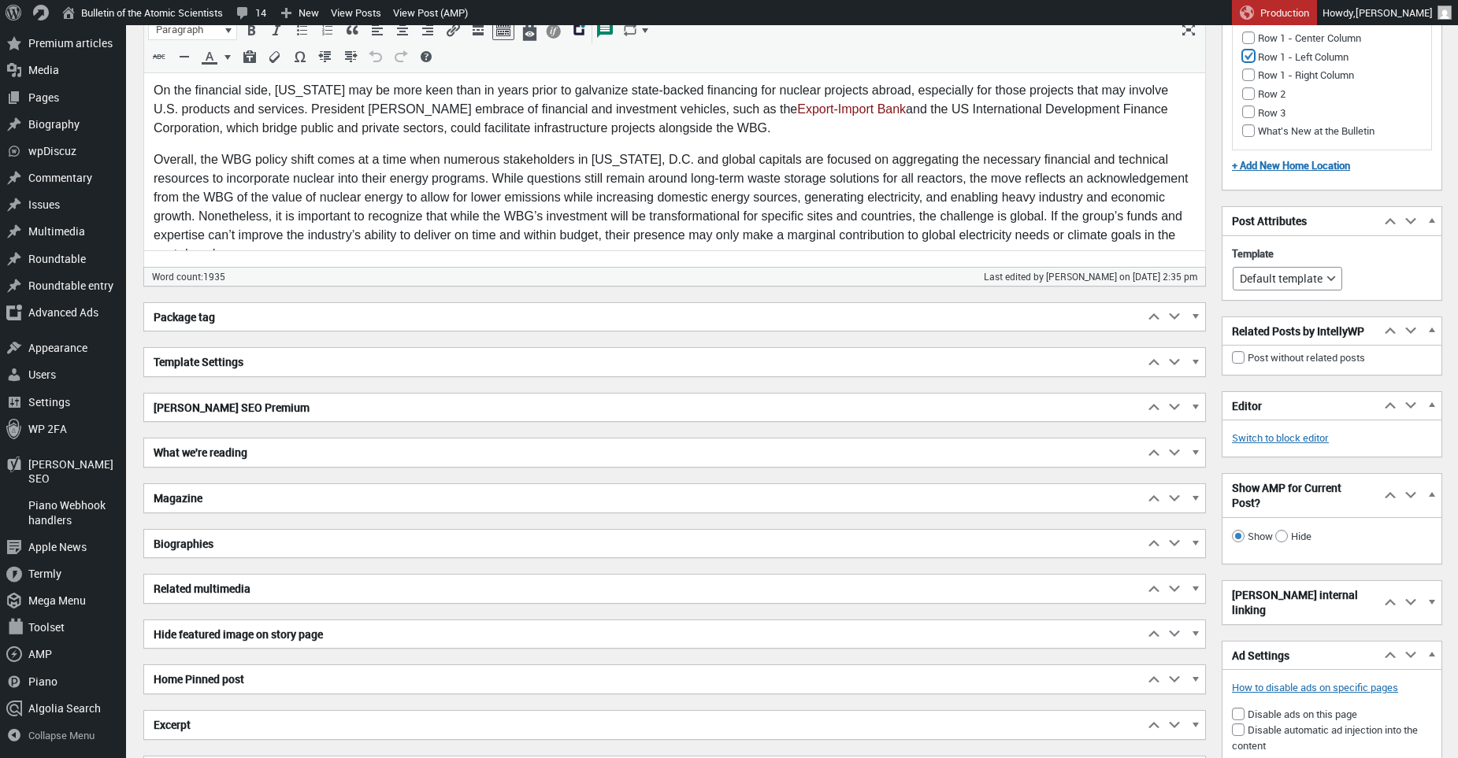
click at [170, 722] on h2 "Excerpt" at bounding box center [643, 725] width 999 height 28
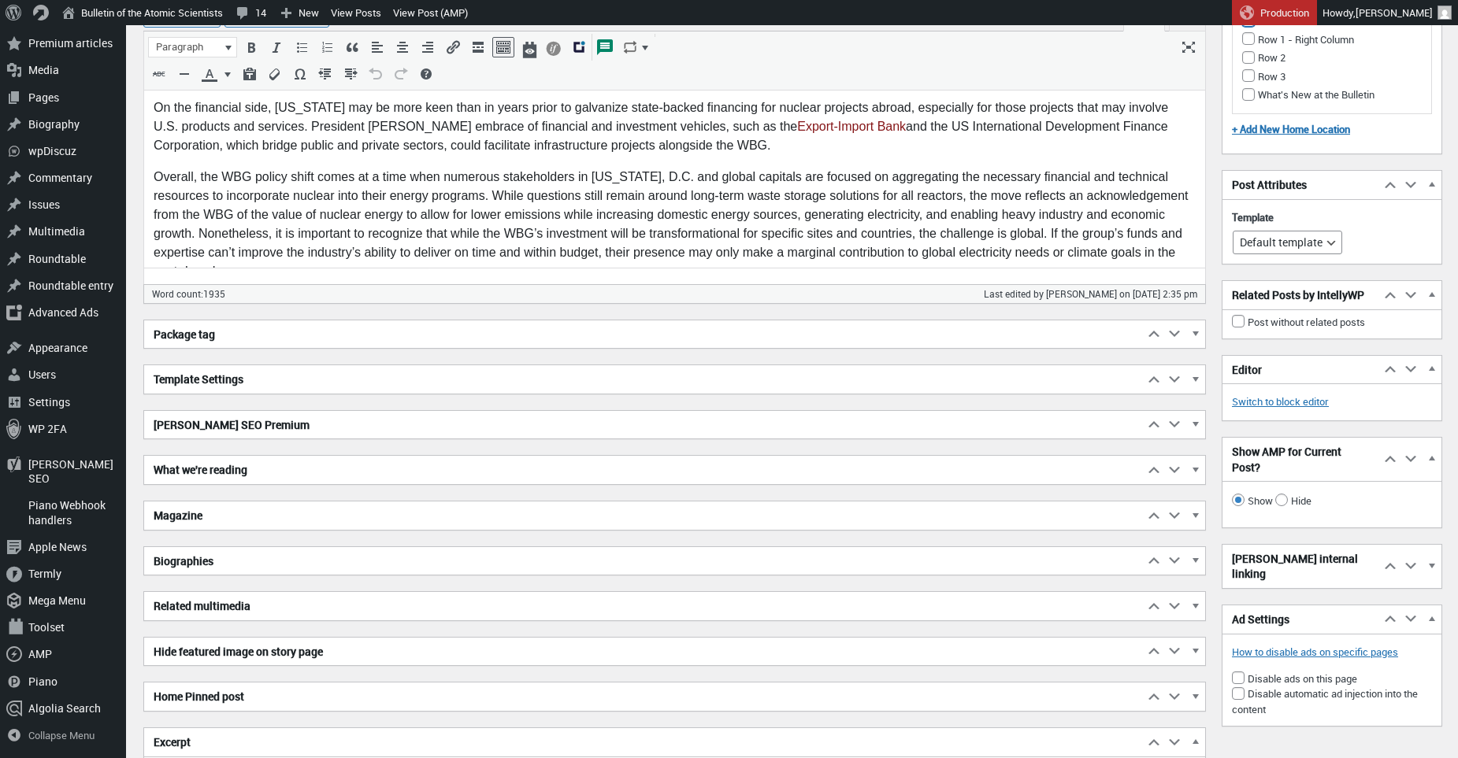
scroll to position [2465, 0]
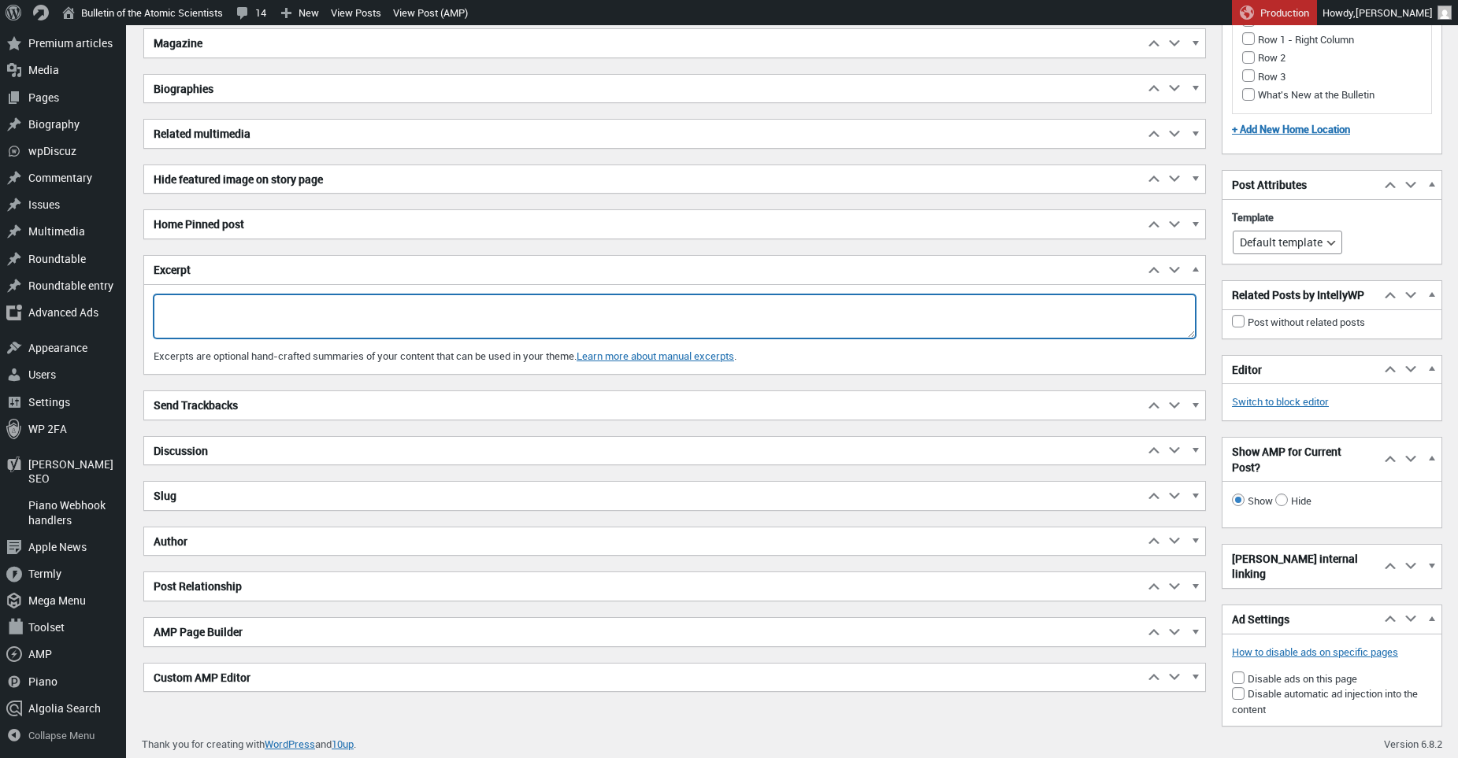
click at [293, 326] on textarea "Excerpt" at bounding box center [675, 317] width 1042 height 44
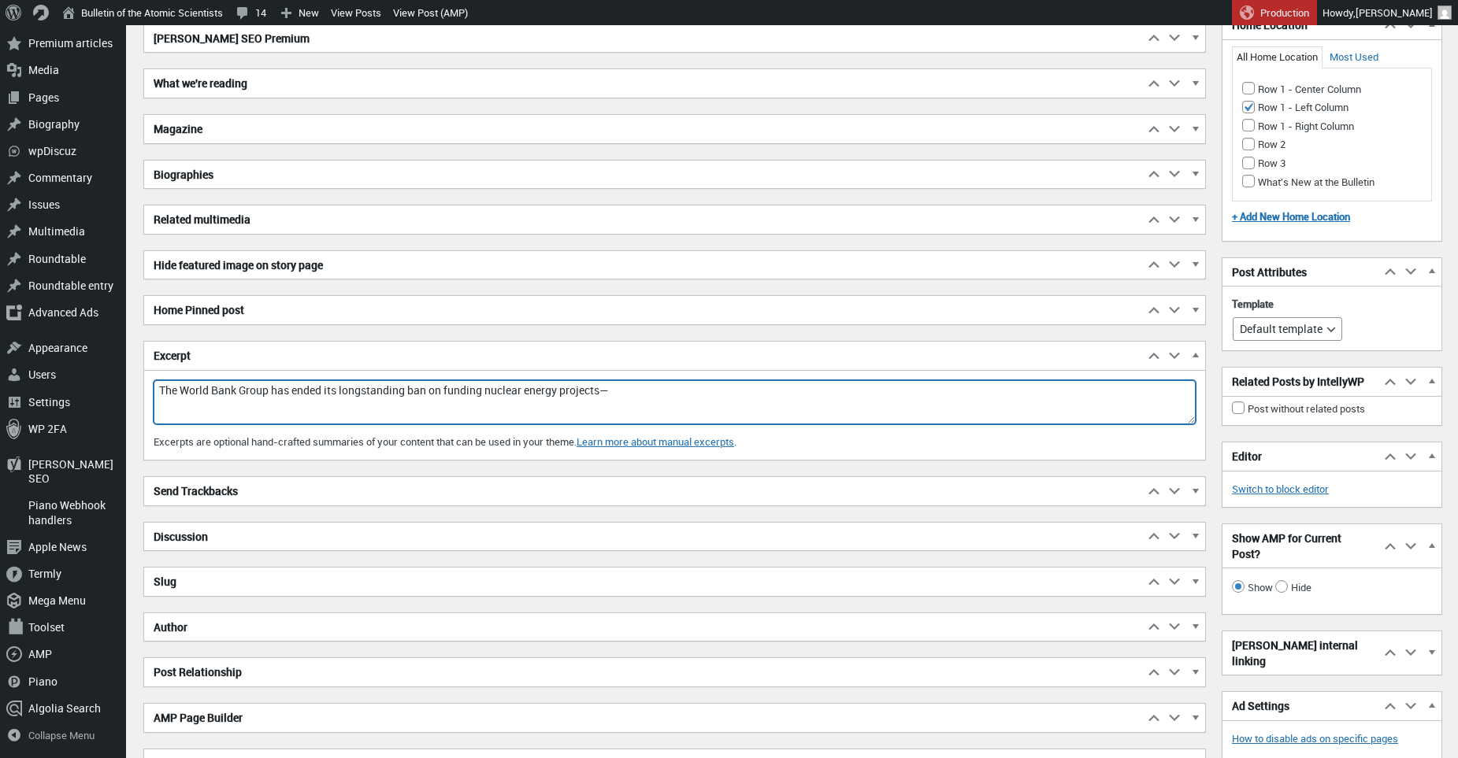
scroll to position [2431, 0]
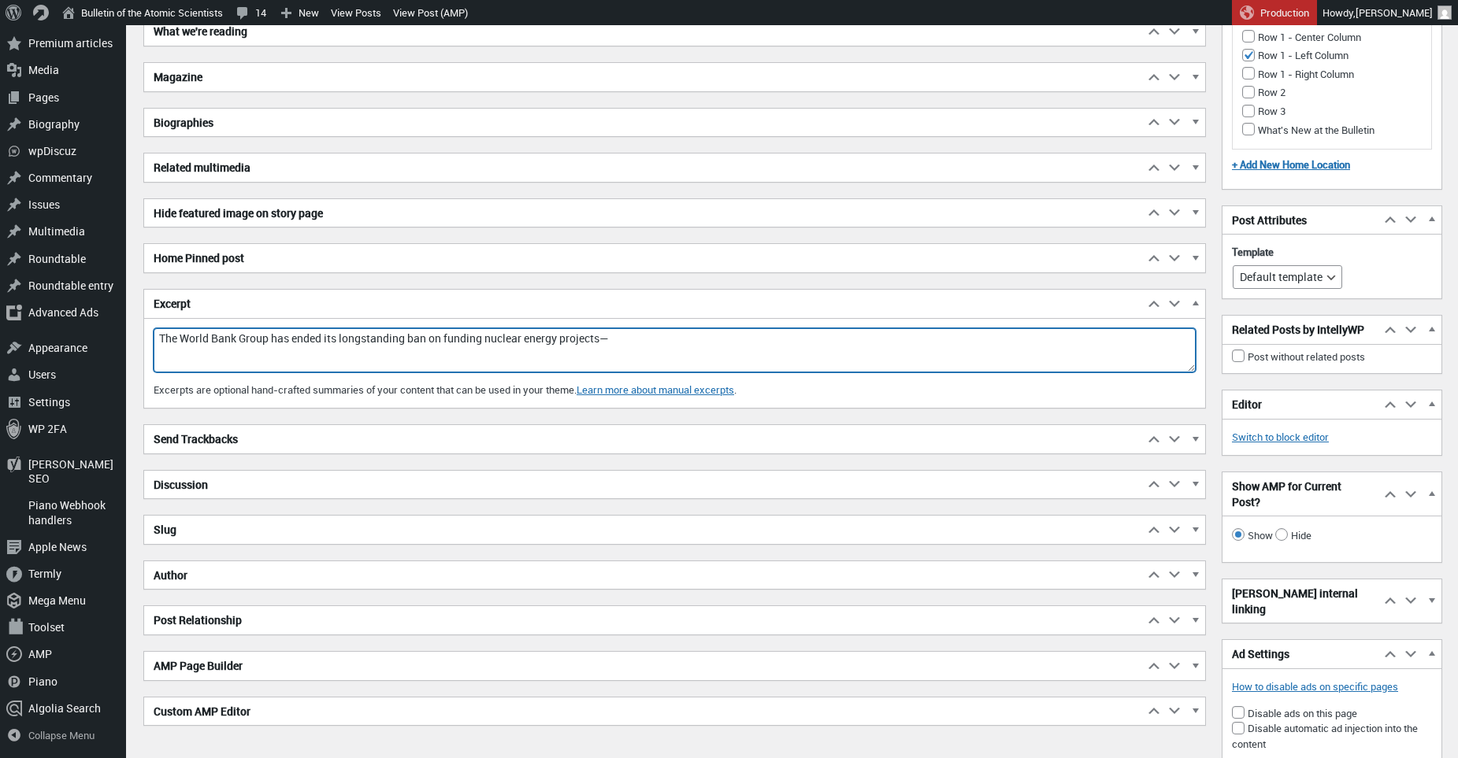
click at [673, 339] on textarea "The World Bank Group has ended its longstanding ban on funding nuclear energy p…" at bounding box center [675, 350] width 1042 height 44
drag, startPoint x: 958, startPoint y: 341, endPoint x: 621, endPoint y: 339, distance: 337.8
click at [621, 339] on textarea "The World Bank Group has ended its longstanding ban on funding nuclear energy p…" at bounding box center [675, 350] width 1042 height 44
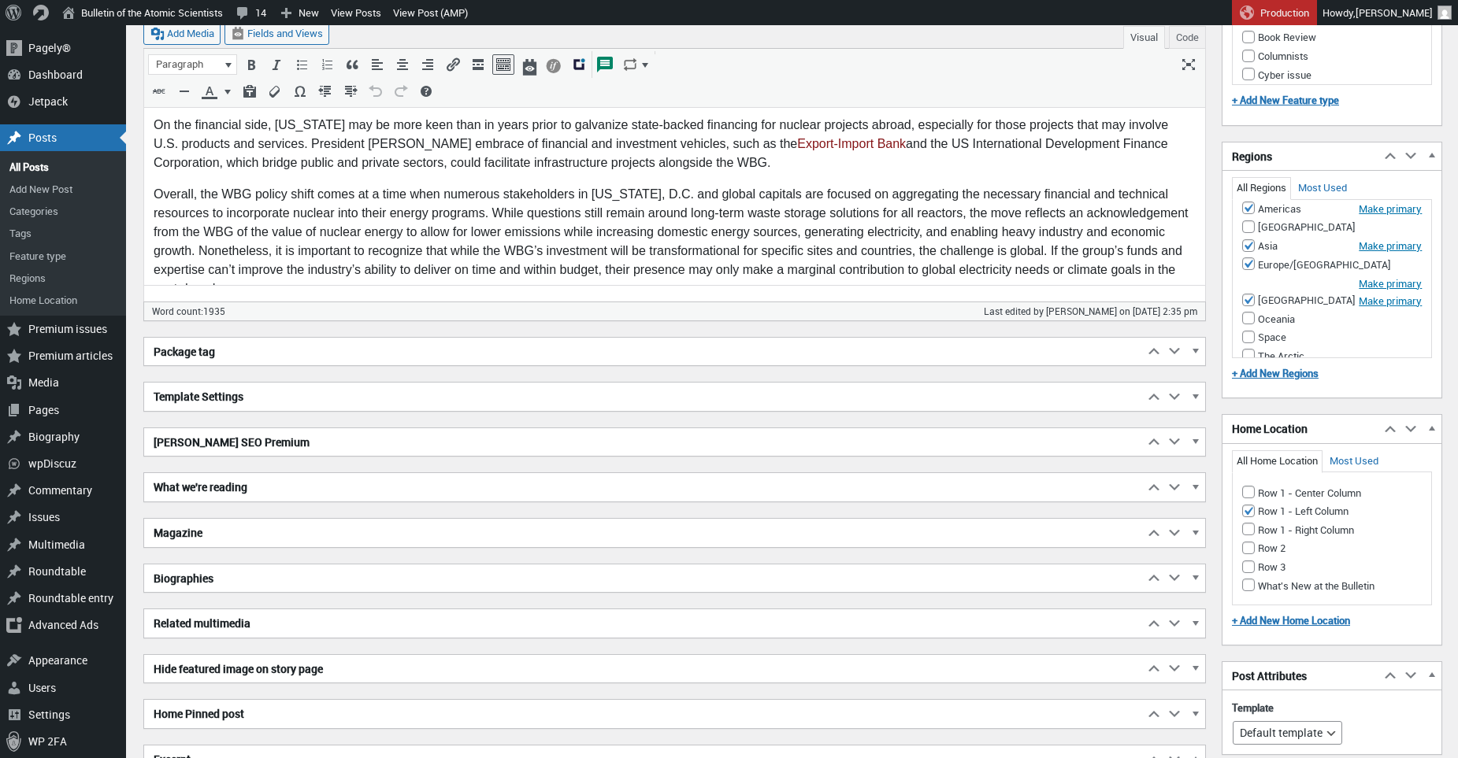
scroll to position [2465, 0]
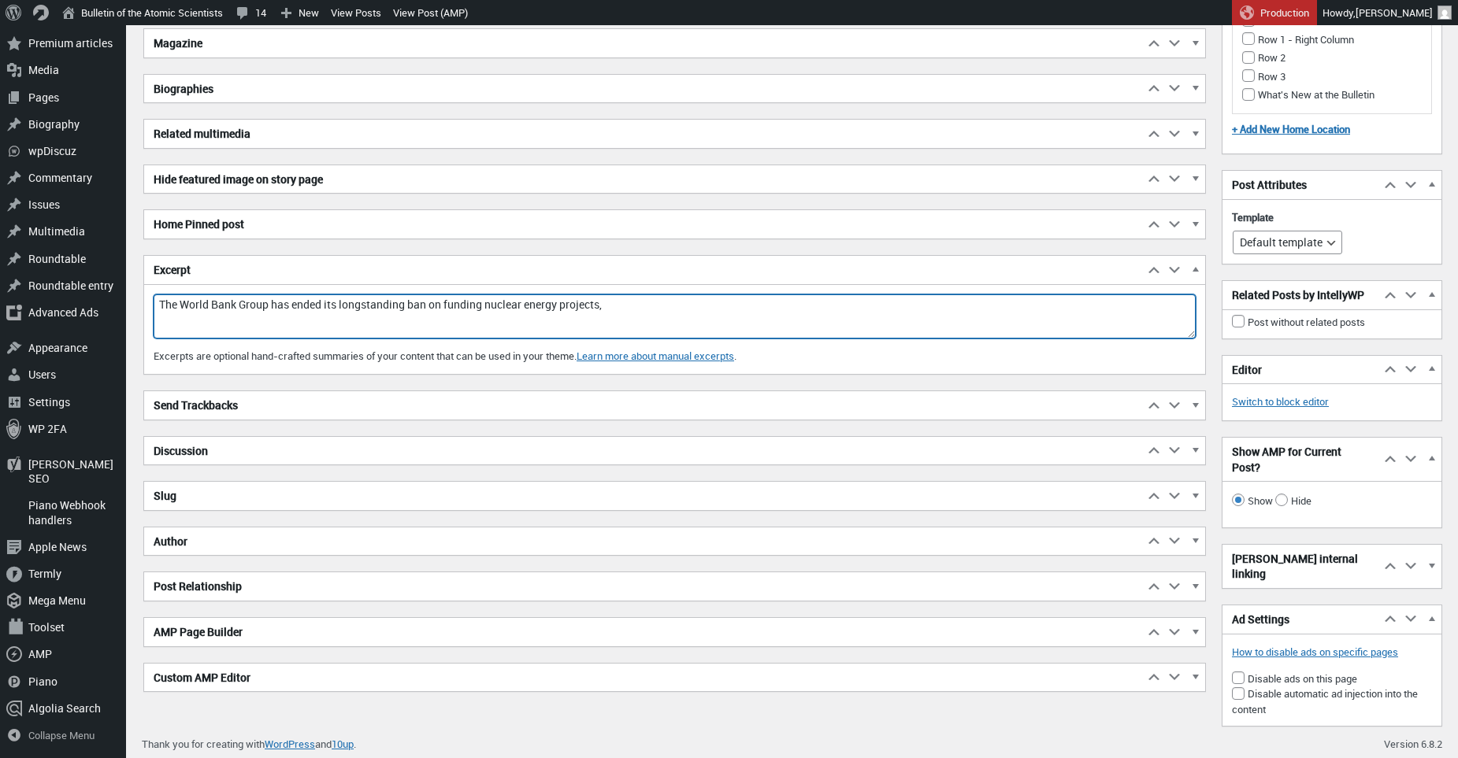
click at [653, 306] on textarea "The World Bank Group has ended its longstanding ban on funding nuclear energy p…" at bounding box center [675, 317] width 1042 height 44
drag, startPoint x: 953, startPoint y: 303, endPoint x: 638, endPoint y: 305, distance: 315.0
click at [638, 305] on textarea "The World Bank Group has ended its longstanding ban on funding nuclear energy p…" at bounding box center [675, 317] width 1042 height 44
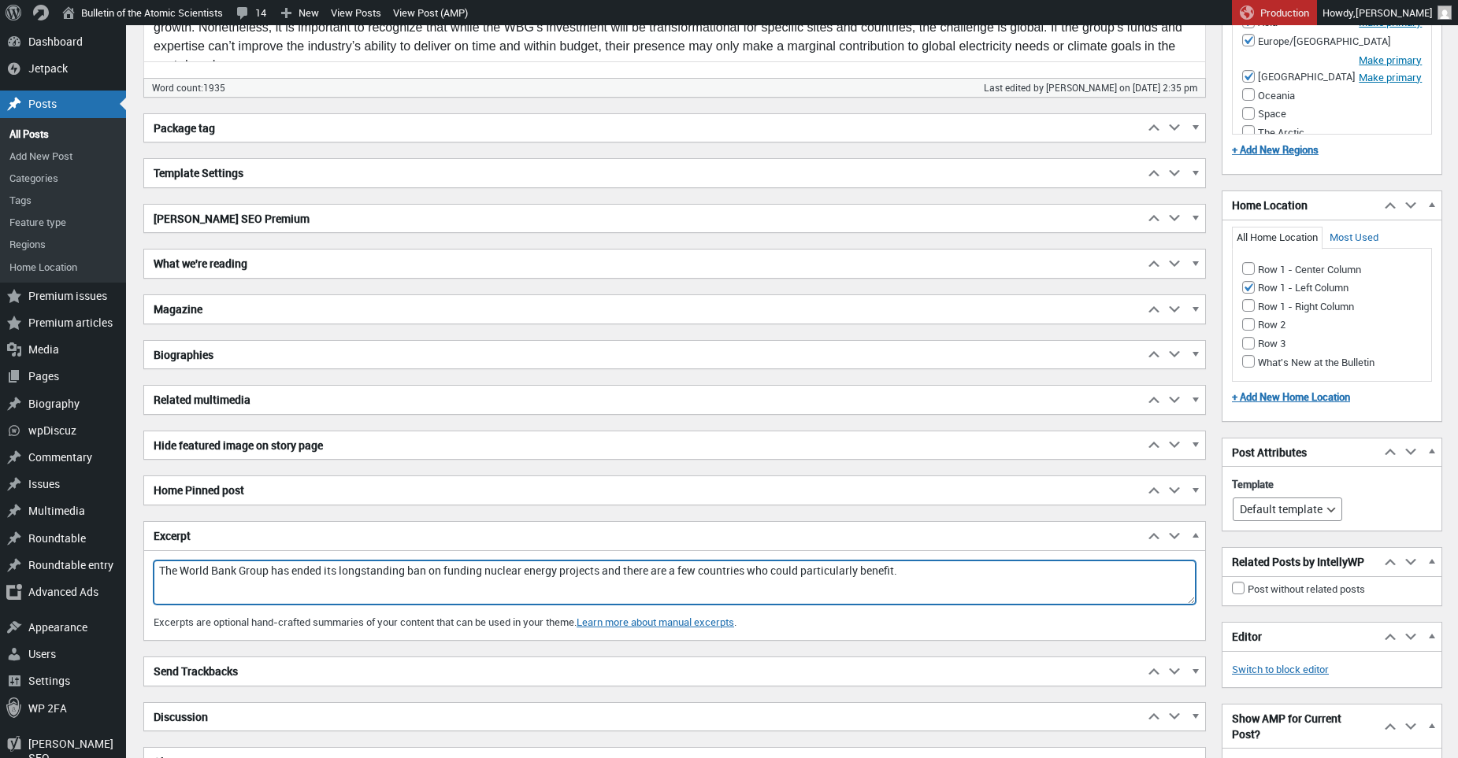
scroll to position [2171, 0]
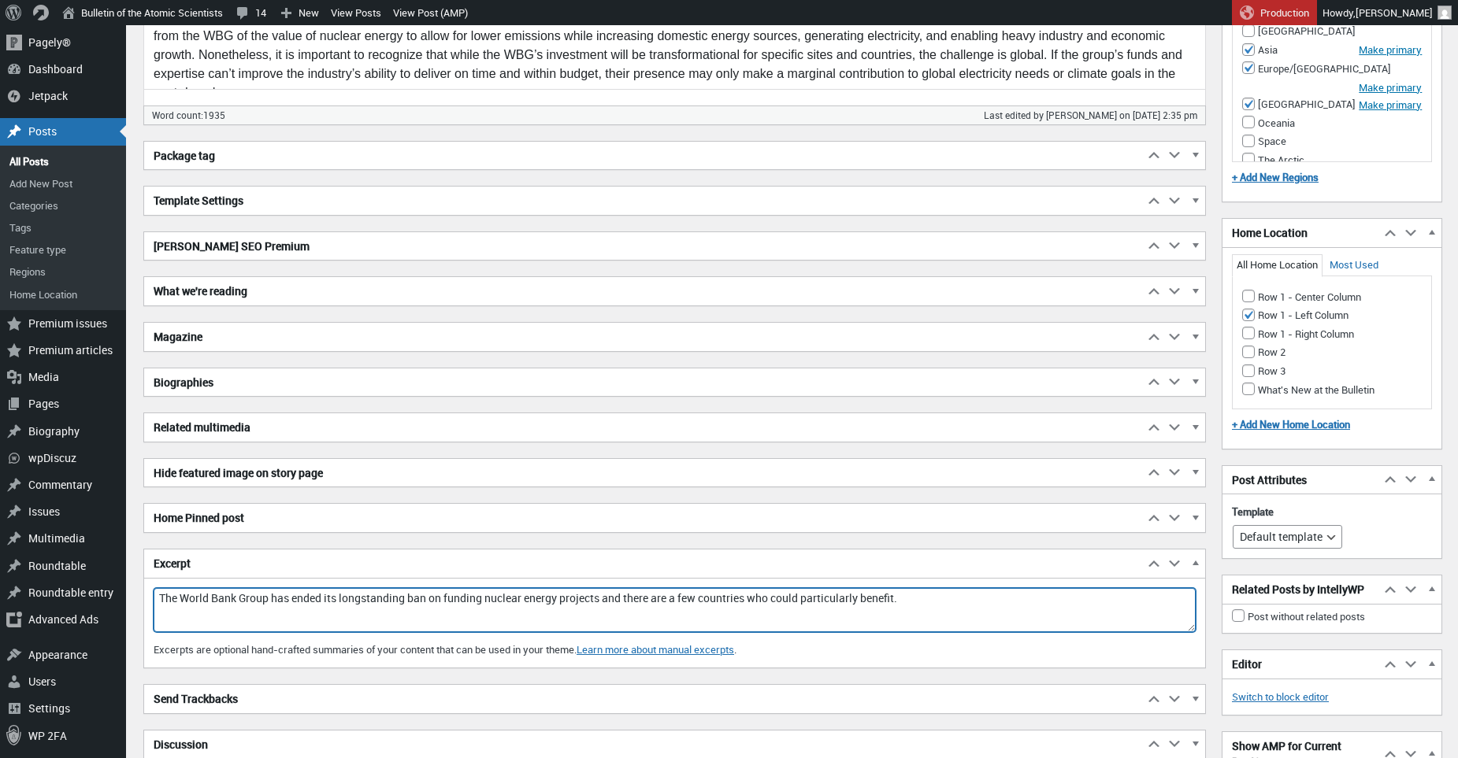
click at [226, 241] on h2 "Yoast SEO Premium" at bounding box center [643, 246] width 999 height 28
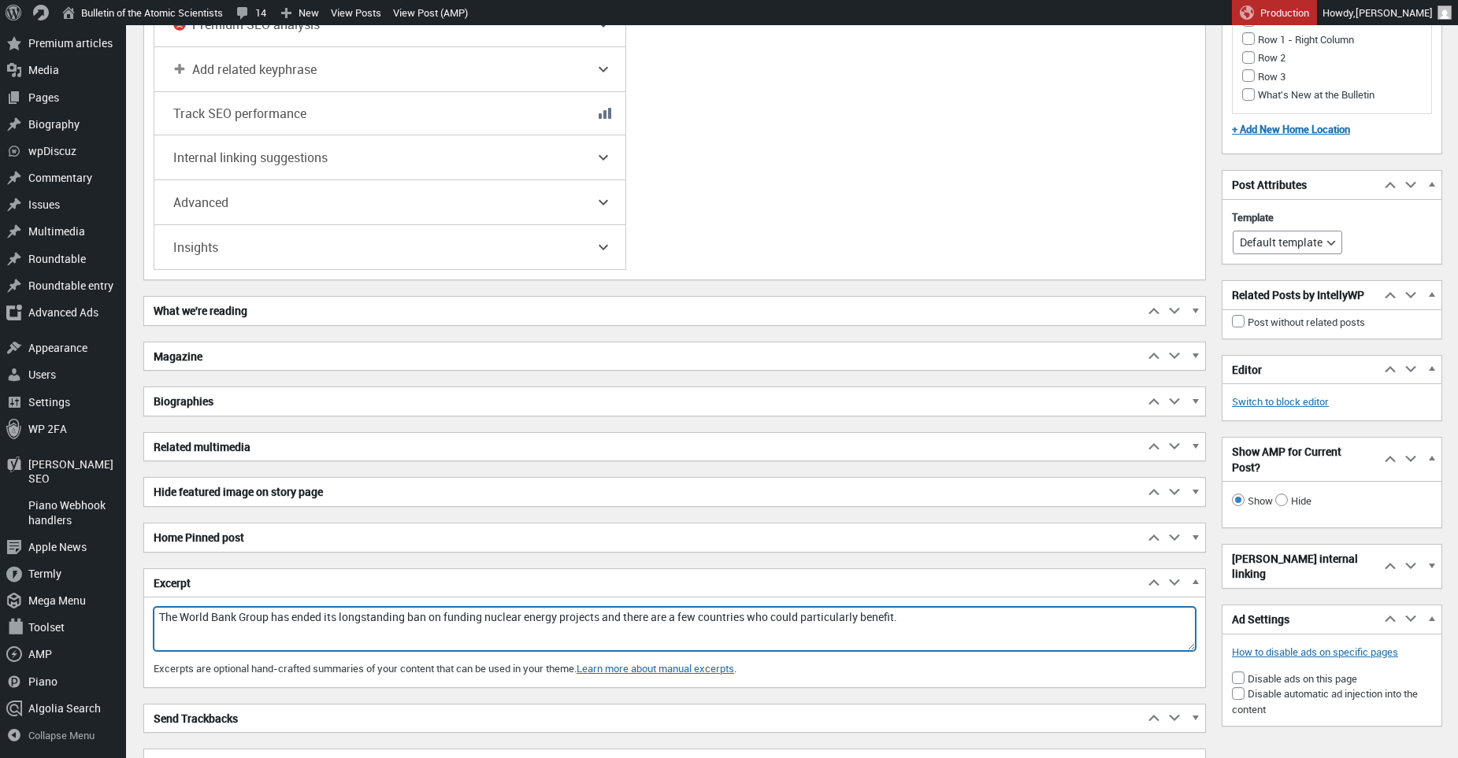
scroll to position [3467, 0]
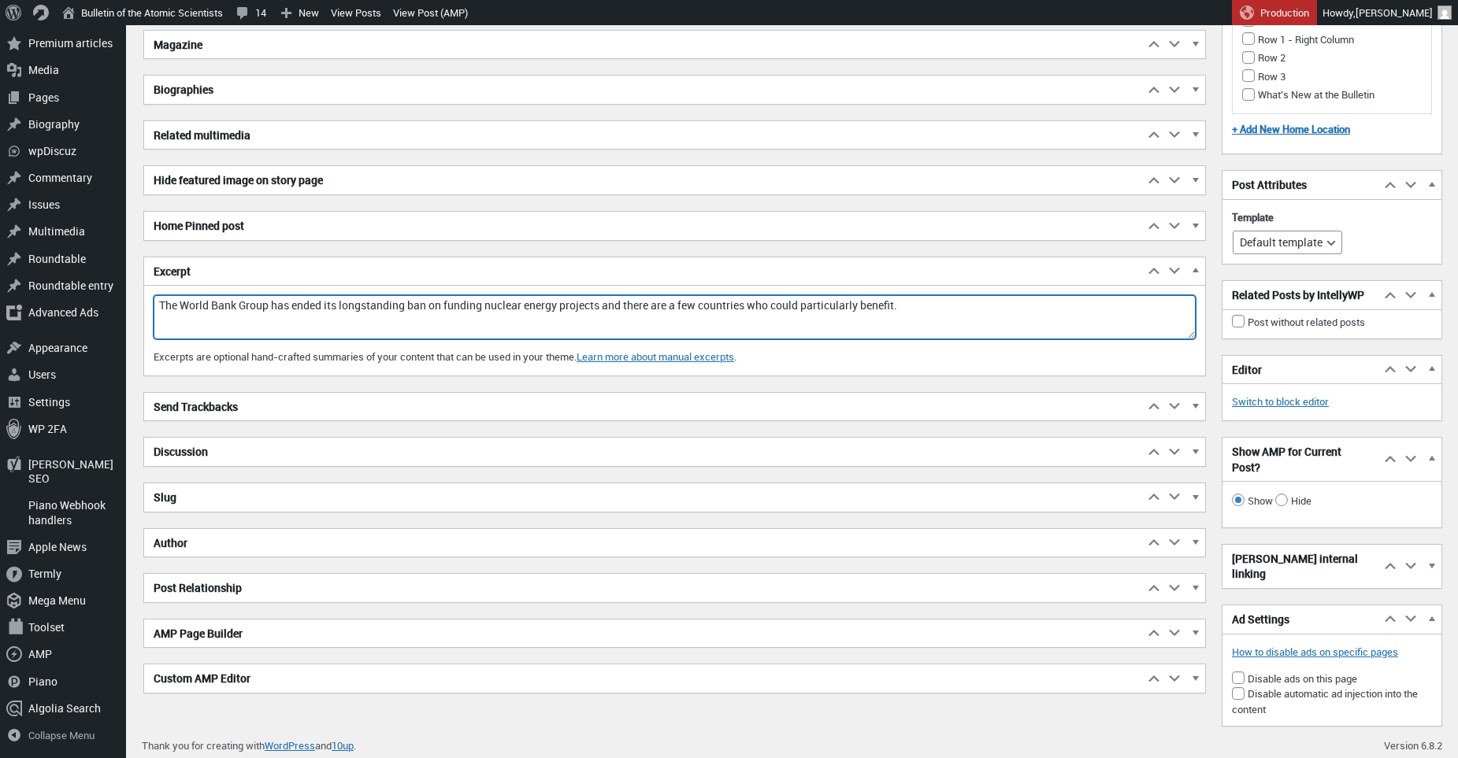
click at [643, 309] on textarea "The World Bank Group has ended its longstanding ban on funding nuclear energy p…" at bounding box center [675, 317] width 1042 height 44
drag, startPoint x: 955, startPoint y: 309, endPoint x: 616, endPoint y: 306, distance: 339.4
click at [616, 306] on textarea "The World Bank Group has ended its longstanding ban on funding nuclear energy p…" at bounding box center [675, 317] width 1042 height 44
click at [638, 303] on textarea "The World Bank Group has ended its longstanding ban on funding nuclear energy p…" at bounding box center [675, 317] width 1042 height 44
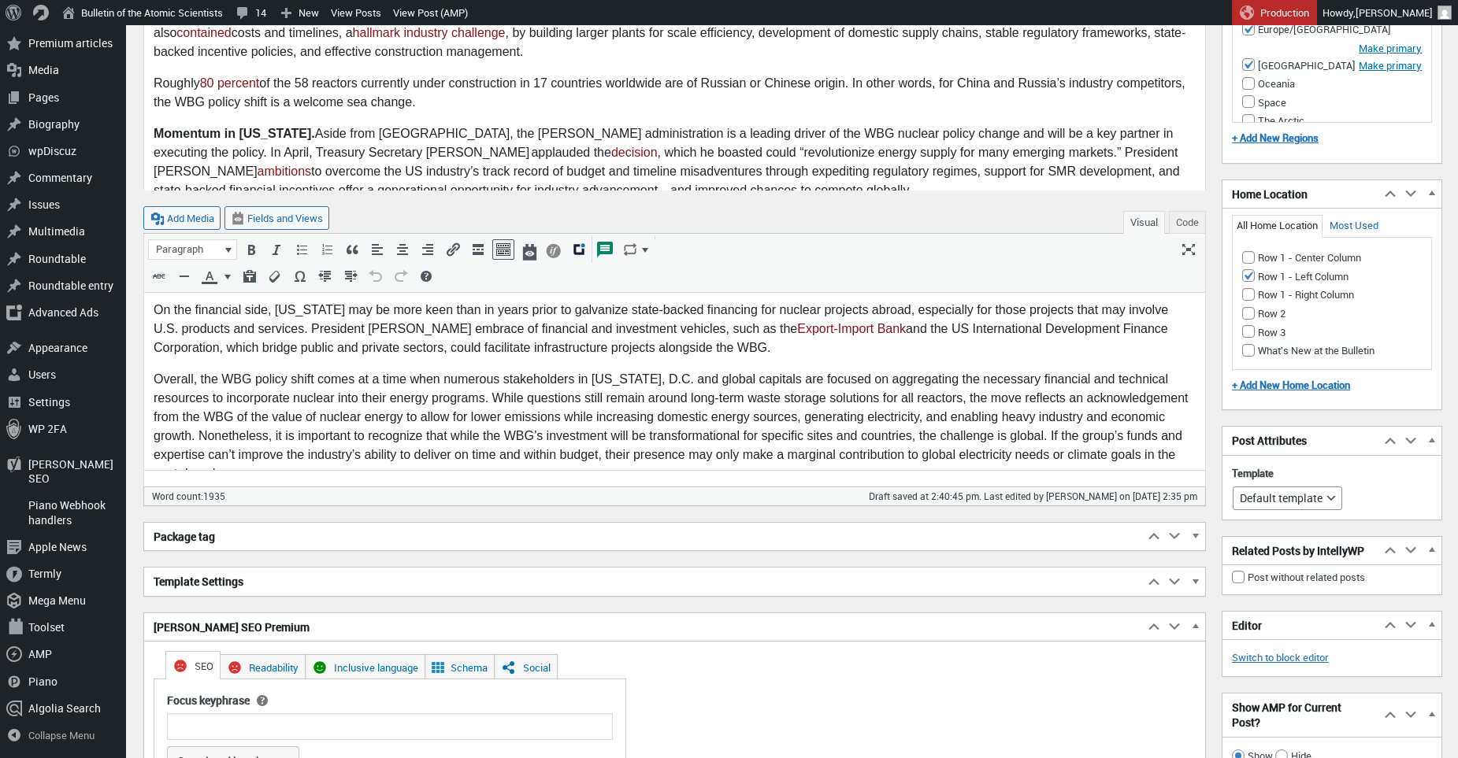
scroll to position [2025, 0]
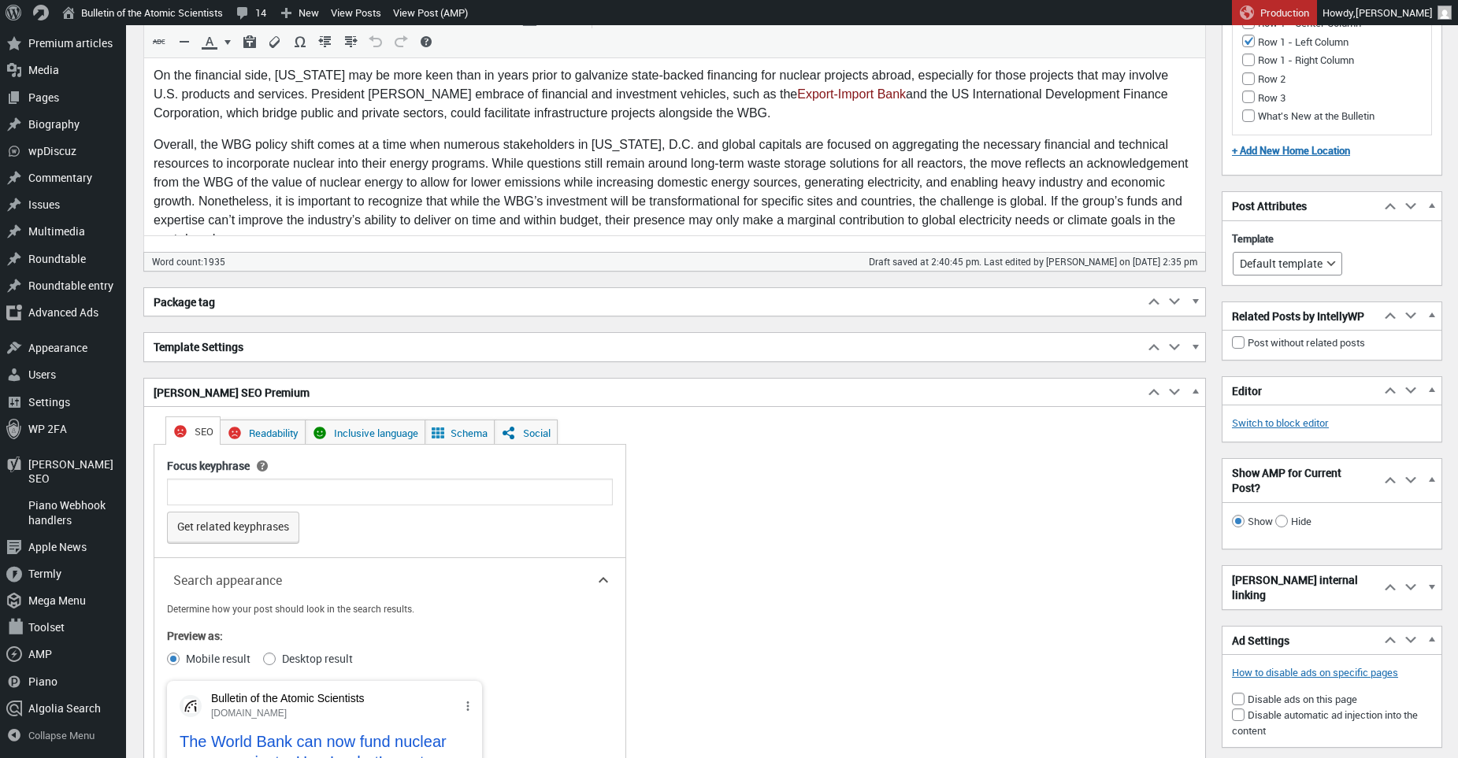
type textarea "The World Bank Group has ended its longstanding ban on funding nuclear energy p…"
click at [522, 495] on input "Focus keyphrase" at bounding box center [390, 492] width 446 height 27
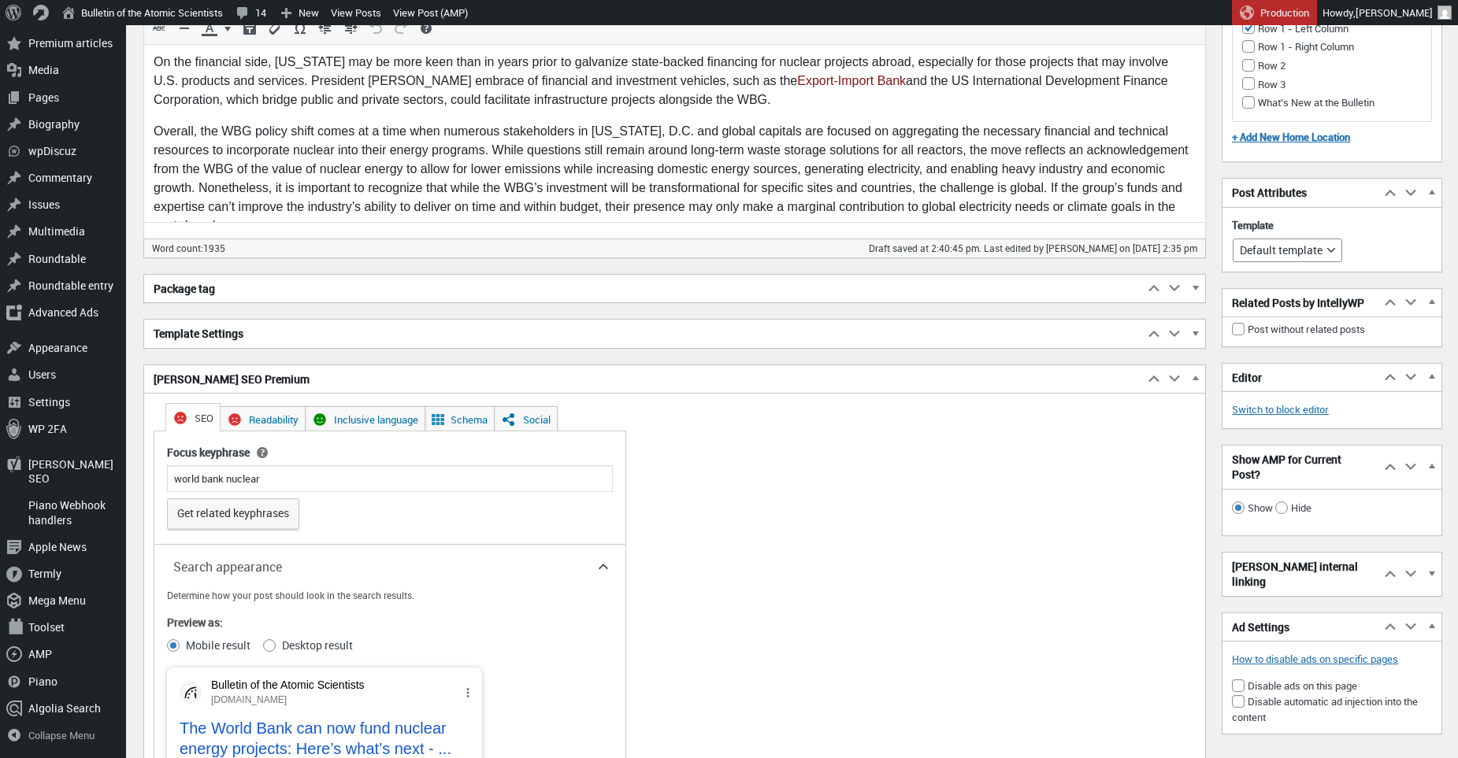
scroll to position [2148, 0]
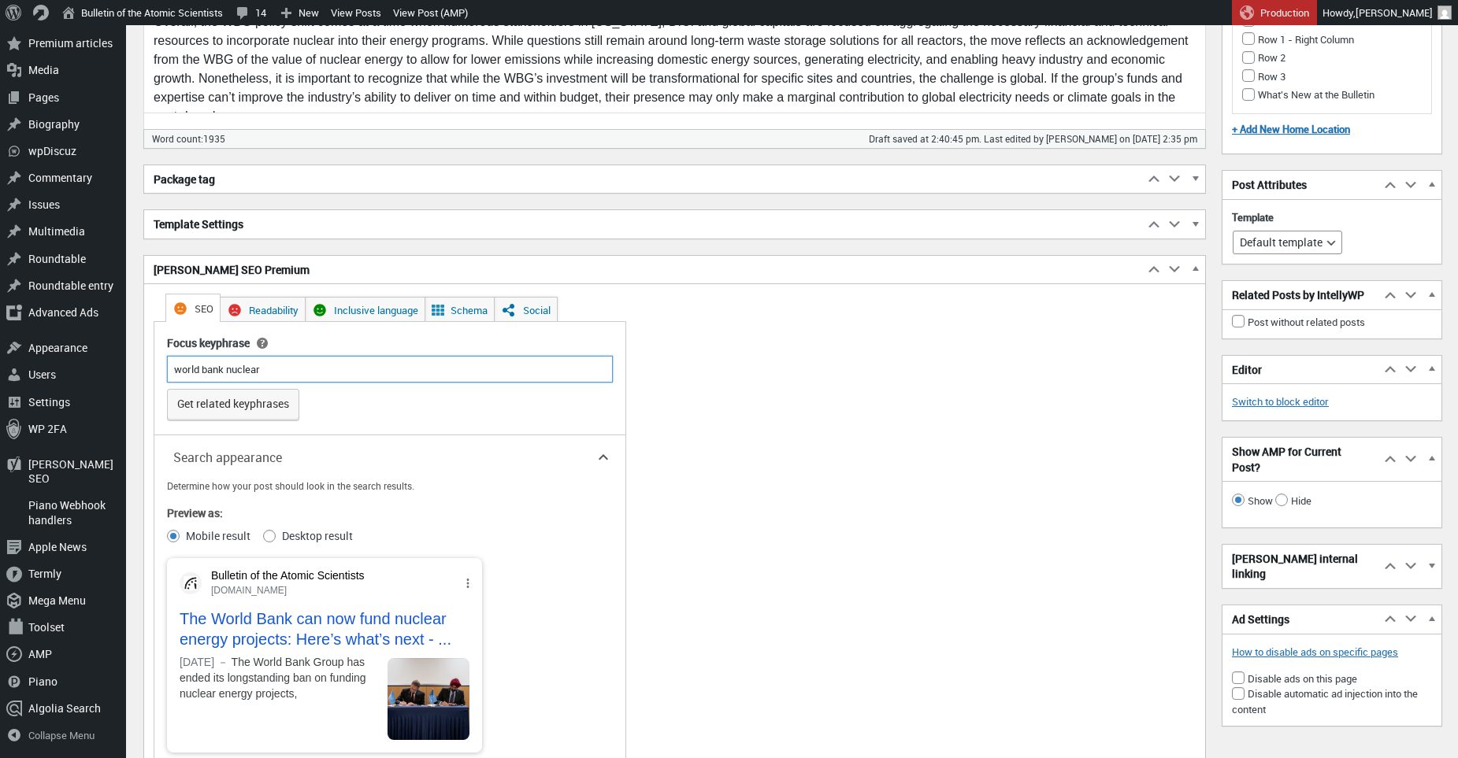
click at [387, 368] on input "world bank nuclear" at bounding box center [390, 369] width 446 height 27
type input "world bank nuclear energy"
click at [282, 368] on input "world bank nuclear energy" at bounding box center [390, 369] width 446 height 27
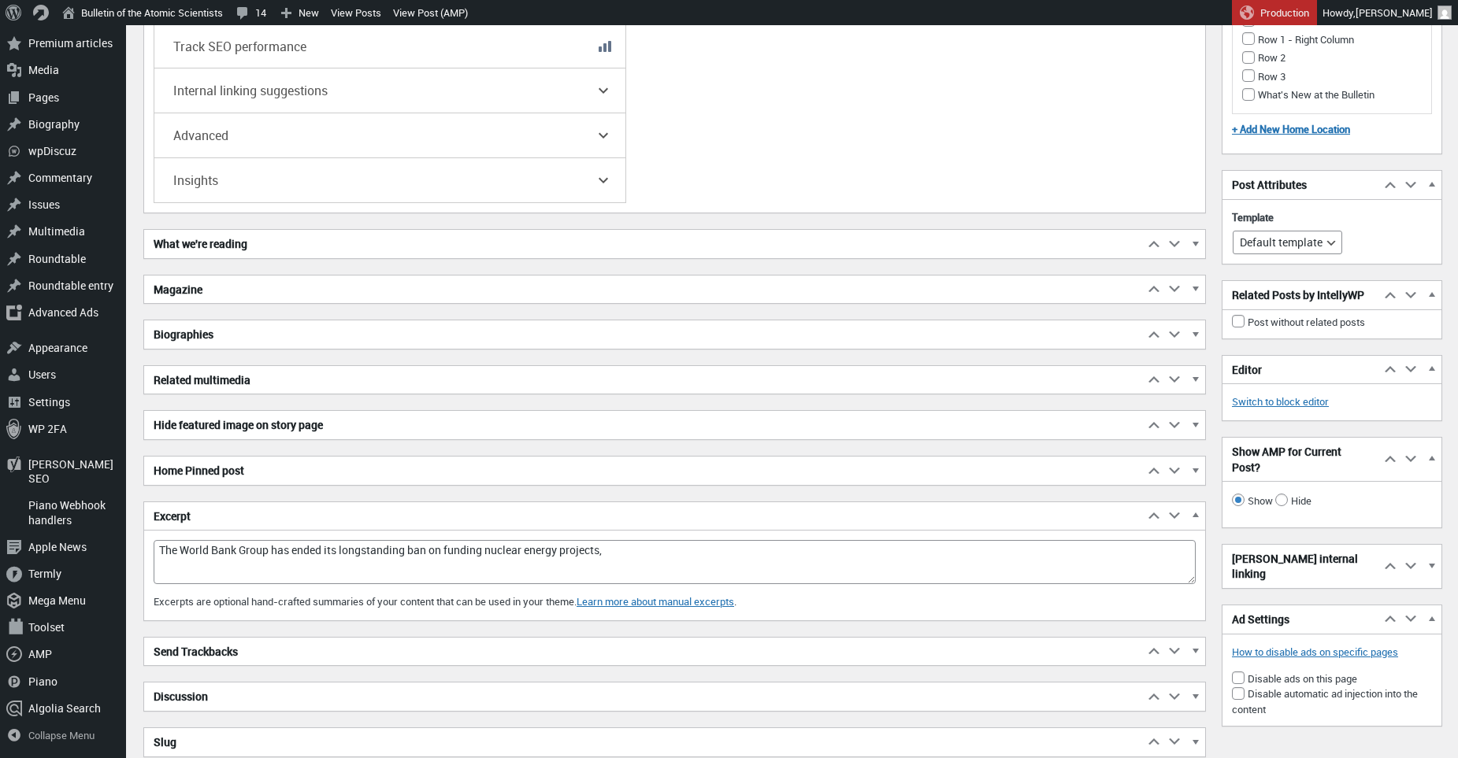
scroll to position [3348, 0]
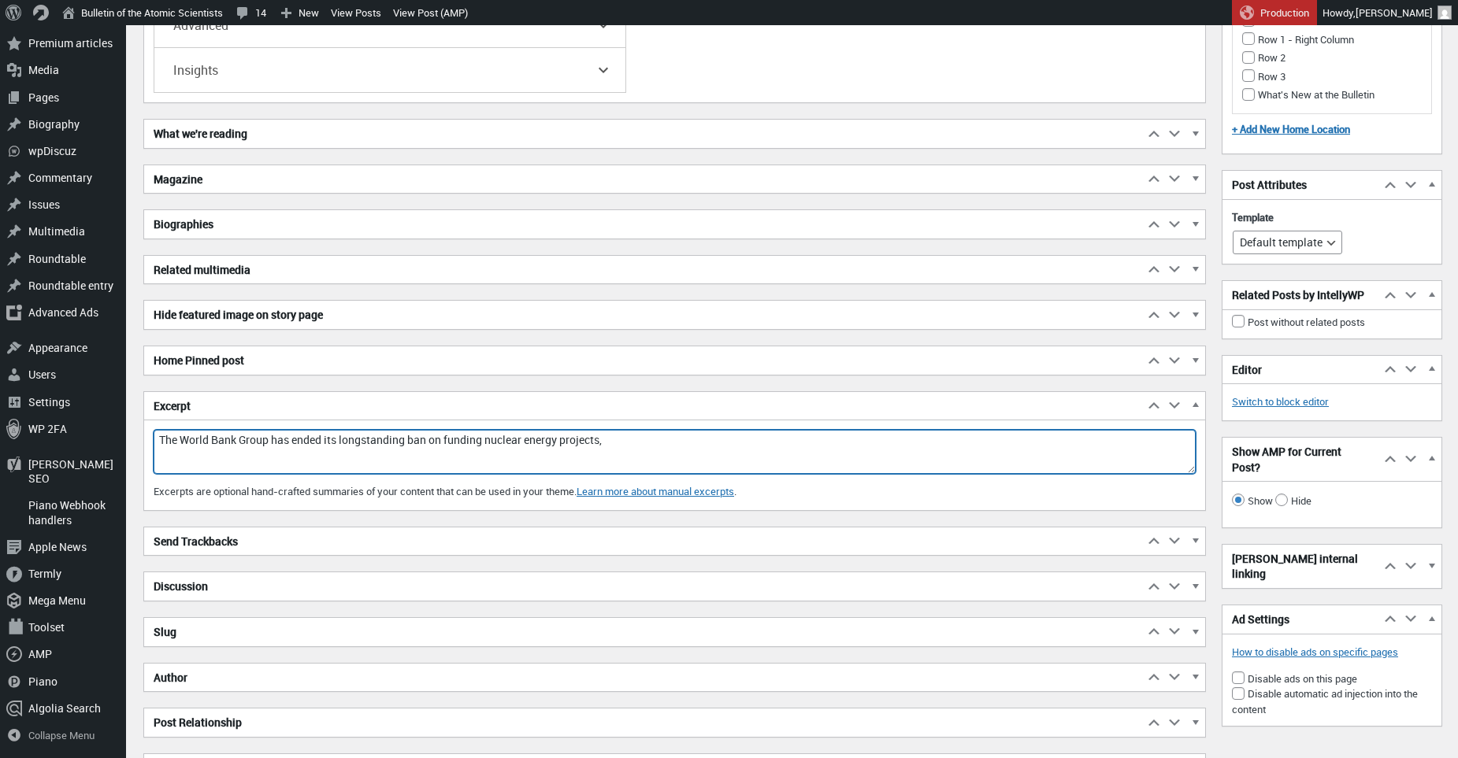
click at [662, 438] on textarea "The World Bank Group has ended its longstanding ban on funding nuclear energy p…" at bounding box center [675, 452] width 1042 height 44
click at [999, 435] on textarea "The World Bank Group has ended its longstanding ban on funding nuclear energy p…" at bounding box center [675, 452] width 1042 height 44
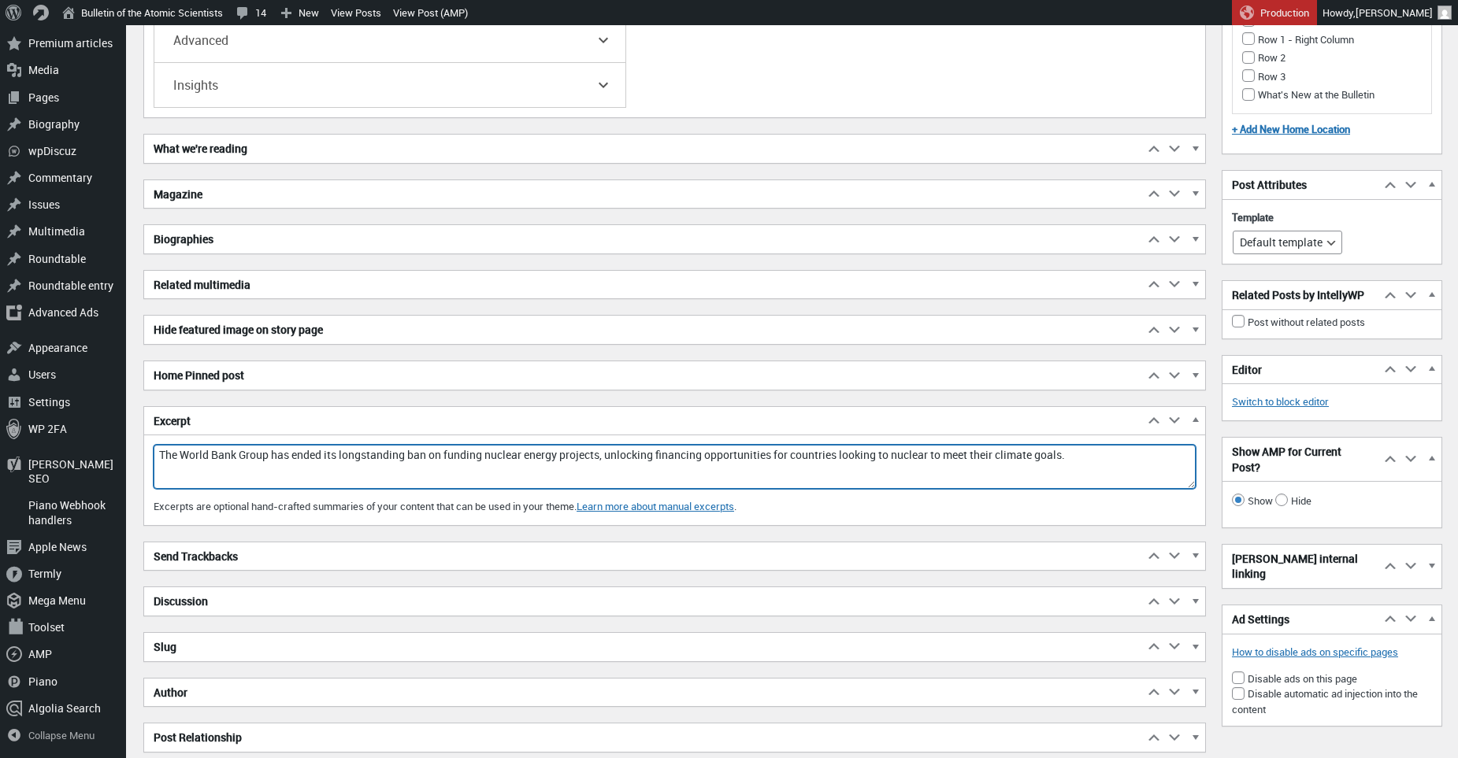
scroll to position [3363, 0]
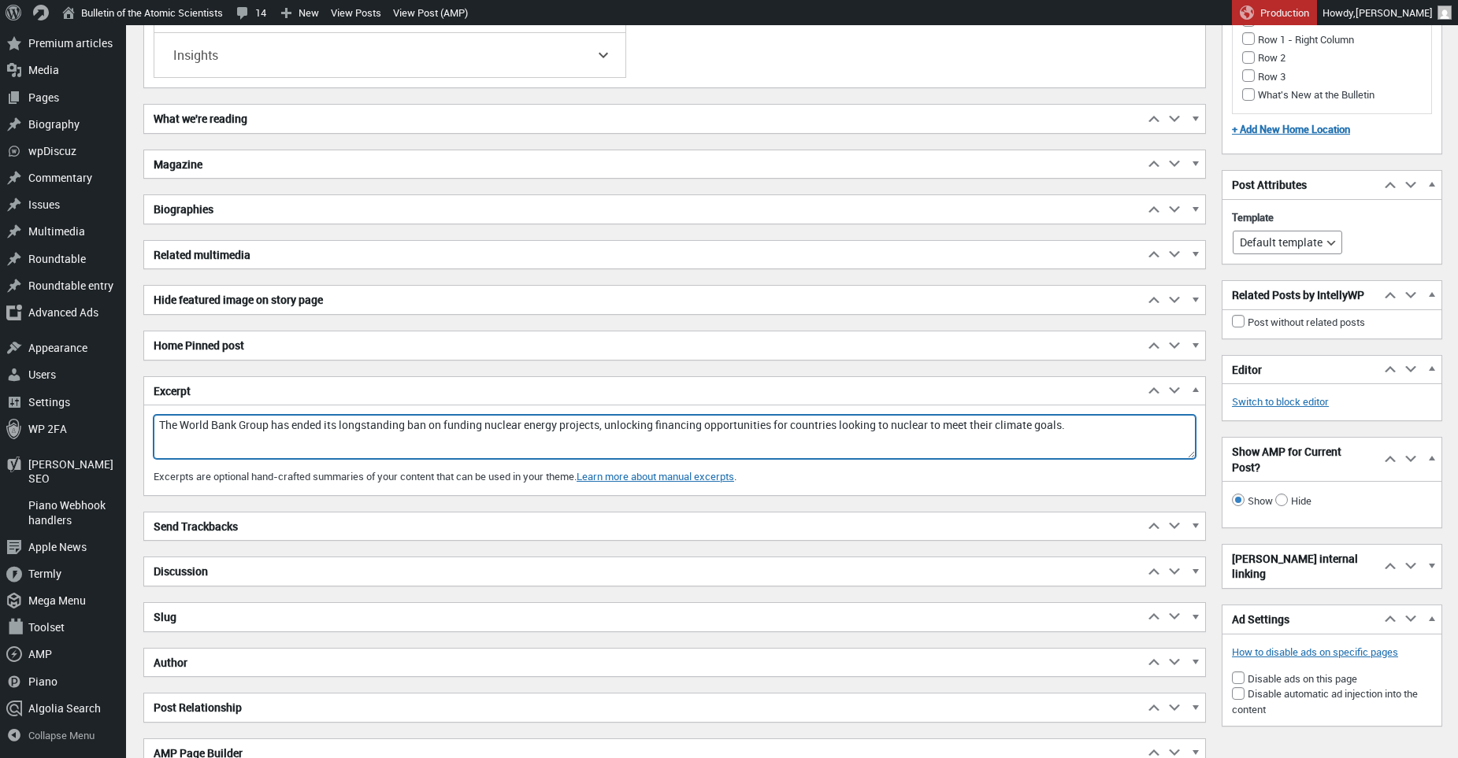
drag, startPoint x: 328, startPoint y: 421, endPoint x: 318, endPoint y: 417, distance: 10.7
click at [318, 417] on textarea "The World Bank Group has ended its longstanding ban on funding nuclear energy p…" at bounding box center [675, 437] width 1042 height 44
click at [317, 424] on textarea "The World Bank Group has ended its longstanding ban on funding nuclear energy p…" at bounding box center [675, 437] width 1042 height 44
drag, startPoint x: 328, startPoint y: 418, endPoint x: 161, endPoint y: 413, distance: 166.2
click at [161, 415] on textarea "The World Bank Group has ended its longstanding ban on funding nuclear energy p…" at bounding box center [675, 437] width 1042 height 44
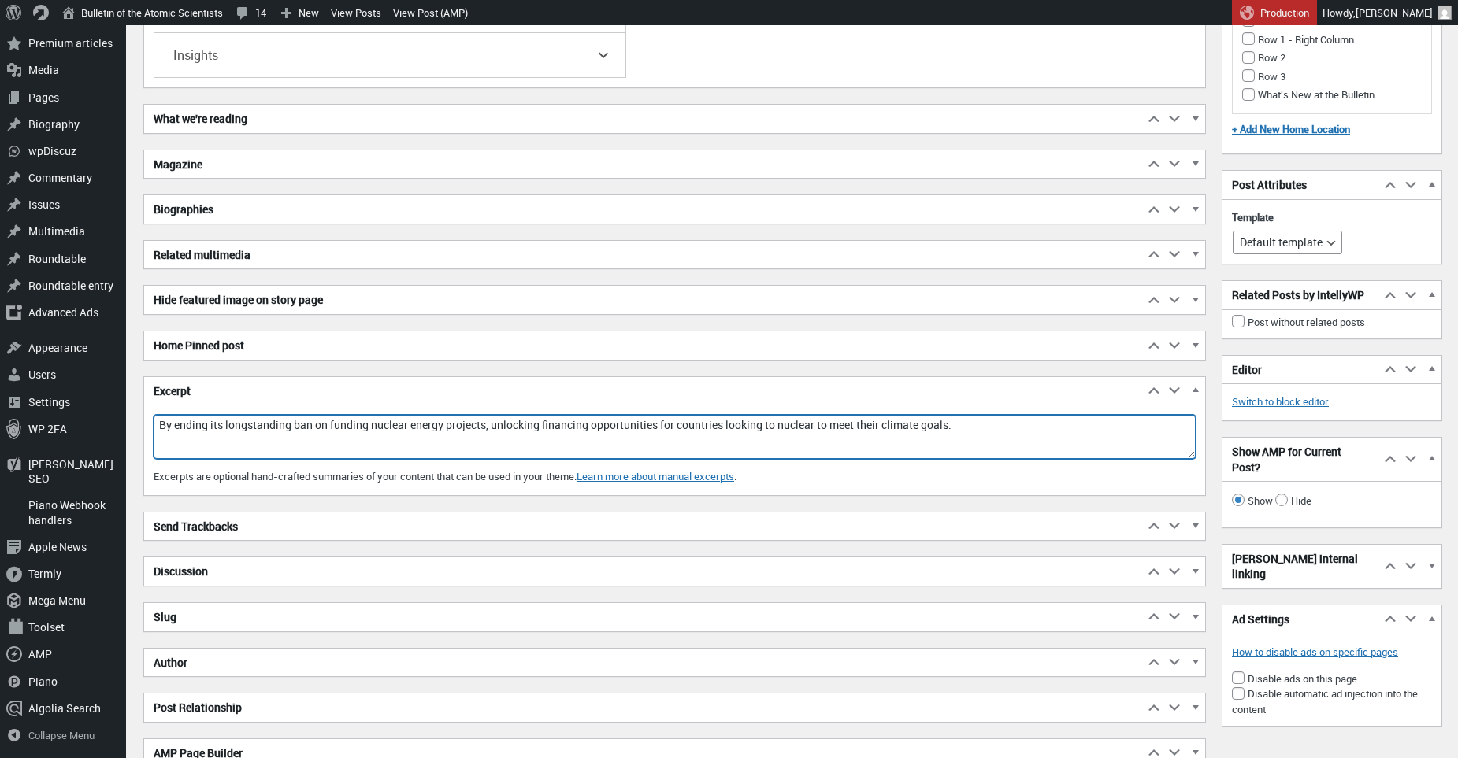
click at [506, 419] on textarea "By ending its longstanding ban on funding nuclear energy projects, unlocking fi…" at bounding box center [675, 437] width 1042 height 44
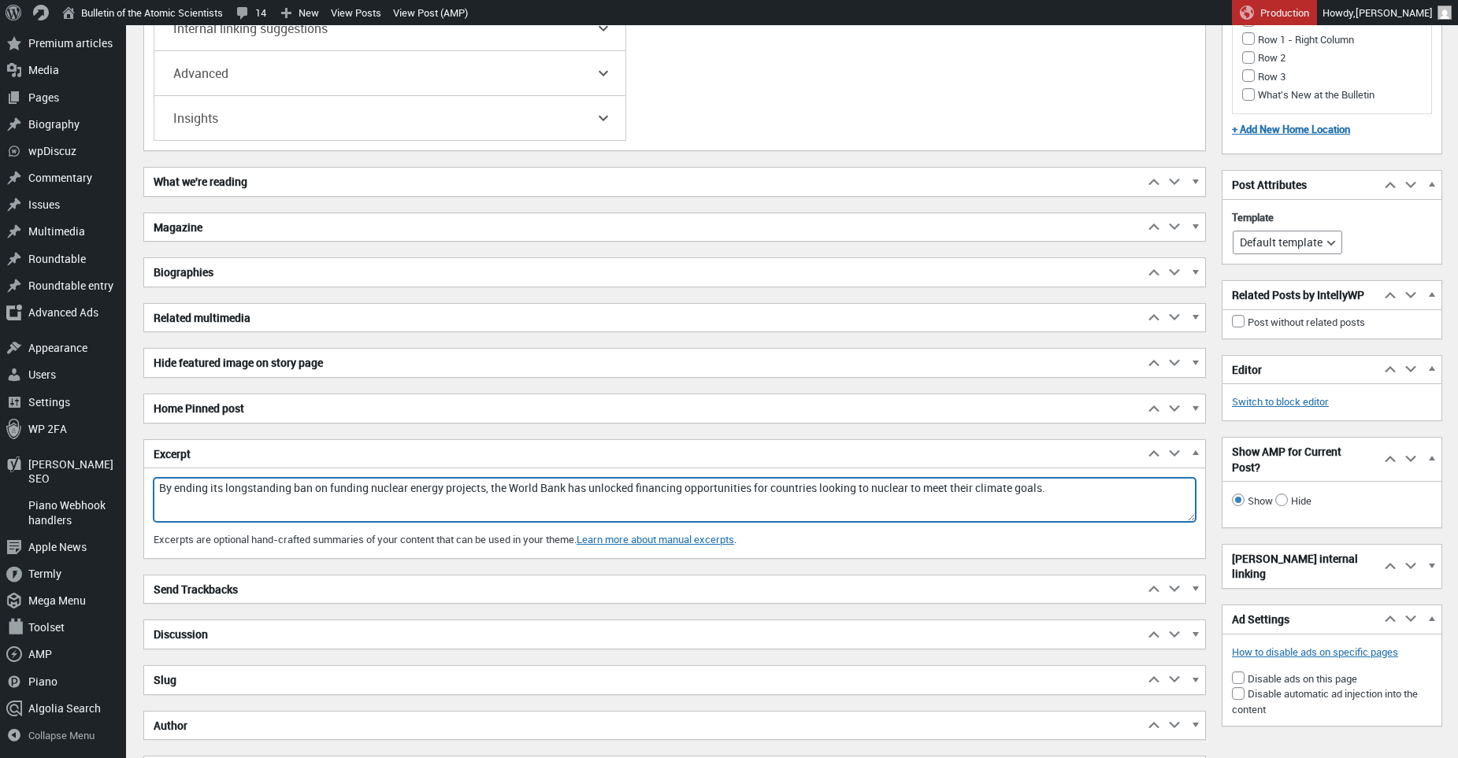
scroll to position [3481, 0]
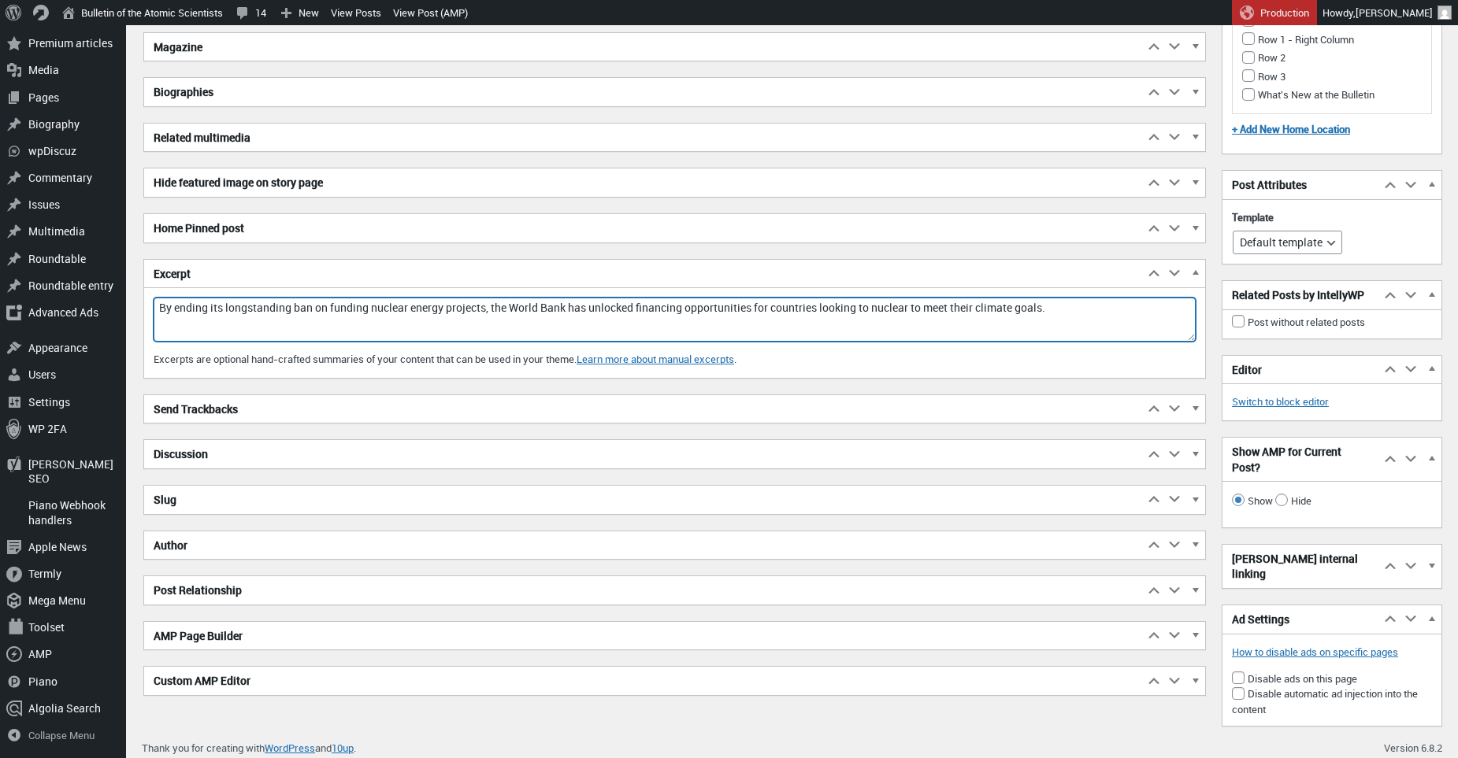
drag, startPoint x: 1102, startPoint y: 304, endPoint x: 585, endPoint y: 305, distance: 517.4
click at [585, 305] on textarea "By ending its longstanding ban on funding nuclear energy projects, the World Ba…" at bounding box center [675, 320] width 1042 height 44
drag, startPoint x: 209, startPoint y: 303, endPoint x: 104, endPoint y: 298, distance: 105.6
drag, startPoint x: 1102, startPoint y: 306, endPoint x: 594, endPoint y: 309, distance: 508.7
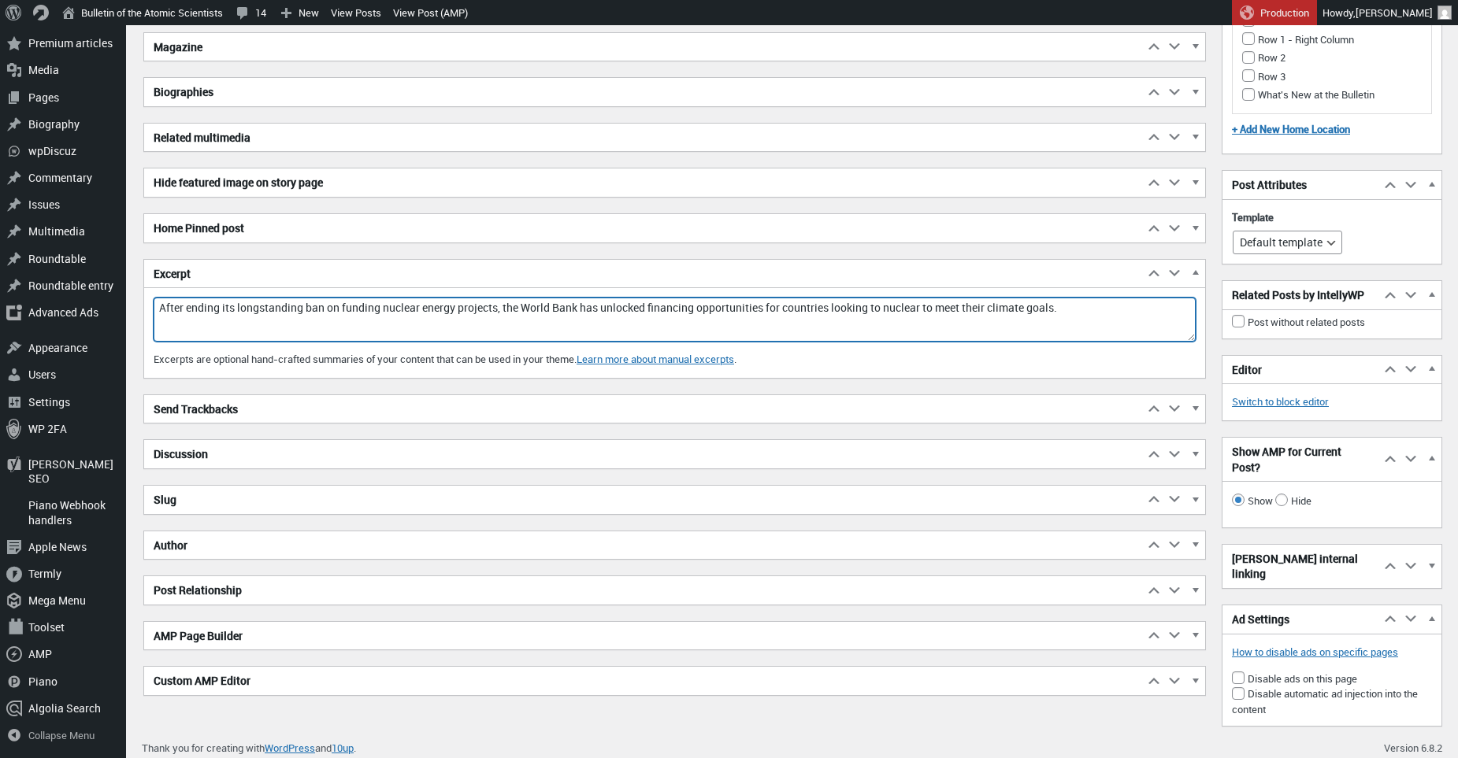
click at [594, 309] on textarea "After ending its longstanding ban on funding nuclear energy projects, the World…" at bounding box center [675, 320] width 1042 height 44
drag, startPoint x: 774, startPoint y: 306, endPoint x: 594, endPoint y: 305, distance: 180.3
click at [594, 305] on textarea "After ending its longstanding ban on funding nuclear energy projects, the World…" at bounding box center [675, 320] width 1042 height 44
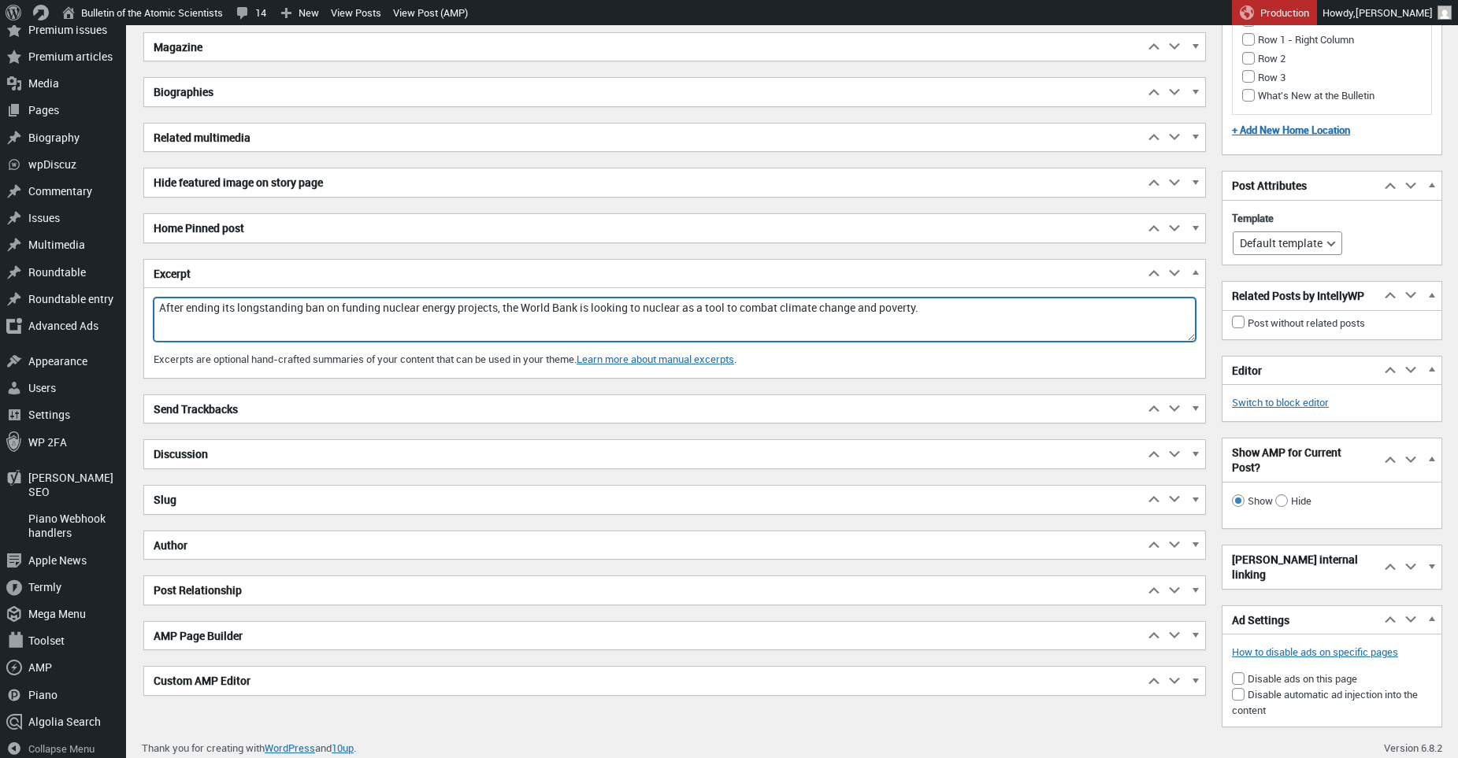
scroll to position [3339, 0]
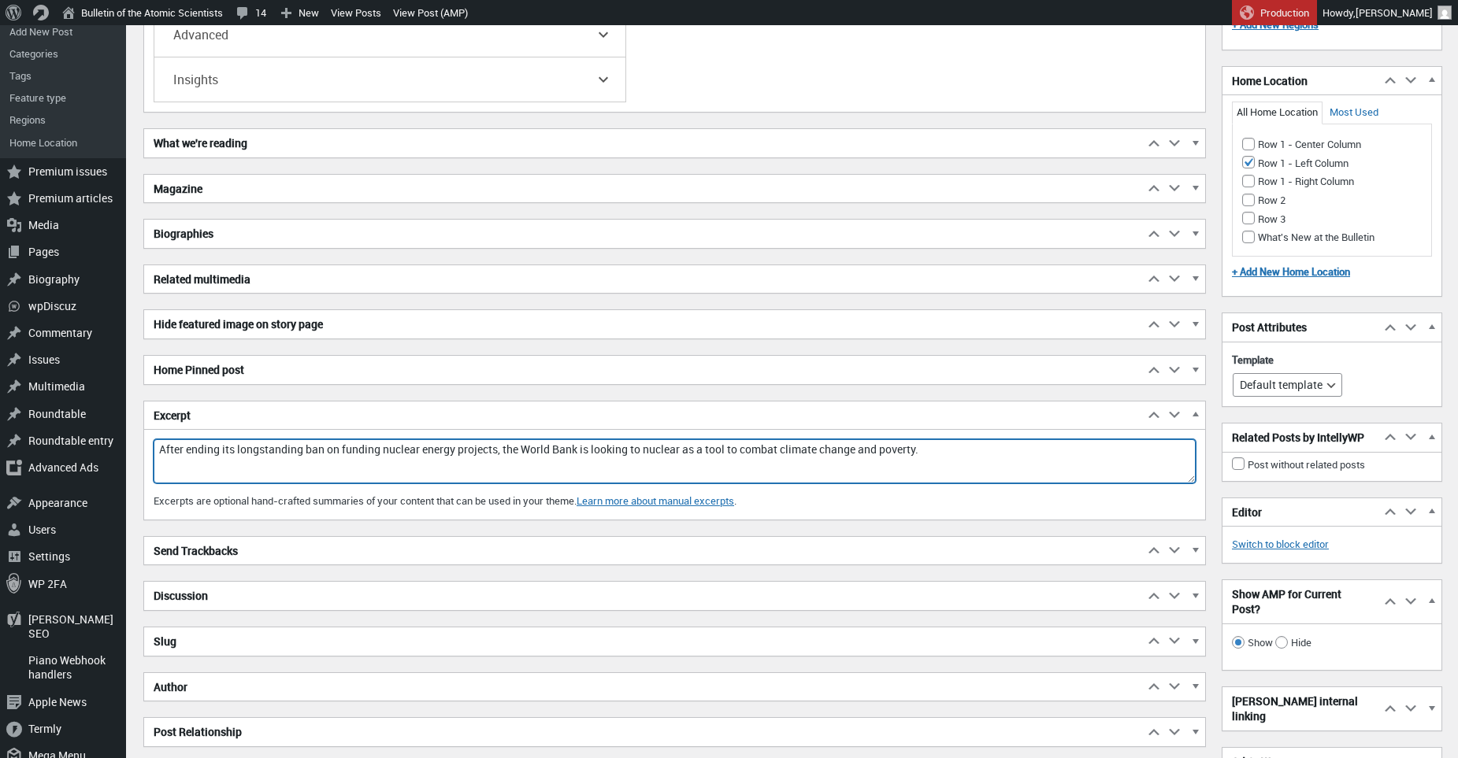
drag, startPoint x: 964, startPoint y: 450, endPoint x: 608, endPoint y: 443, distance: 356.0
click at [608, 443] on textarea "After ending its longstanding ban on funding nuclear energy projects, the World…" at bounding box center [675, 461] width 1042 height 44
click at [391, 450] on textarea "After ending its longstanding ban on funding nuclear energy projects, the World…" at bounding box center [675, 461] width 1042 height 44
drag, startPoint x: 395, startPoint y: 443, endPoint x: 569, endPoint y: 455, distance: 174.4
click at [565, 452] on textarea "After ending its longstanding ban on funding nuclear energy projects, the World…" at bounding box center [675, 461] width 1042 height 44
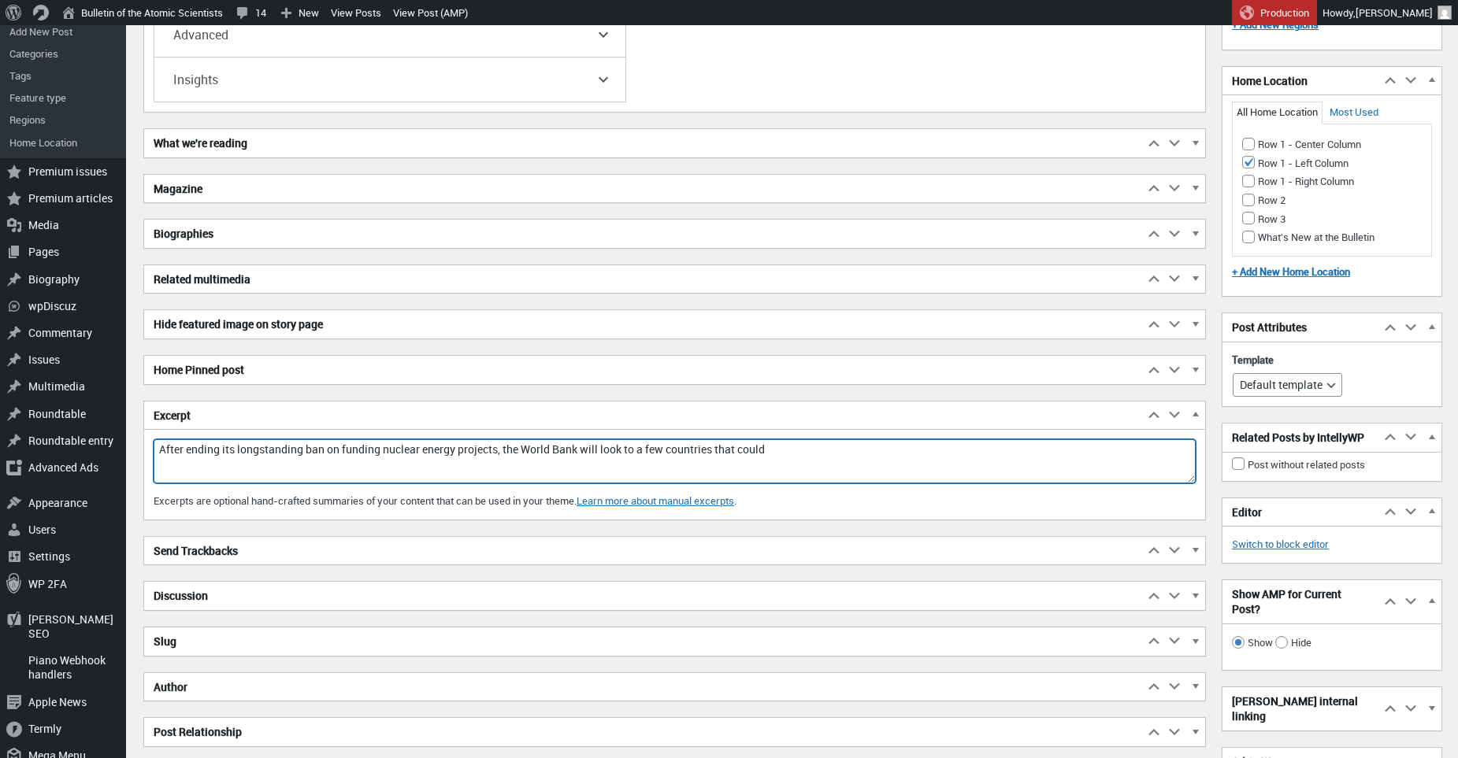
click at [641, 460] on textarea "After ending its longstanding ban on funding nuclear energy projects, the World…" at bounding box center [675, 461] width 1042 height 44
drag, startPoint x: 818, startPoint y: 445, endPoint x: 613, endPoint y: 442, distance: 204.8
click at [613, 442] on textarea "After ending its longstanding ban on funding nuclear energy projects, the World…" at bounding box center [675, 461] width 1042 height 44
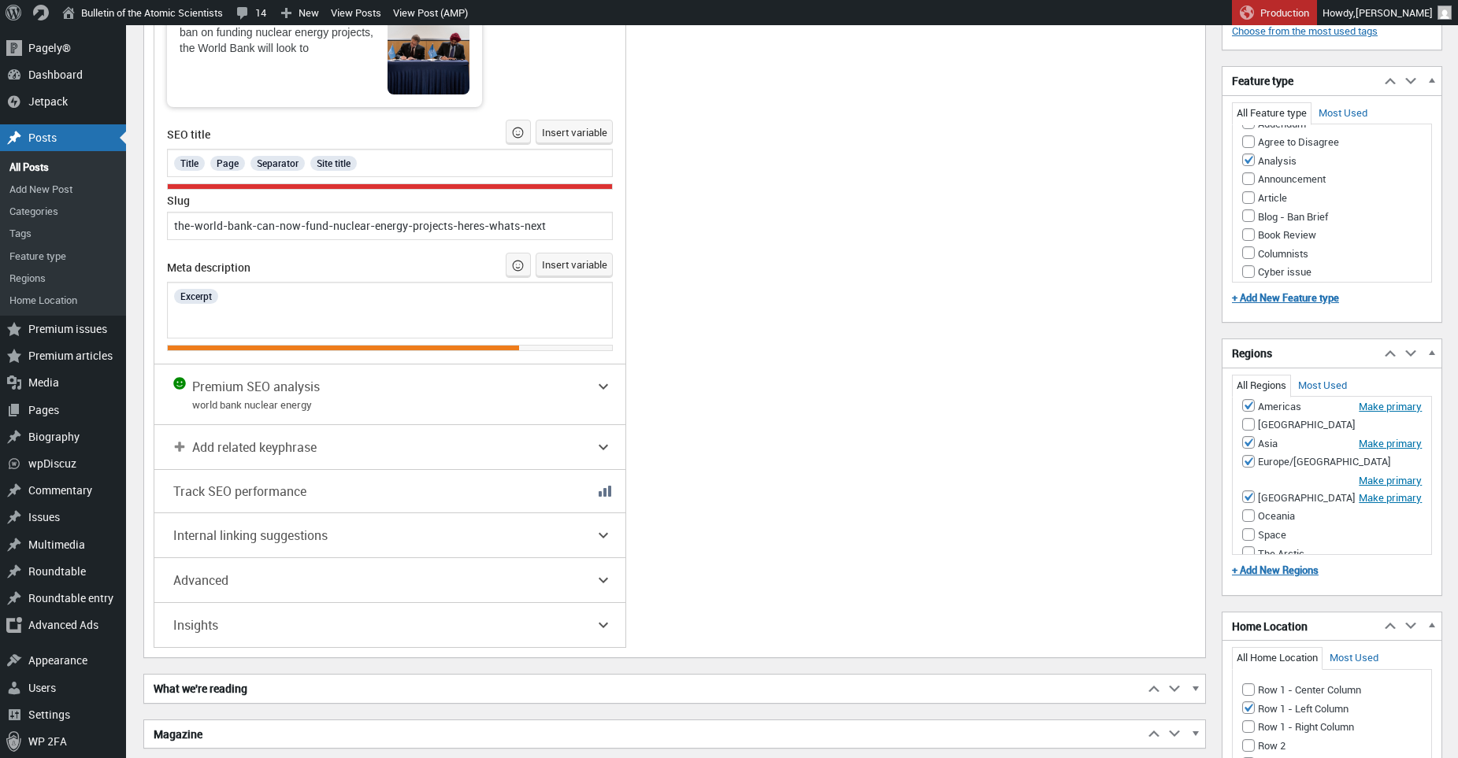
scroll to position [2792, 0]
type textarea "After ending its longstanding ban on funding nuclear energy projects, the World…"
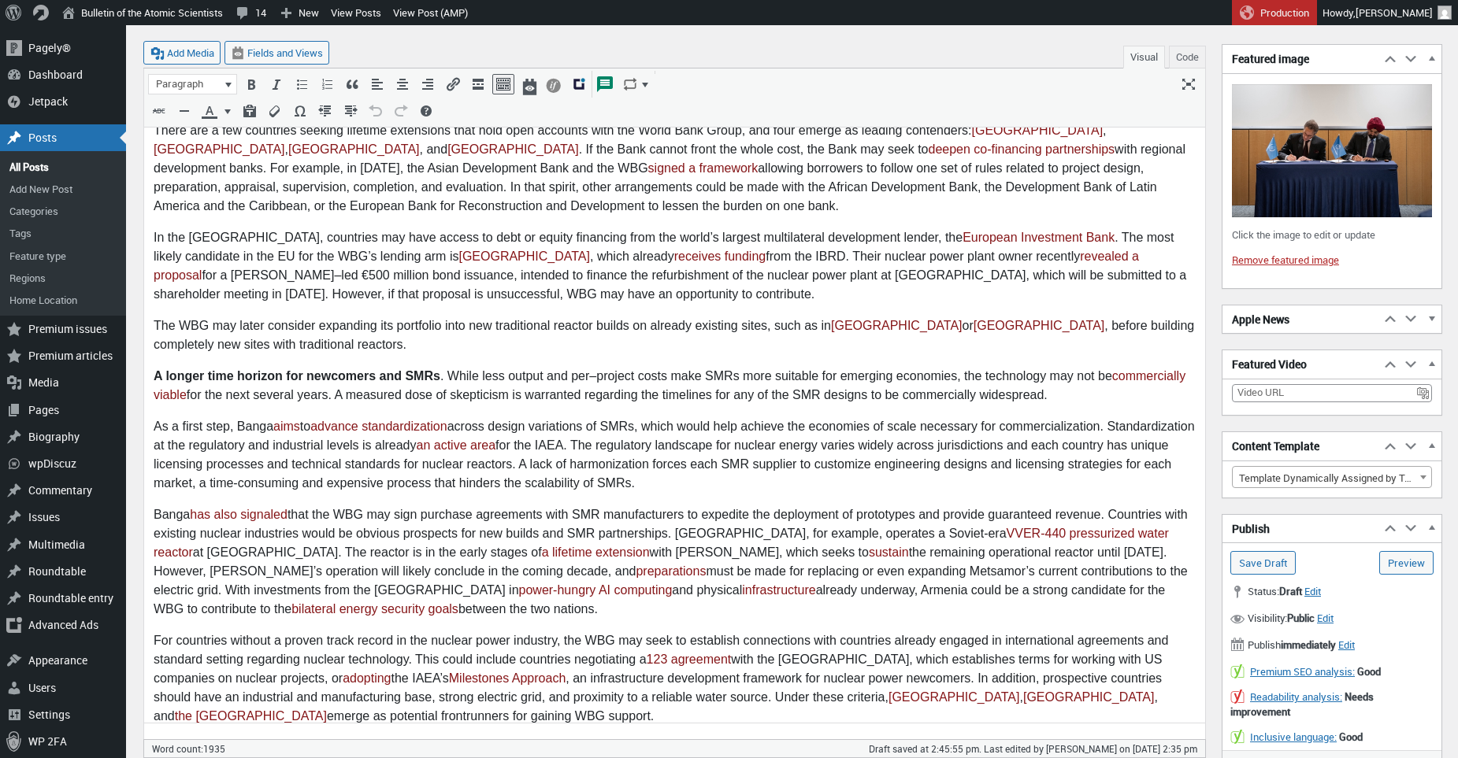
scroll to position [735, 0]
click at [624, 237] on p "In the EU, countries may have access to debt or equity financing from the world…" at bounding box center [675, 267] width 1042 height 76
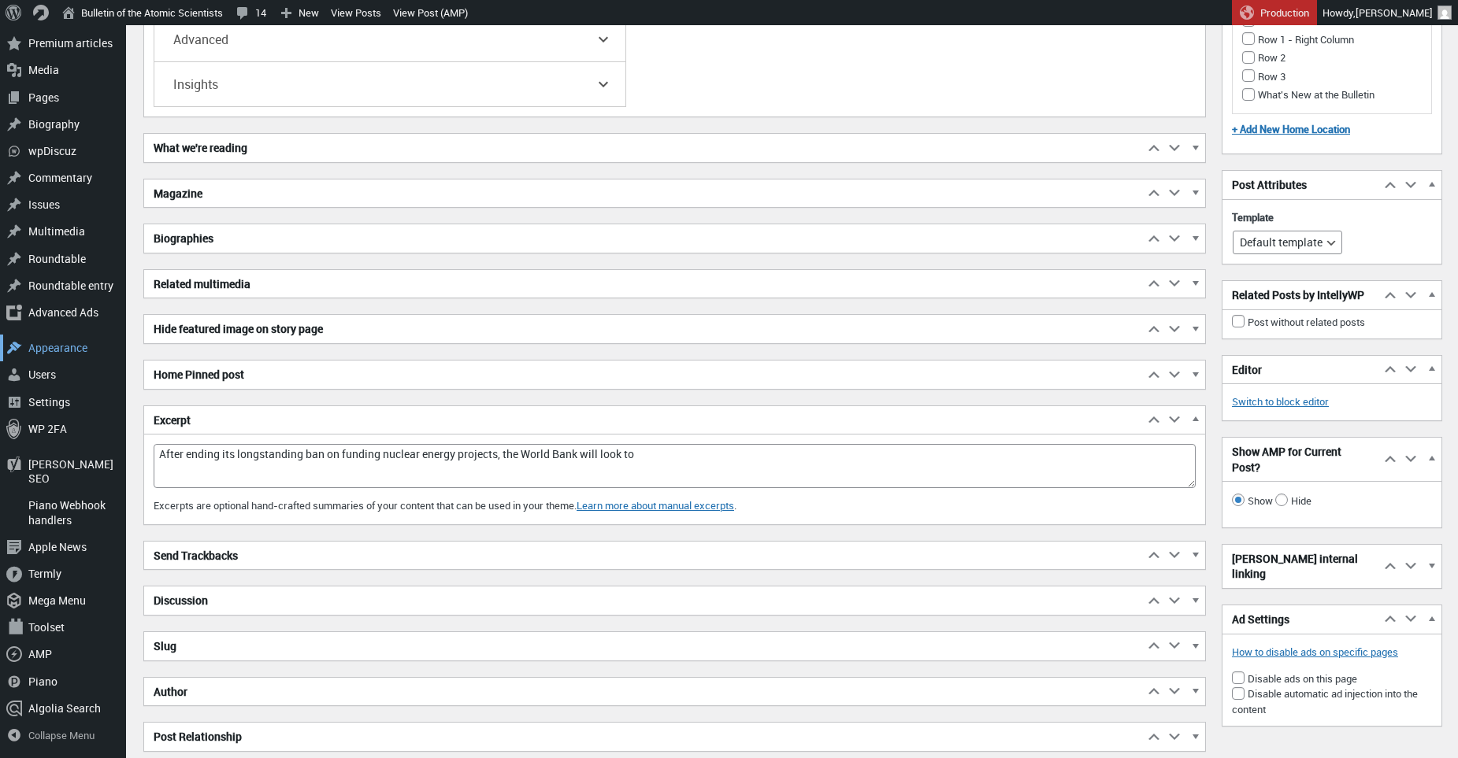
scroll to position [3524, 0]
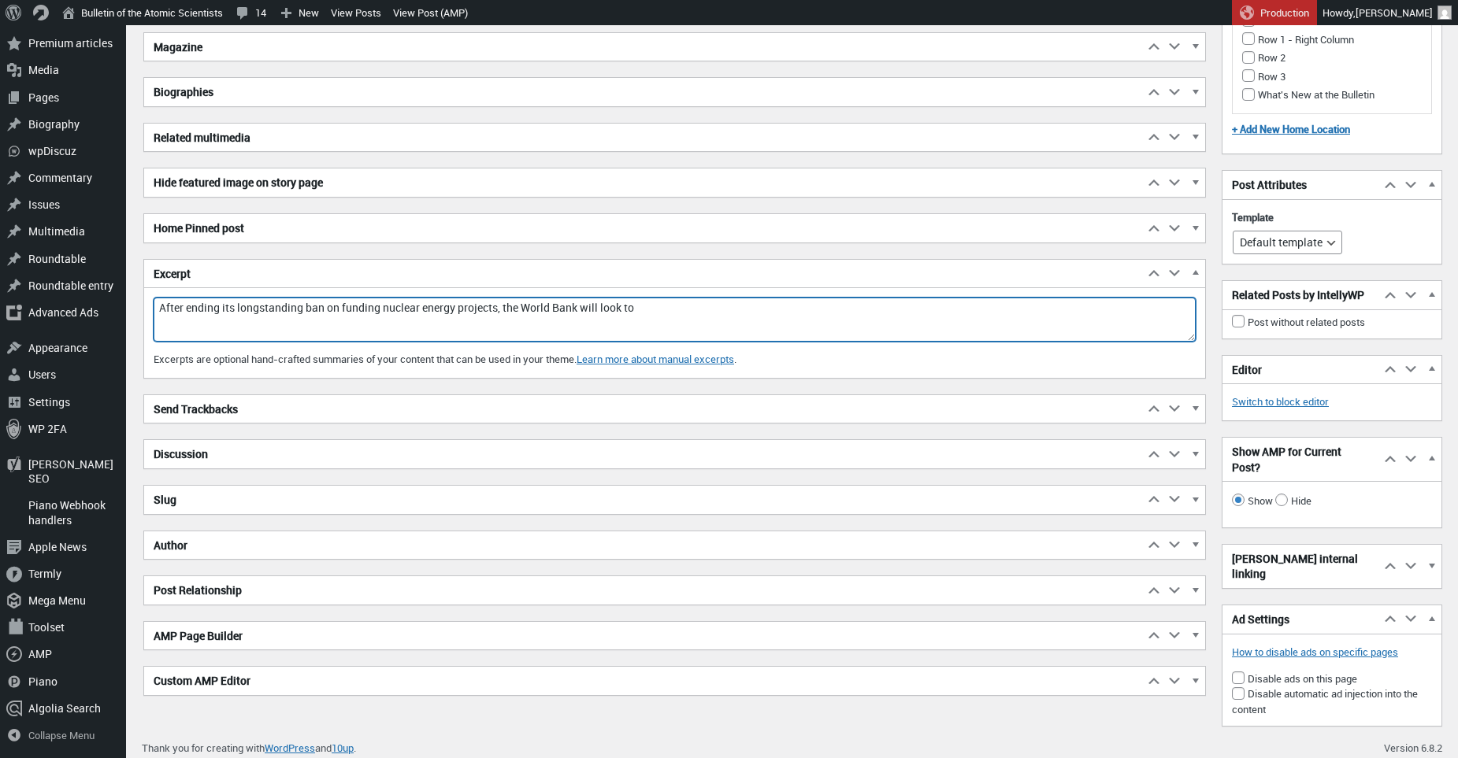
click at [281, 304] on textarea "After ending its longstanding ban on funding nuclear energy projects, the World…" at bounding box center [675, 320] width 1042 height 44
click at [721, 309] on textarea "After ending its longstanding ban on funding nuclear energy projects, the World…" at bounding box center [675, 320] width 1042 height 44
paste textarea "quickly infuse expertise into all five of the World Bank Group’s teams of econo…"
click at [674, 305] on textarea "After ending its longstanding ban on funding nuclear energy projects, the World…" at bounding box center [675, 320] width 1042 height 44
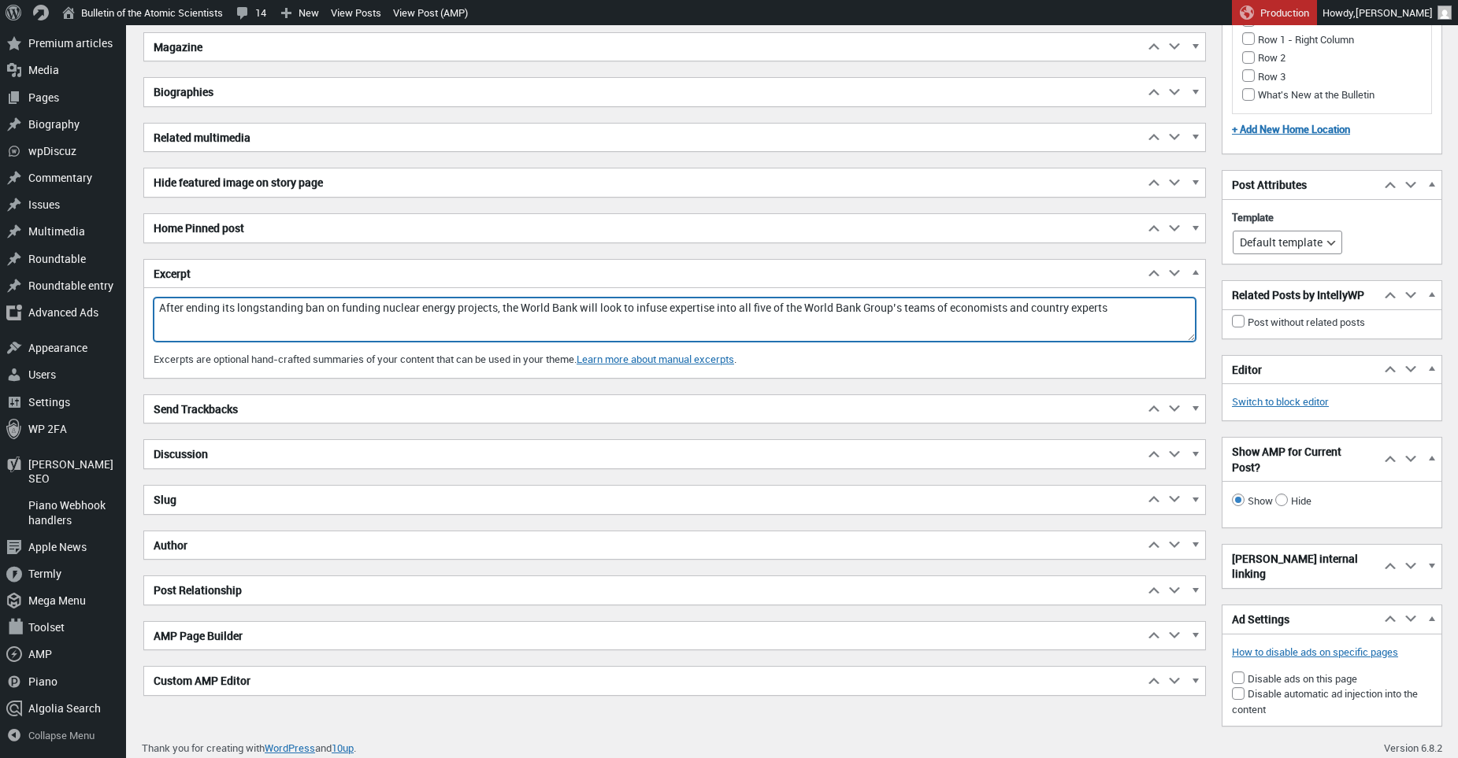
click at [687, 302] on textarea "After ending its longstanding ban on funding nuclear energy projects, the World…" at bounding box center [675, 320] width 1042 height 44
drag, startPoint x: 812, startPoint y: 304, endPoint x: 965, endPoint y: 301, distance: 153.6
click at [965, 301] on textarea "After ending its longstanding ban on funding nuclear energy projects, the World…" at bounding box center [675, 320] width 1042 height 44
click at [622, 305] on textarea "After ending its longstanding ban on funding nuclear energy projects, the World…" at bounding box center [675, 320] width 1042 height 44
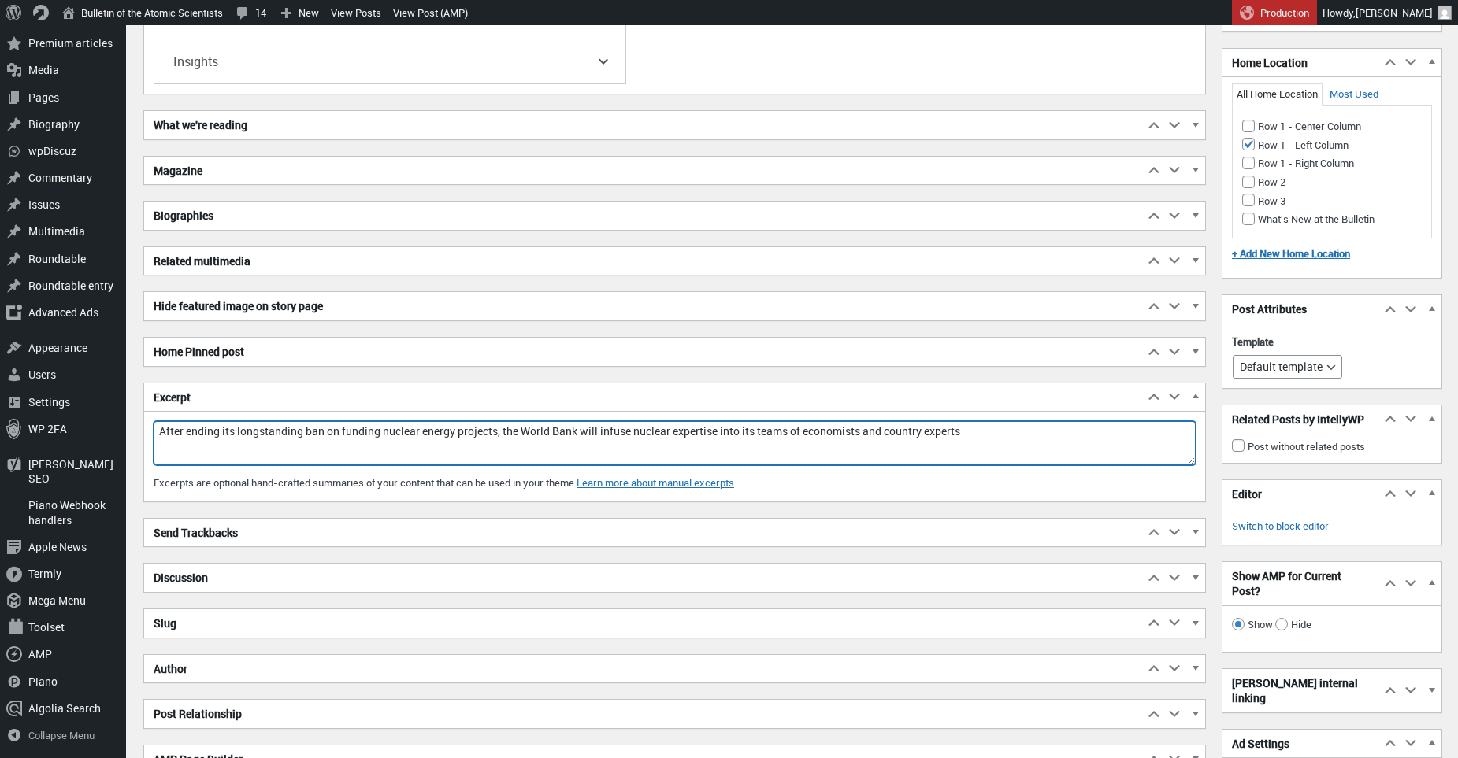
scroll to position [3400, 0]
click at [270, 426] on textarea "After ending its longstanding ban on funding nuclear energy projects, the World…" at bounding box center [675, 443] width 1042 height 44
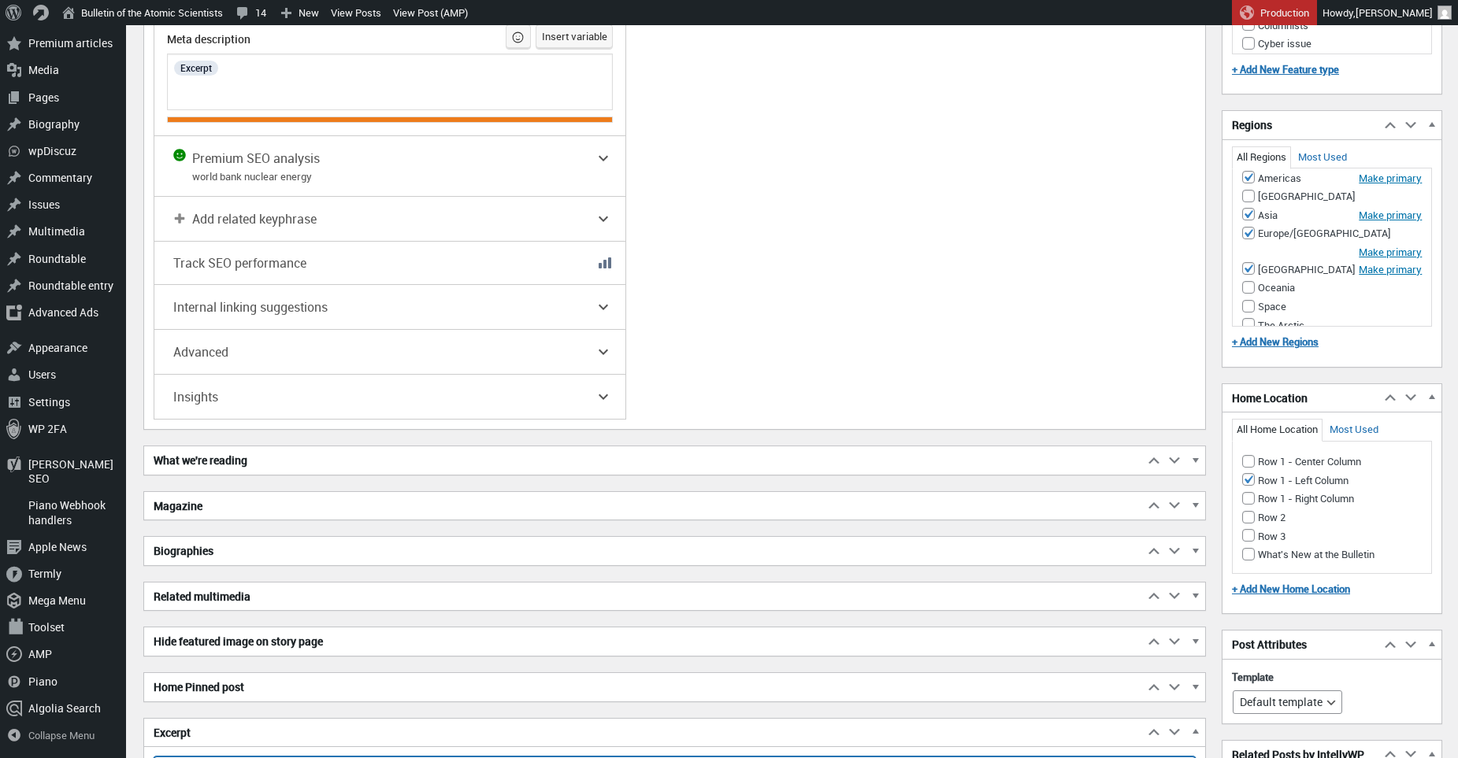
scroll to position [3333, 0]
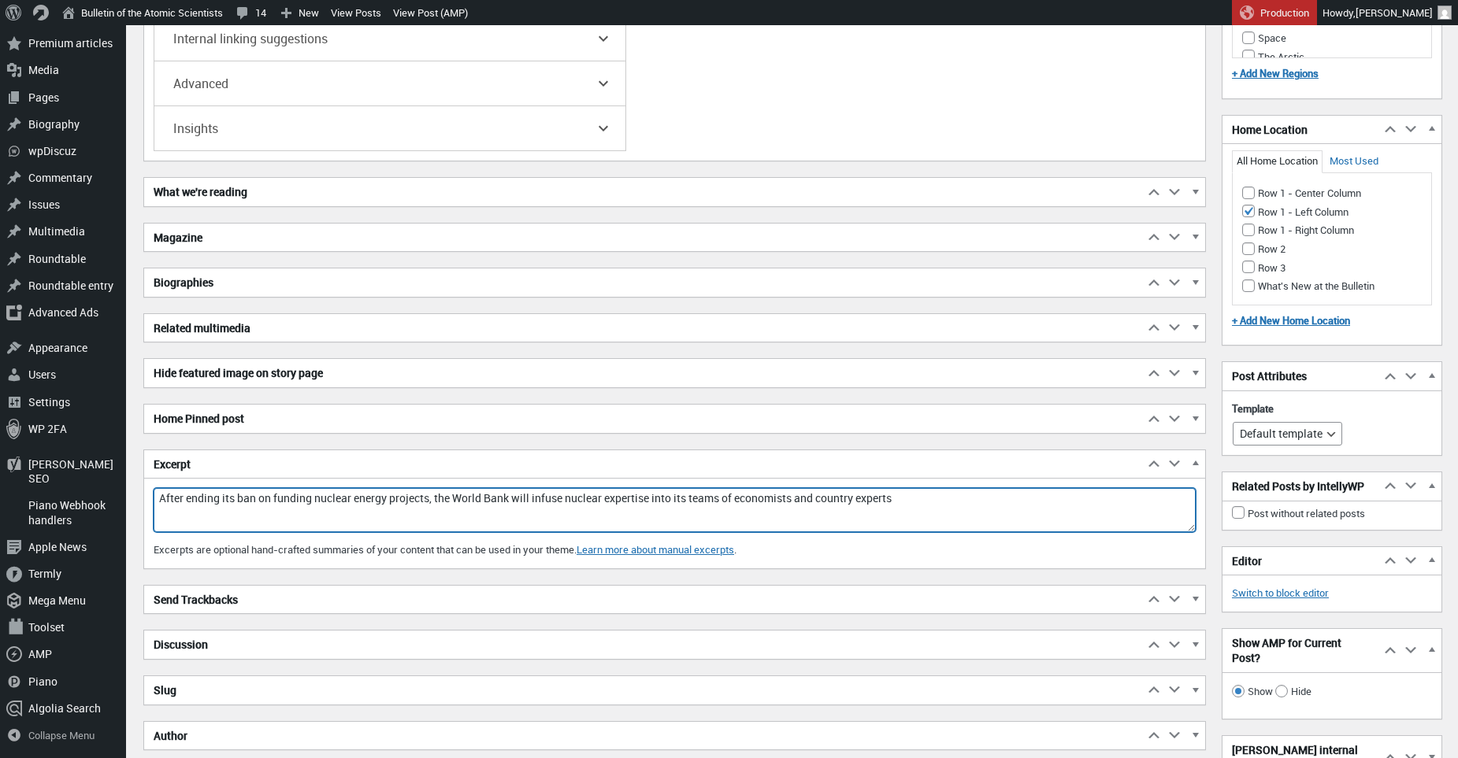
click at [224, 492] on textarea "After ending its ban on funding nuclear energy projects, the World Bank will in…" at bounding box center [675, 510] width 1042 height 44
click at [954, 496] on textarea "After ending its ban on funding nuclear energy projects, the World Bank will in…" at bounding box center [675, 510] width 1042 height 44
click at [222, 495] on textarea "After ending its ban on funding nuclear energy projects, the World Bank will in…" at bounding box center [675, 510] width 1042 height 44
click at [386, 493] on textarea "After ending its ban on funding nuclear energy projects, the World Bank will in…" at bounding box center [675, 510] width 1042 height 44
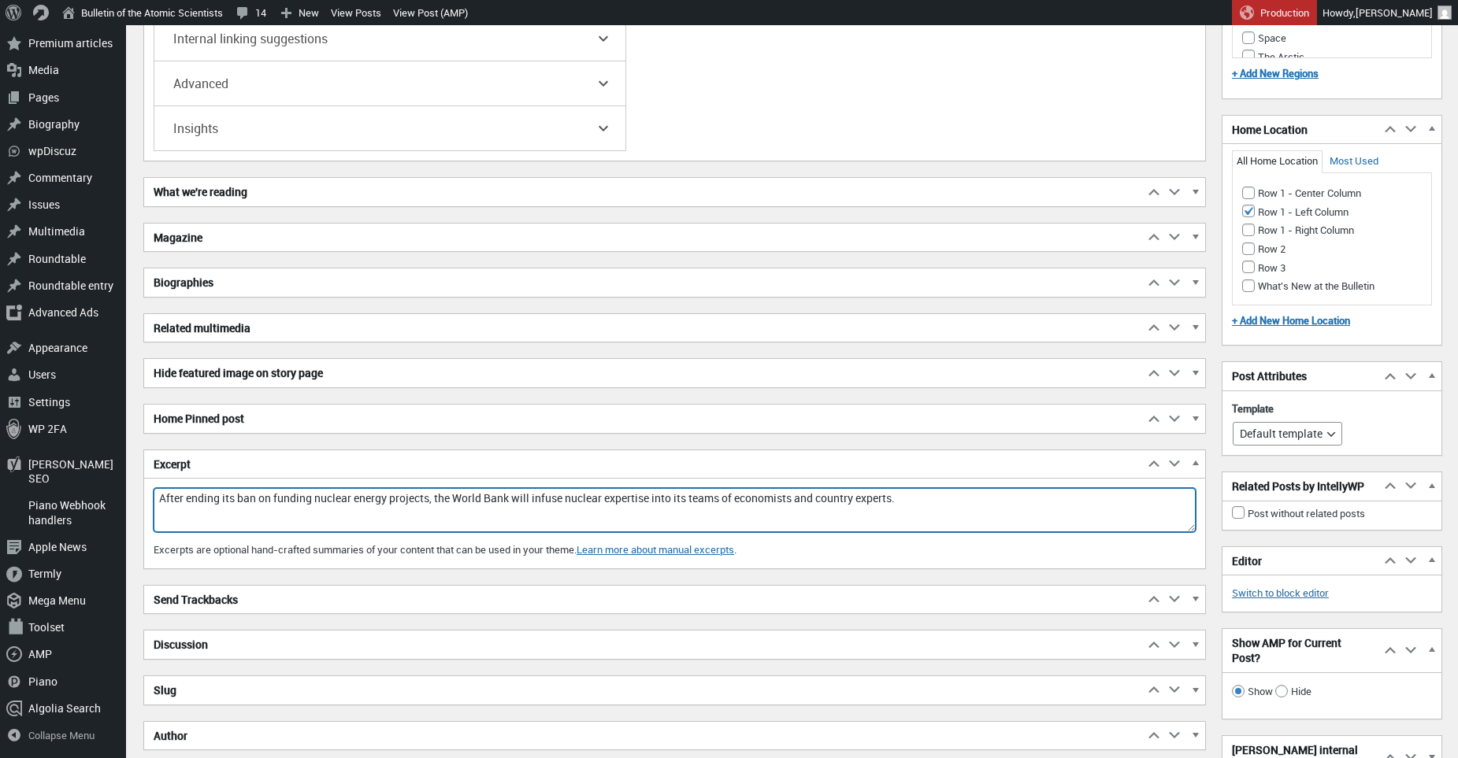
click at [547, 495] on textarea "After ending its ban on funding nuclear energy projects, the World Bank will in…" at bounding box center [675, 510] width 1042 height 44
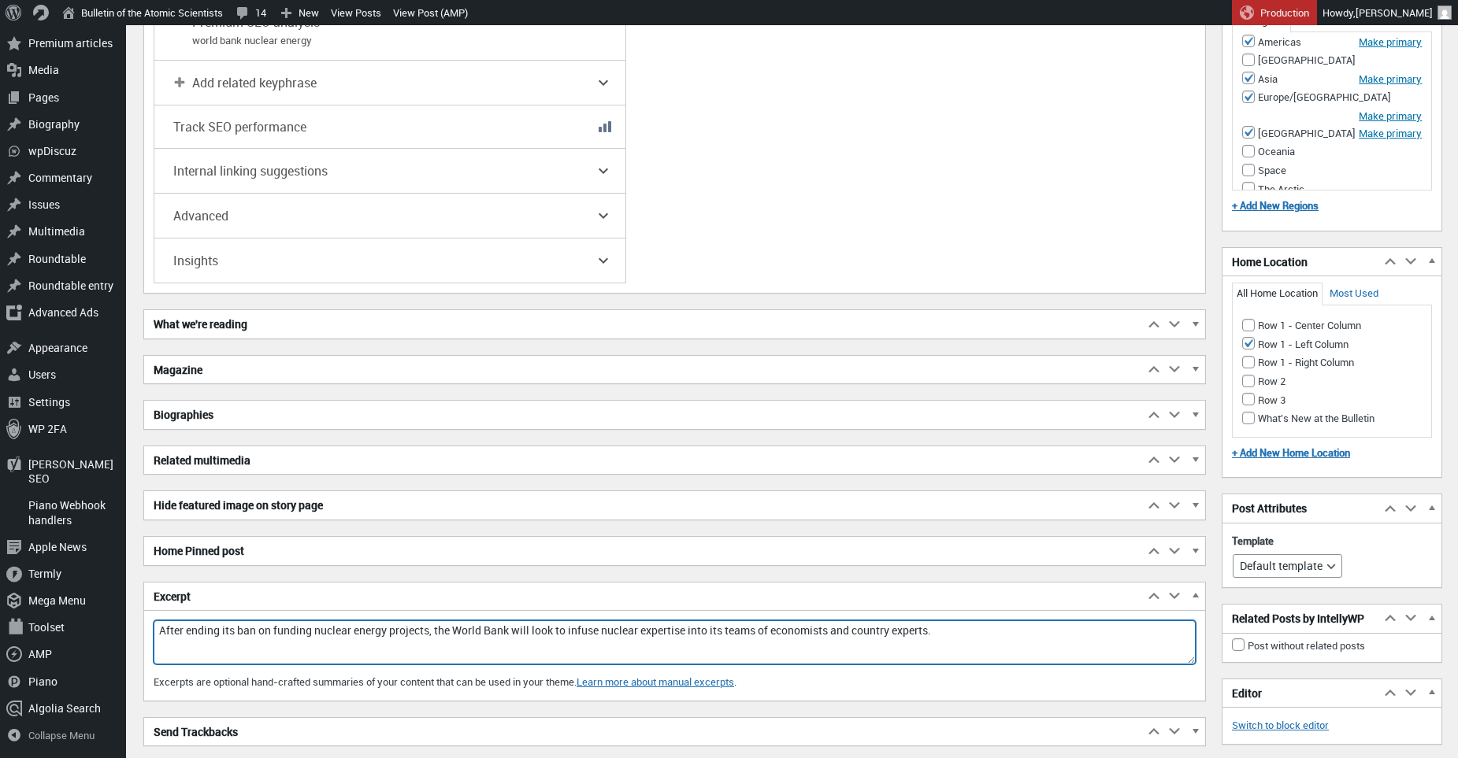
scroll to position [3238, 0]
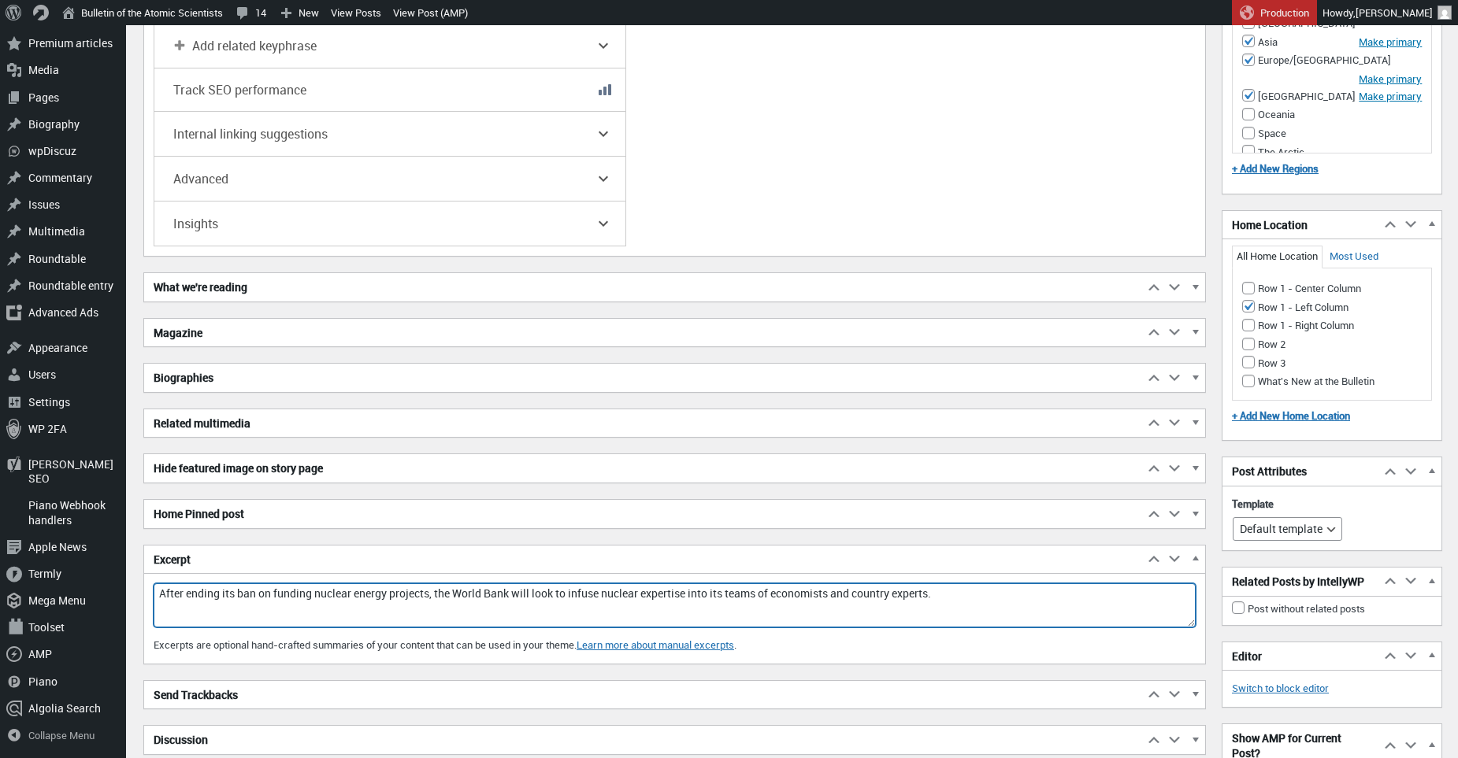
click at [587, 591] on textarea "After ending its ban on funding nuclear energy projects, the World Bank will lo…" at bounding box center [675, 606] width 1042 height 44
drag, startPoint x: 576, startPoint y: 592, endPoint x: 544, endPoint y: 593, distance: 32.3
click at [544, 593] on textarea "After ending its ban on funding nuclear energy projects, the World Bank will lo…" at bounding box center [675, 606] width 1042 height 44
type textarea "After ending its ban on funding nuclear energy projects, the World Bank will in…"
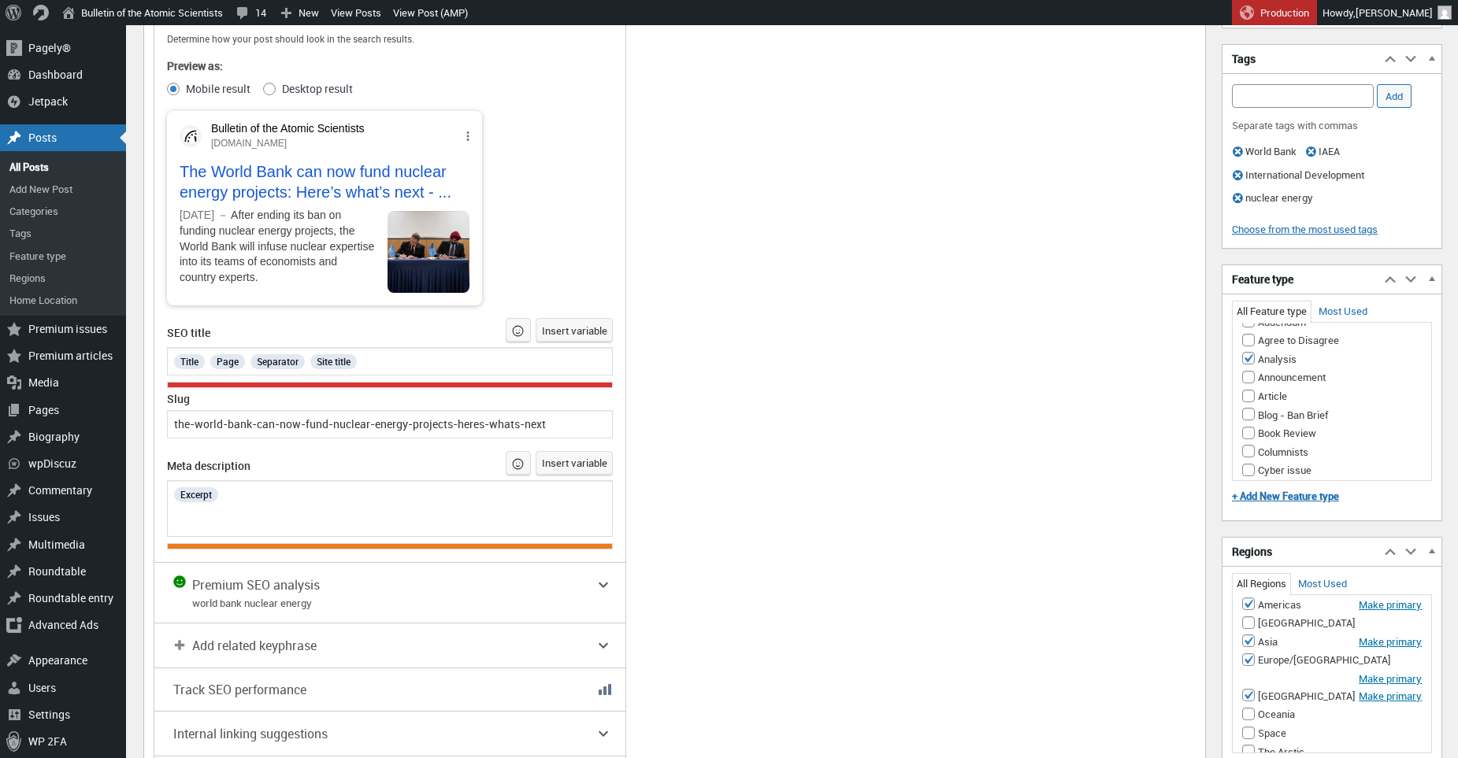
scroll to position [2113, 0]
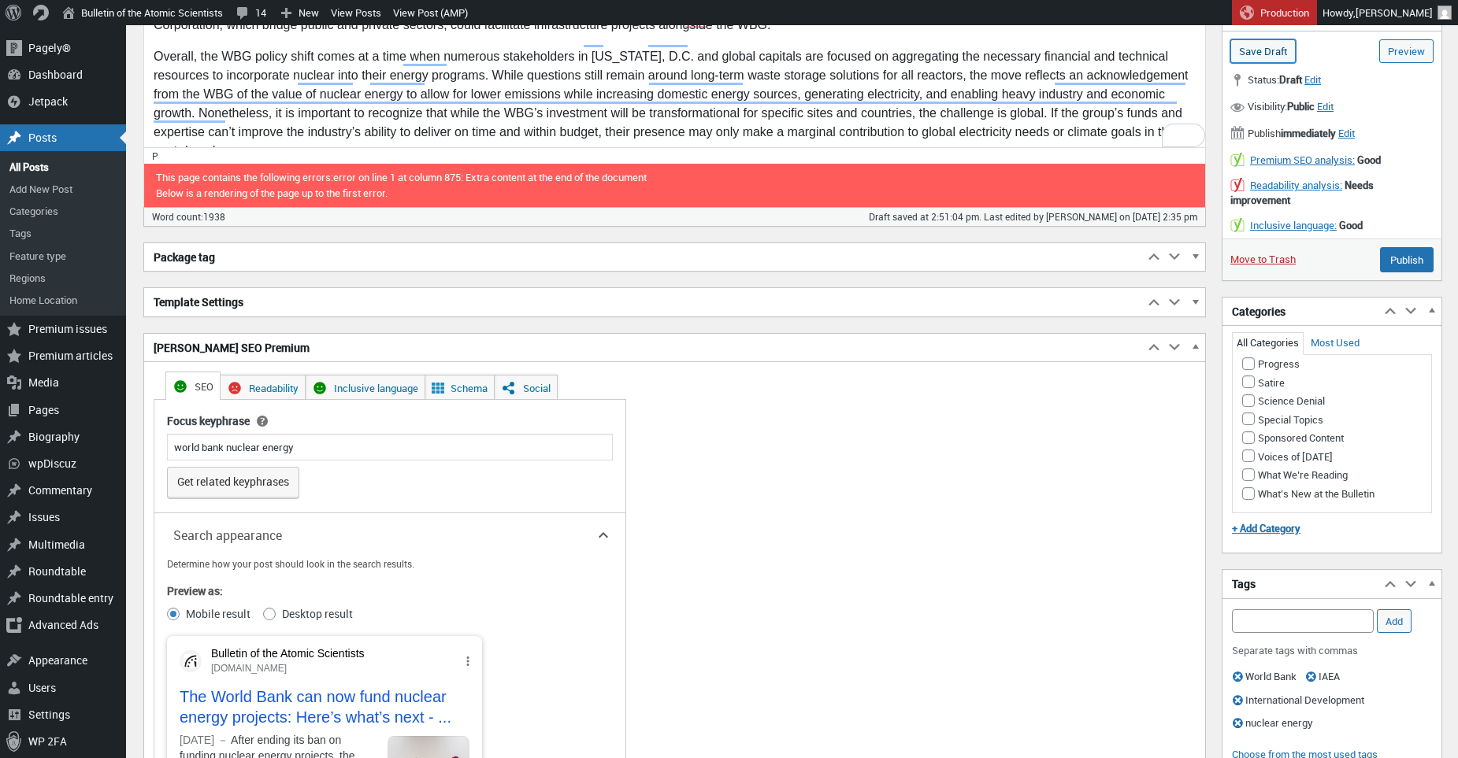
click at [1269, 49] on input "Save Draft" at bounding box center [1262, 51] width 65 height 24
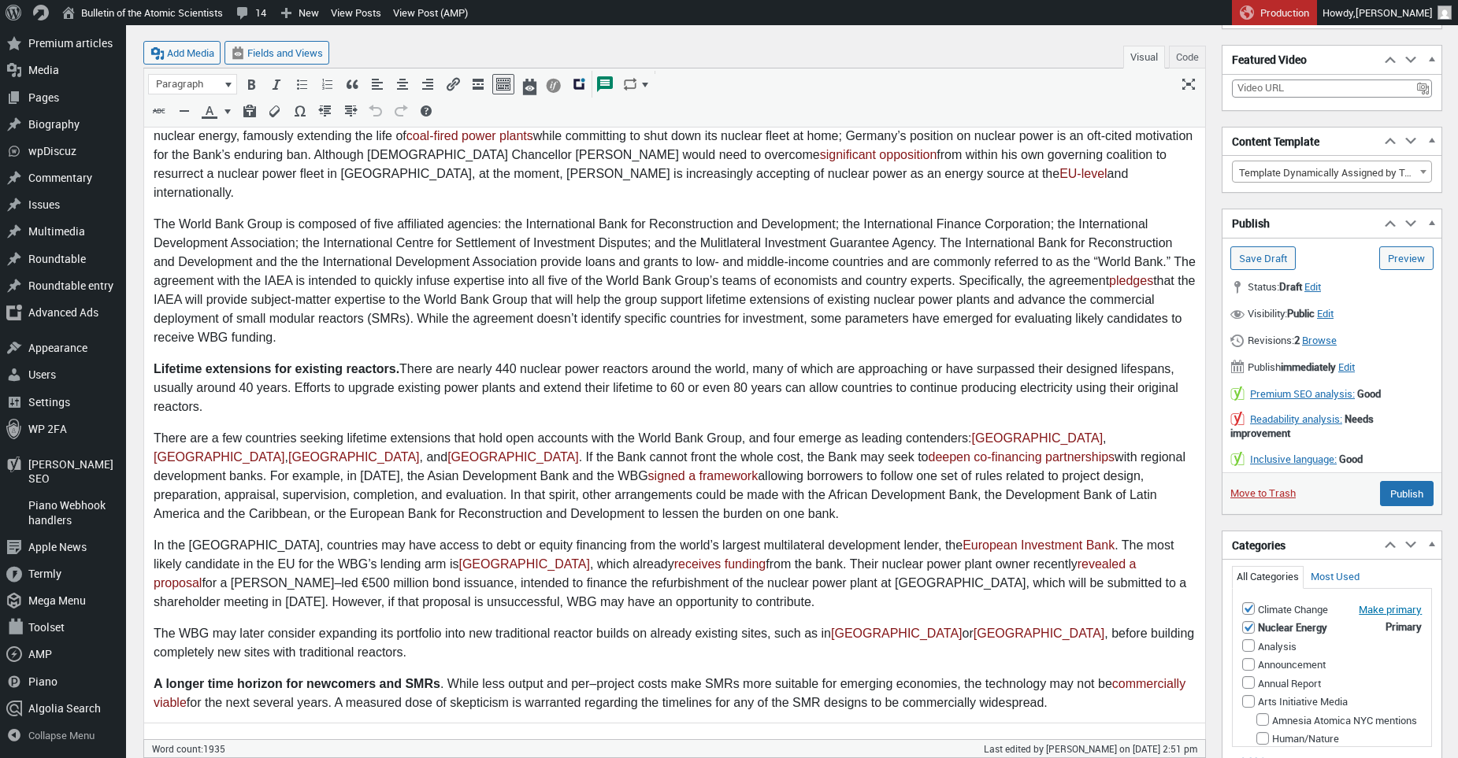
scroll to position [432, 0]
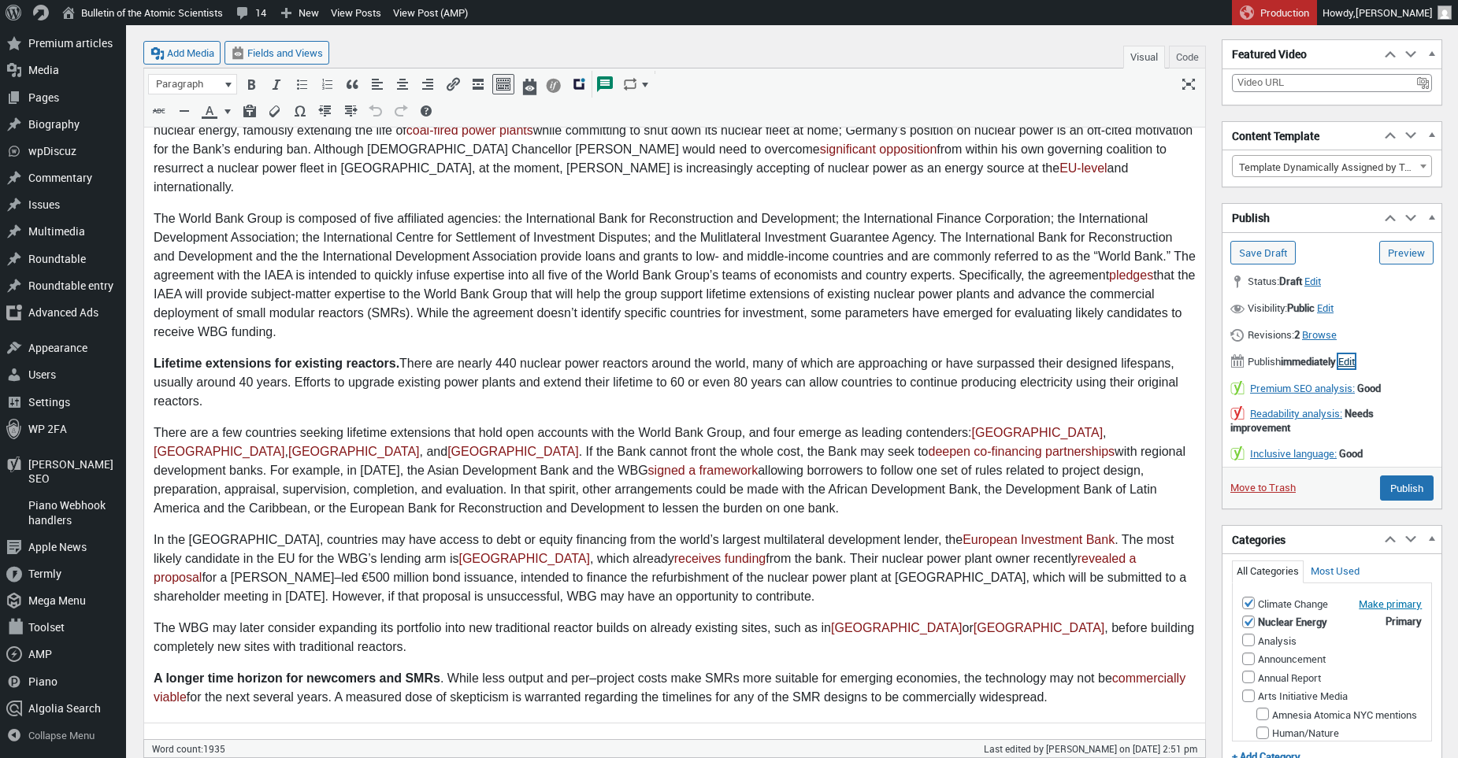
click at [1354, 357] on span "Edit" at bounding box center [1346, 361] width 17 height 14
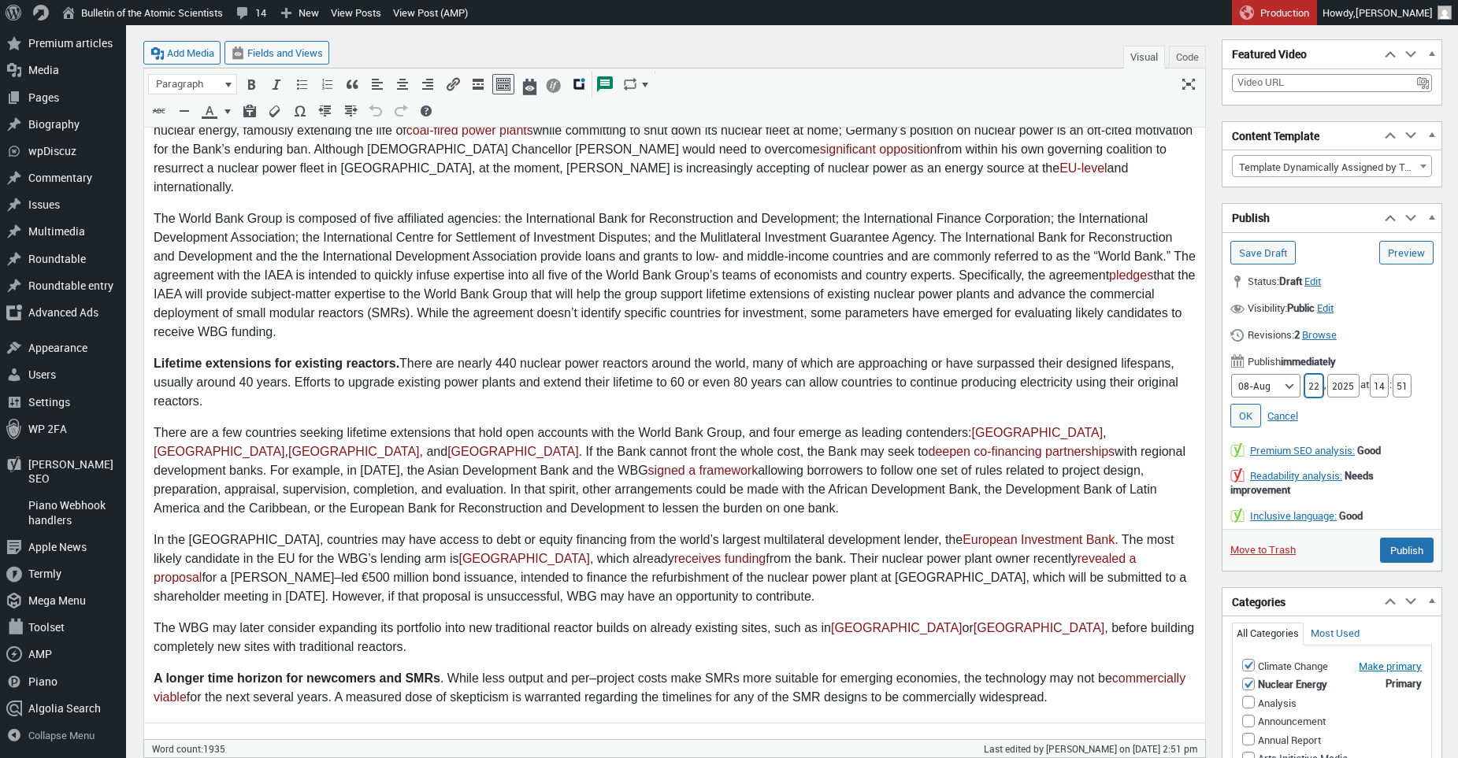
click at [1304, 384] on input "22" at bounding box center [1313, 386] width 19 height 24
type input "28"
click at [1387, 388] on input "14" at bounding box center [1378, 386] width 19 height 24
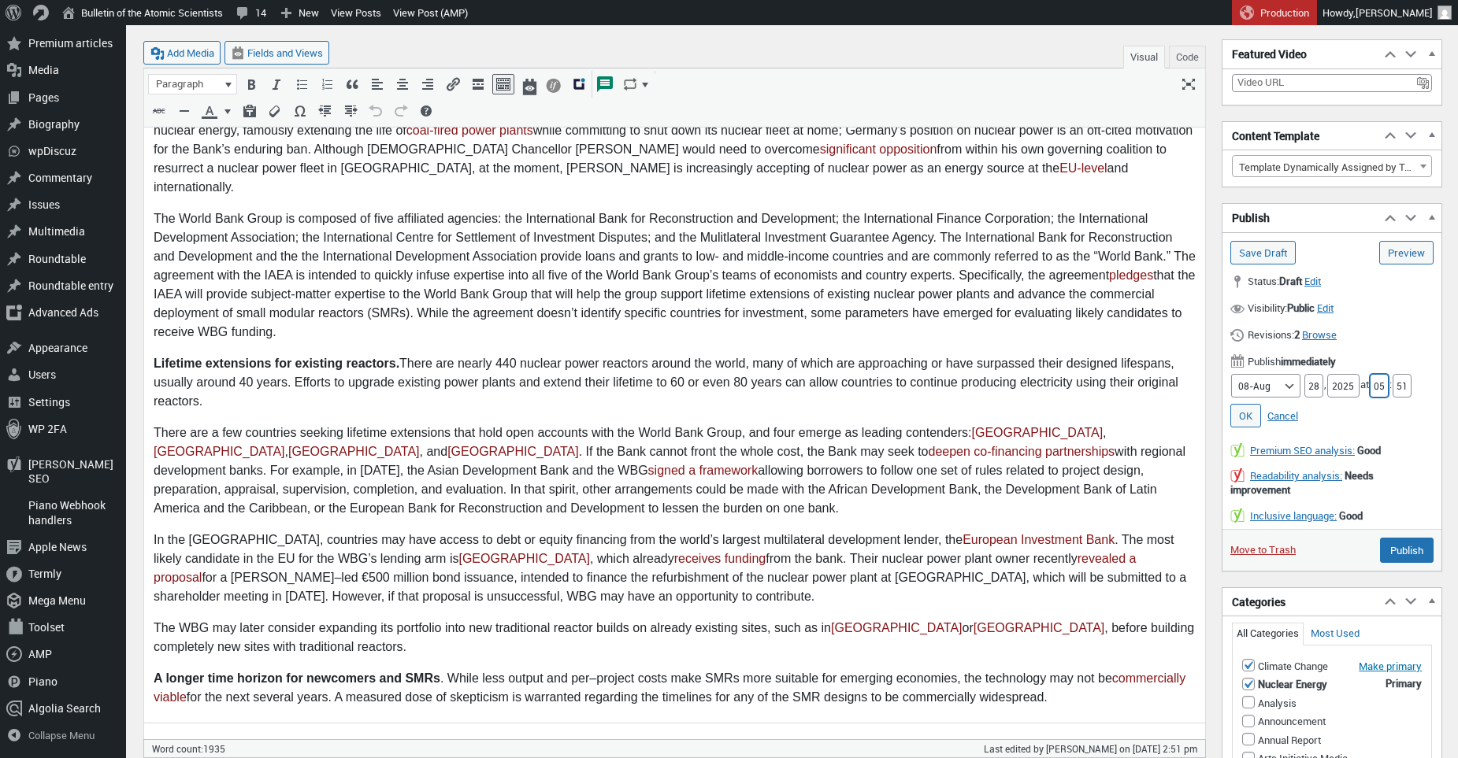
type input "05"
type input "00"
click at [1240, 413] on link "OK" at bounding box center [1245, 416] width 31 height 24
type input "Schedule"
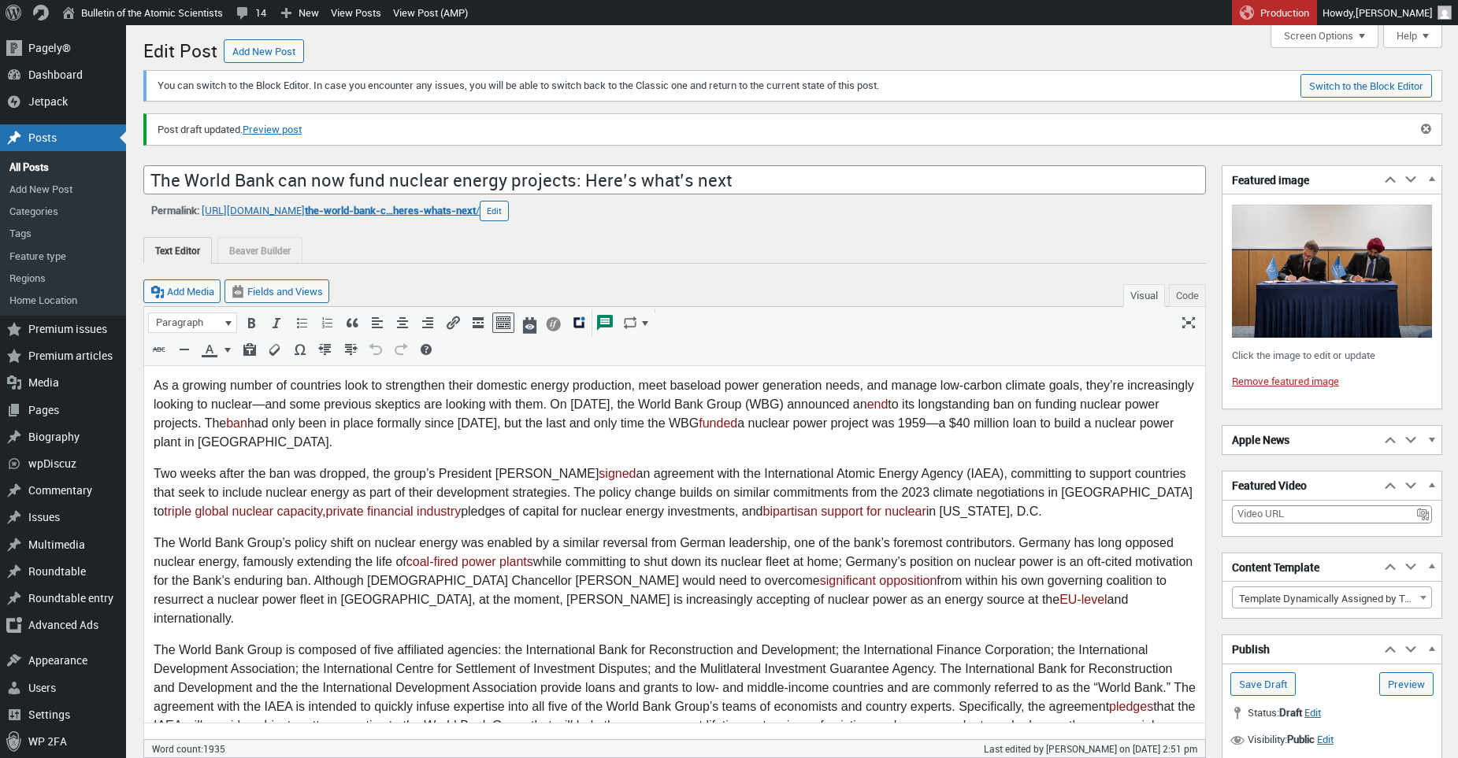
scroll to position [0, 0]
click at [1405, 685] on link "Preview (opens in a new tab)" at bounding box center [1406, 685] width 54 height 24
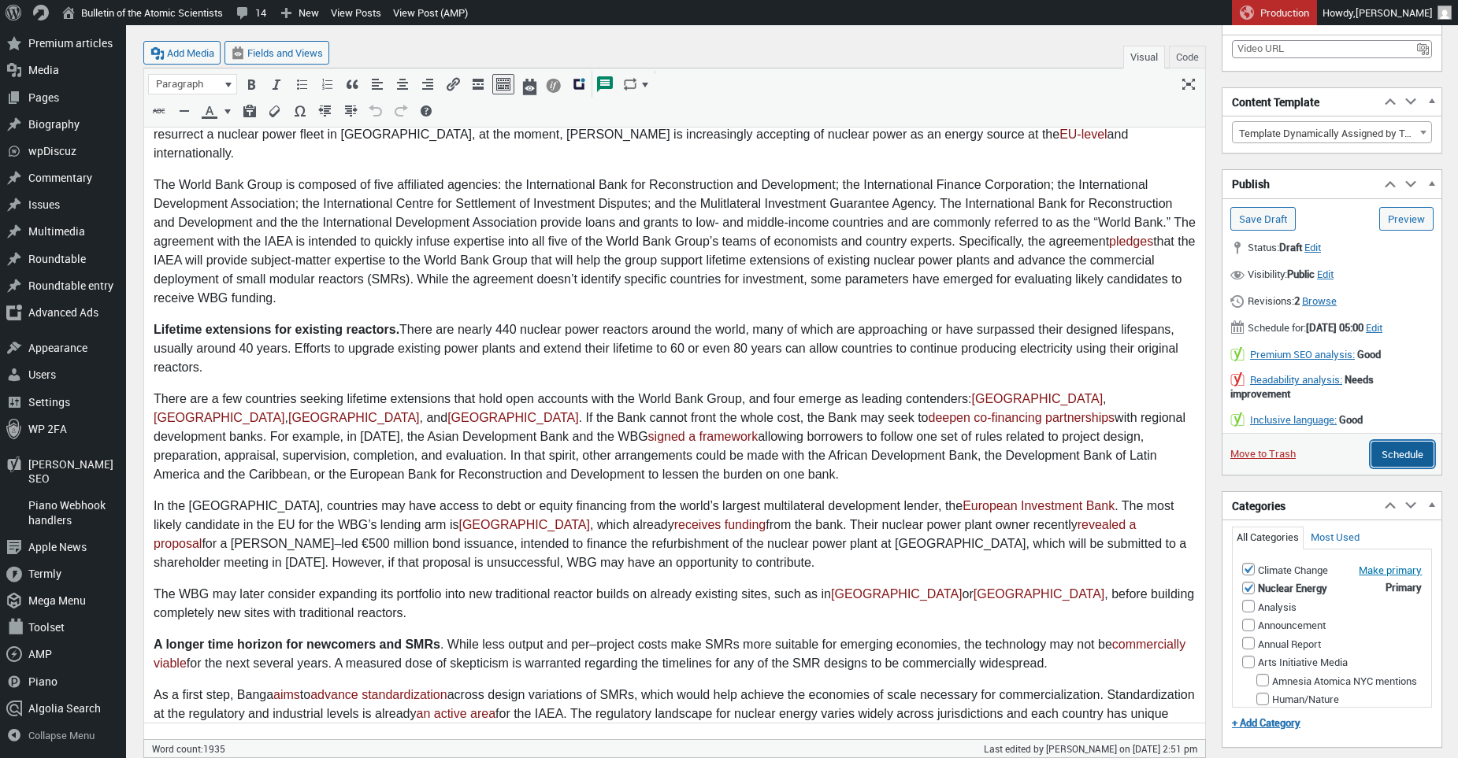
click at [1408, 467] on input "Schedule" at bounding box center [1402, 454] width 62 height 25
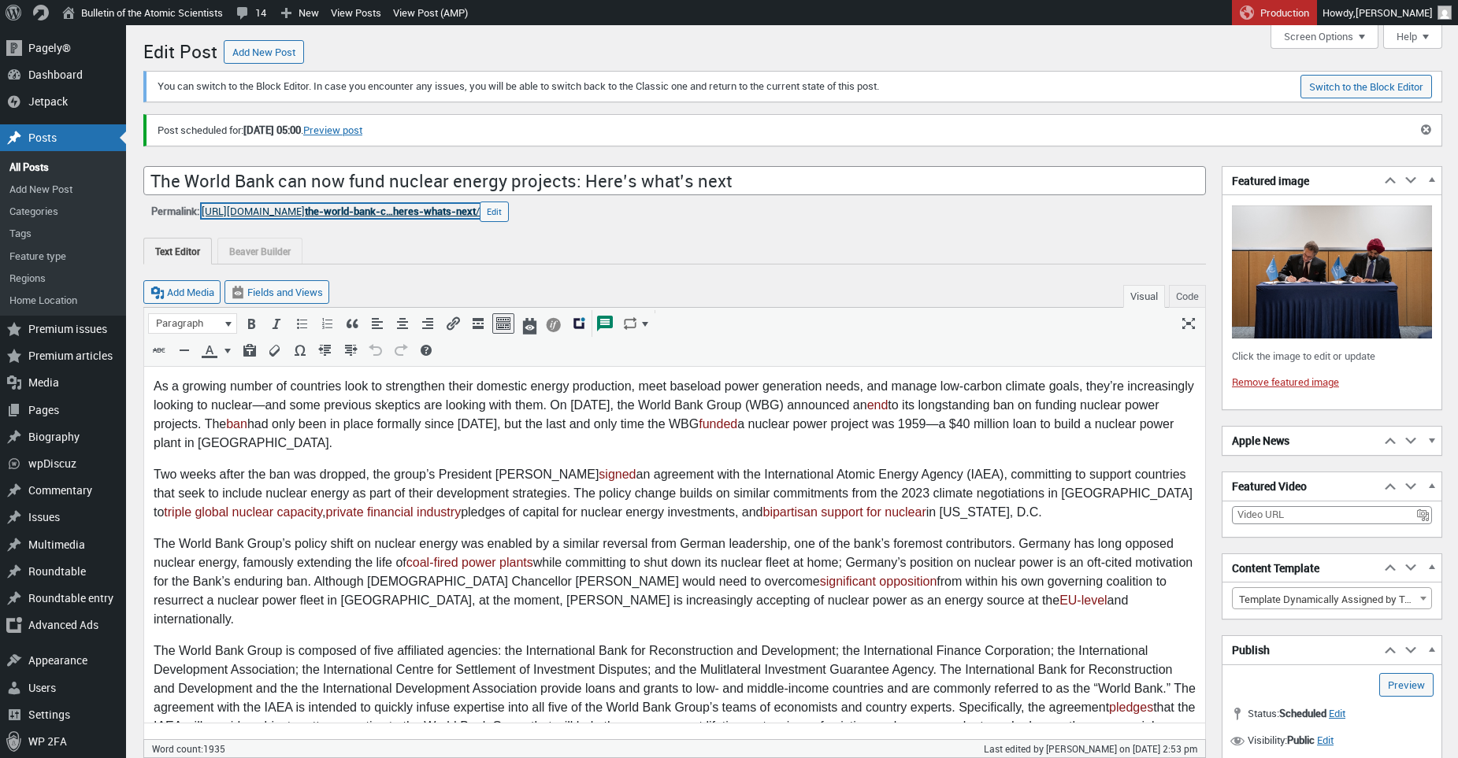
click at [398, 211] on span "the-world-bank-c…heres-whats-next" at bounding box center [390, 211] width 171 height 14
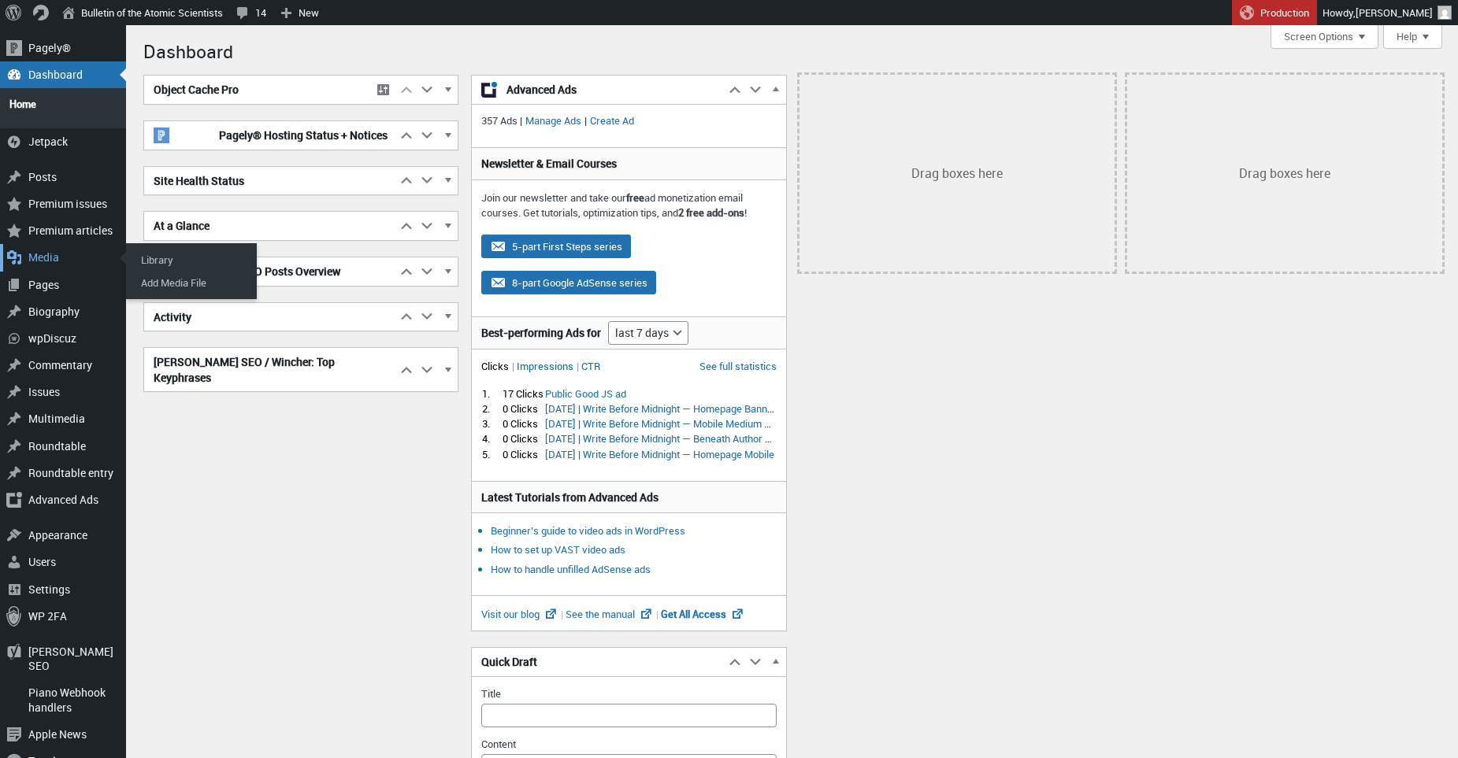
click at [41, 251] on div "Media" at bounding box center [63, 257] width 126 height 27
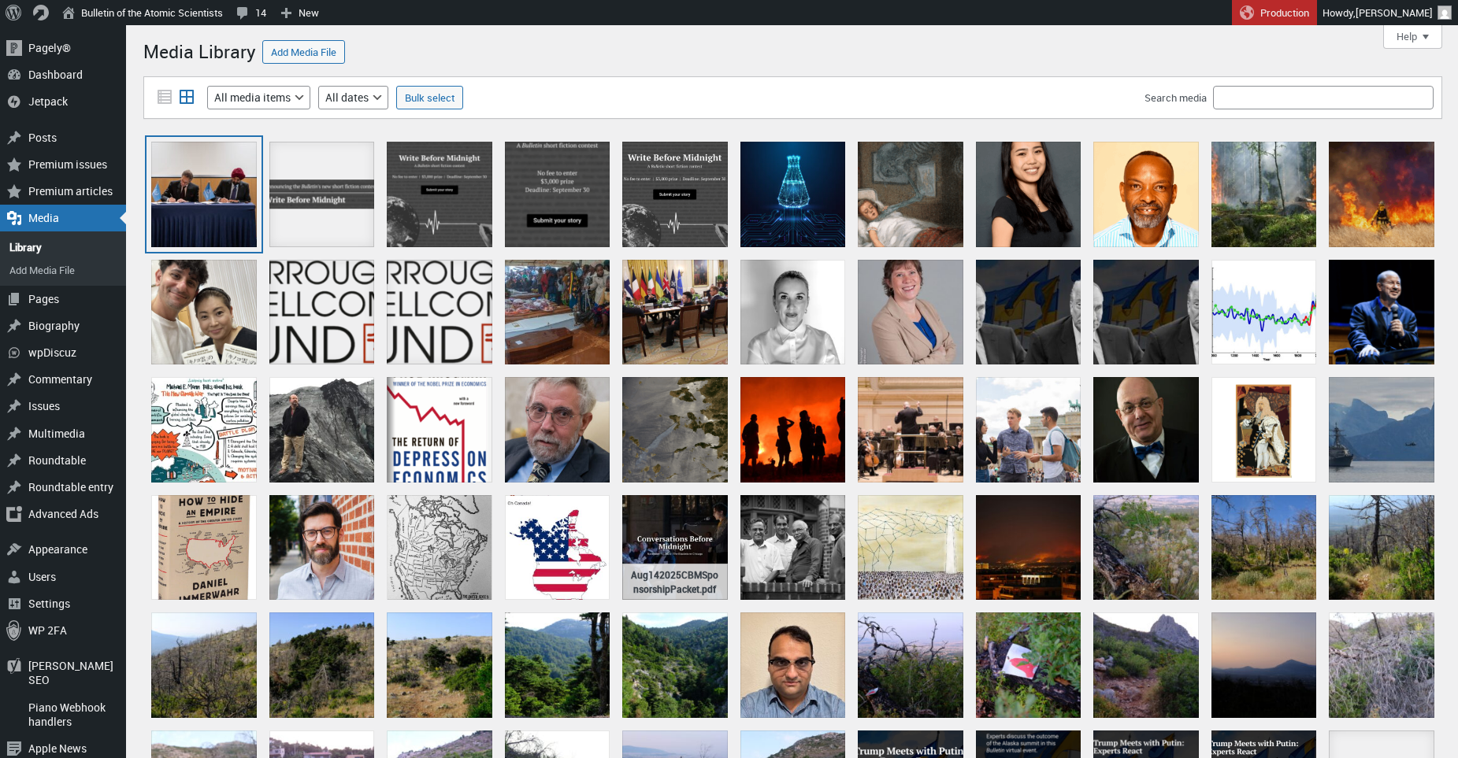
click at [196, 182] on div "TheBulletin_WorldBank_IAEA_signingceremony" at bounding box center [204, 195] width 106 height 106
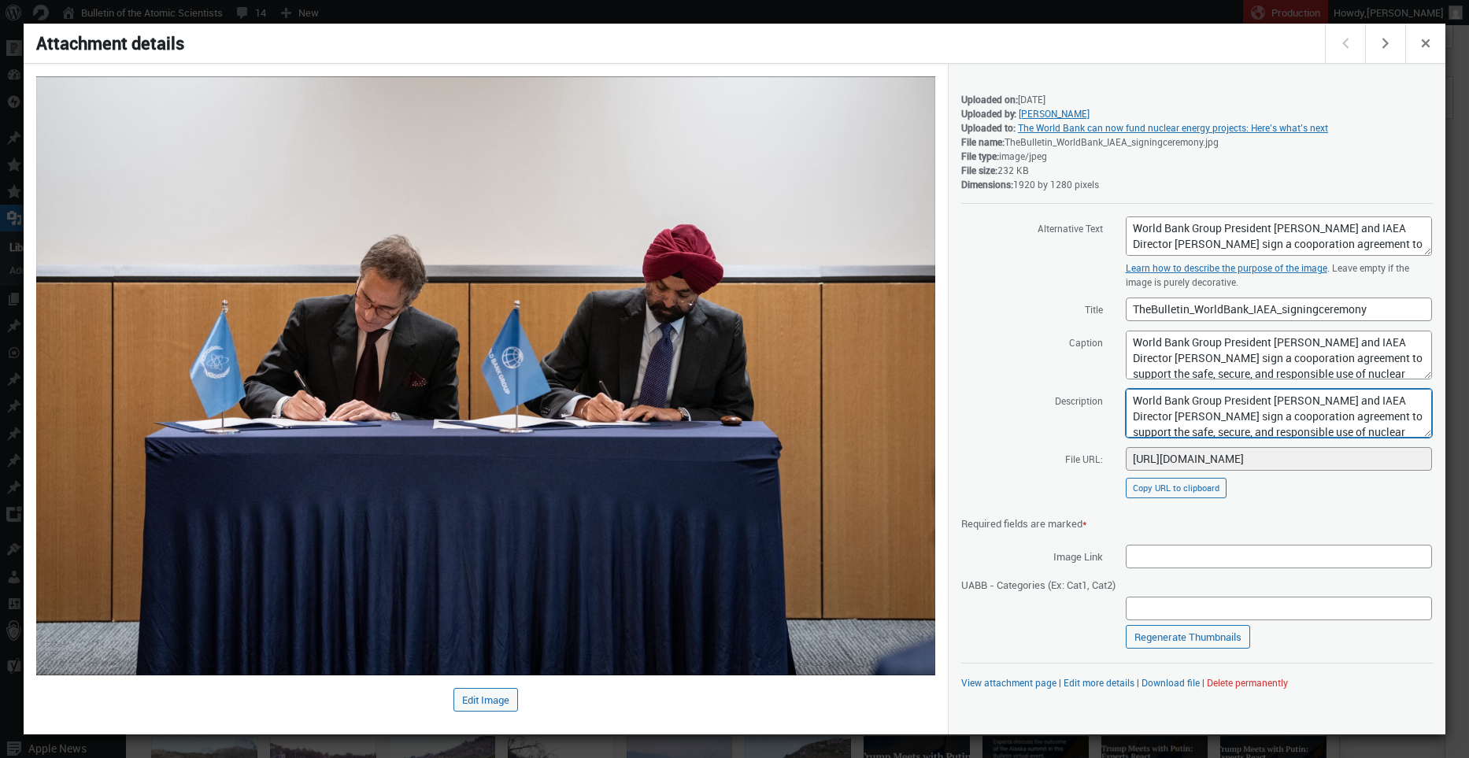
click at [1333, 416] on textarea "World Bank Group President [PERSON_NAME] and IAEA Director [PERSON_NAME] sign a…" at bounding box center [1279, 413] width 306 height 49
type textarea "World Bank Group President [PERSON_NAME] and IAEA Director [PERSON_NAME] sign a…"
click at [1337, 354] on textarea "World Bank Group President [PERSON_NAME] and IAEA Director [PERSON_NAME] sign a…" at bounding box center [1279, 355] width 306 height 49
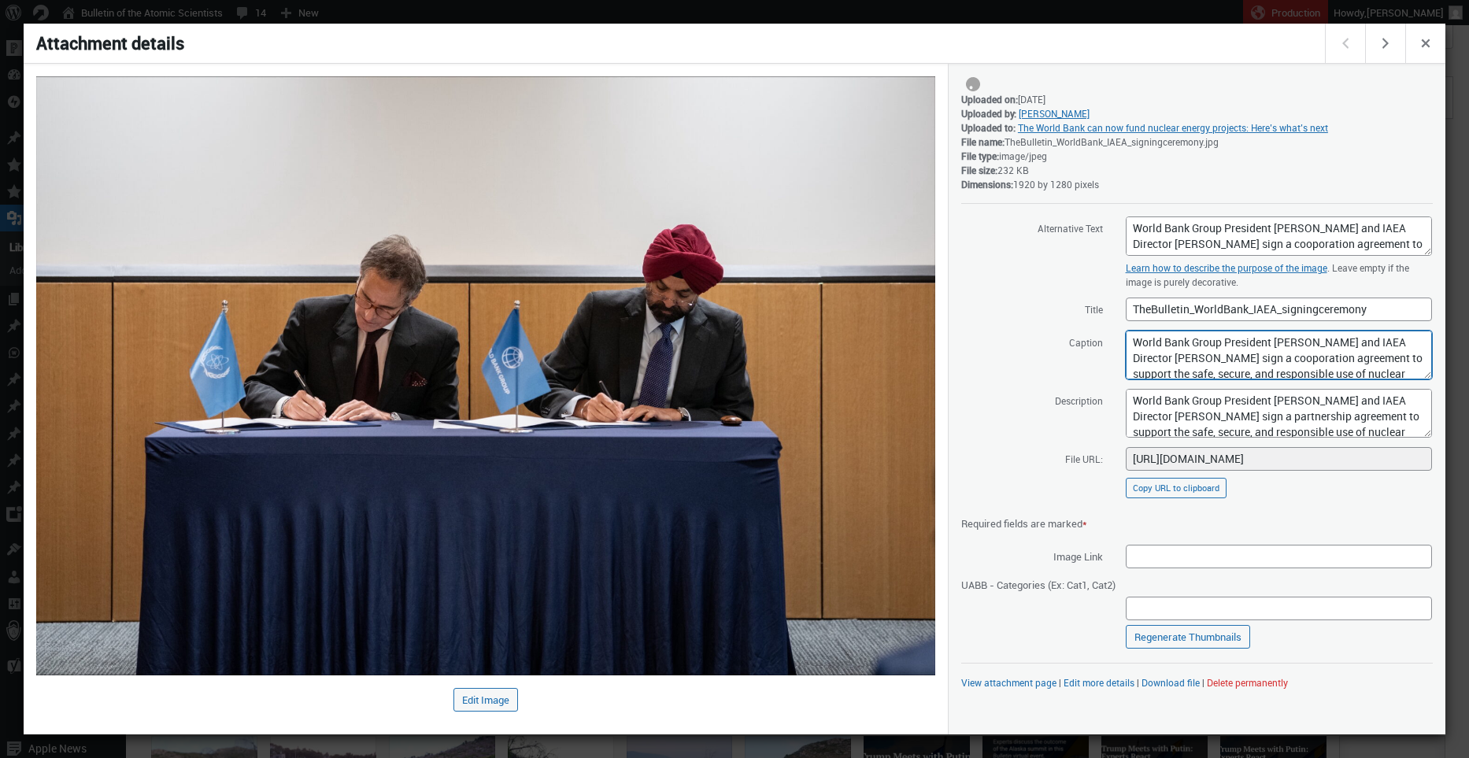
click at [1337, 354] on textarea "World Bank Group President [PERSON_NAME] and IAEA Director [PERSON_NAME] sign a…" at bounding box center [1279, 355] width 306 height 49
paste textarea "partnership"
type textarea "World Bank Group President [PERSON_NAME] and IAEA Director [PERSON_NAME] sign a…"
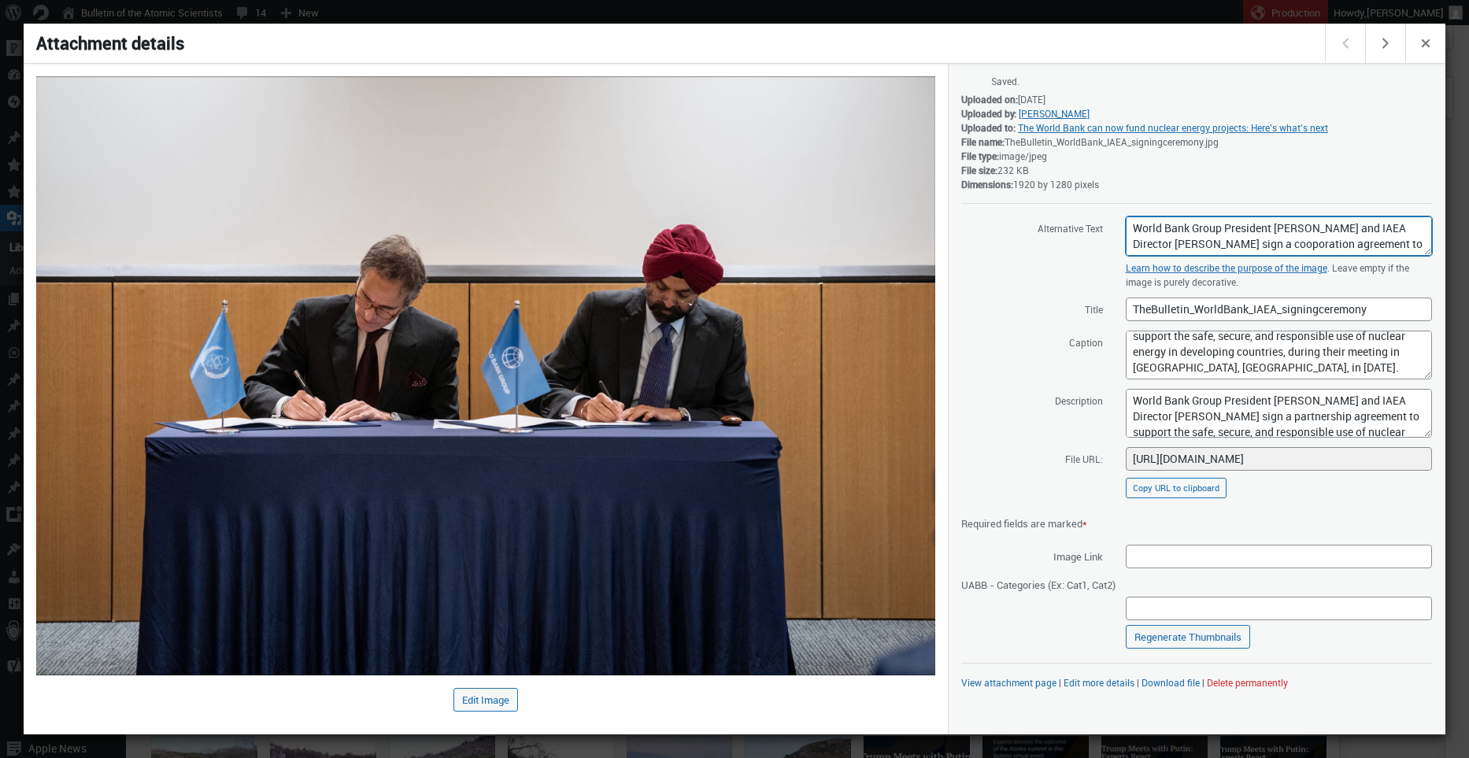
click at [1296, 240] on textarea "World Bank Group President [PERSON_NAME] and IAEA Director [PERSON_NAME] sign a…" at bounding box center [1279, 236] width 306 height 39
paste textarea "partnership"
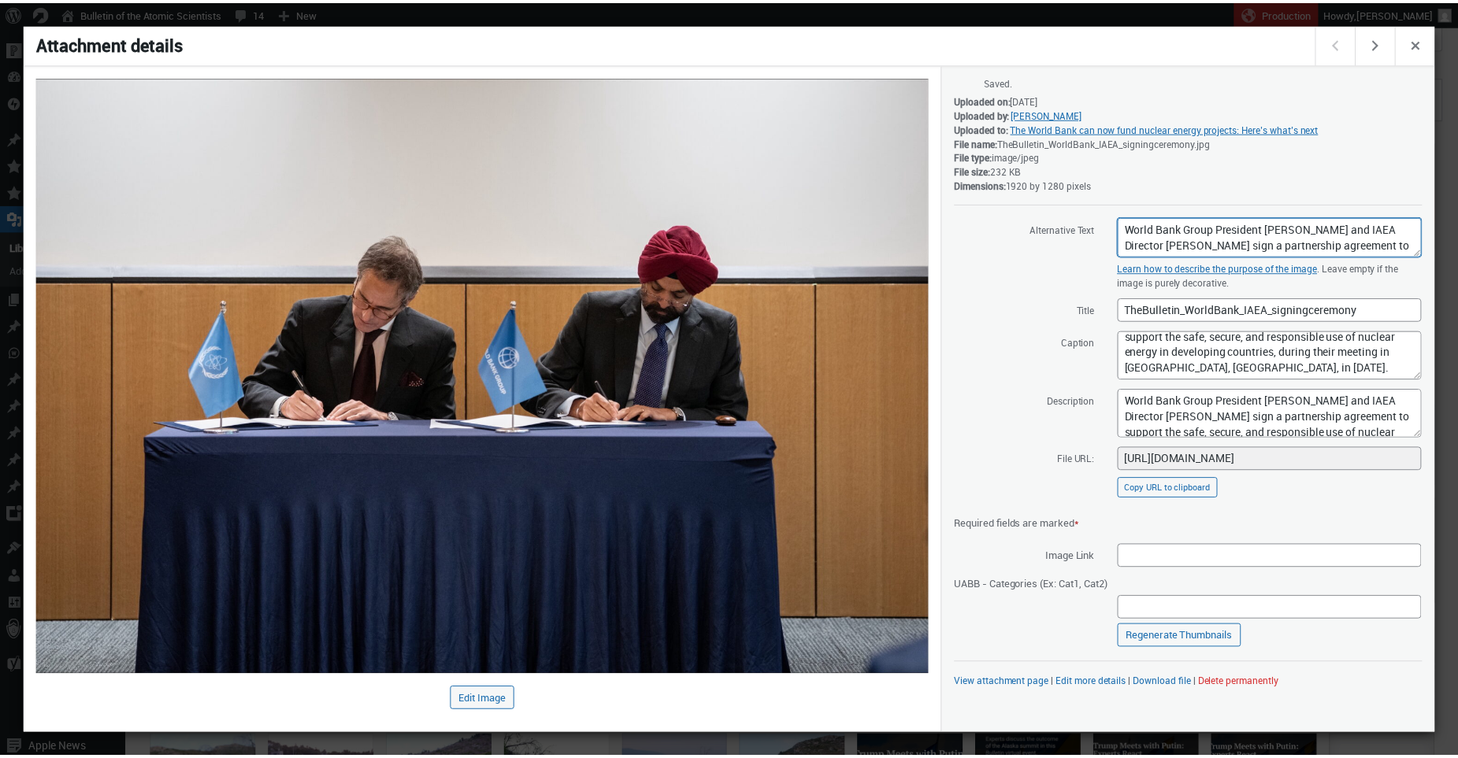
scroll to position [58, 0]
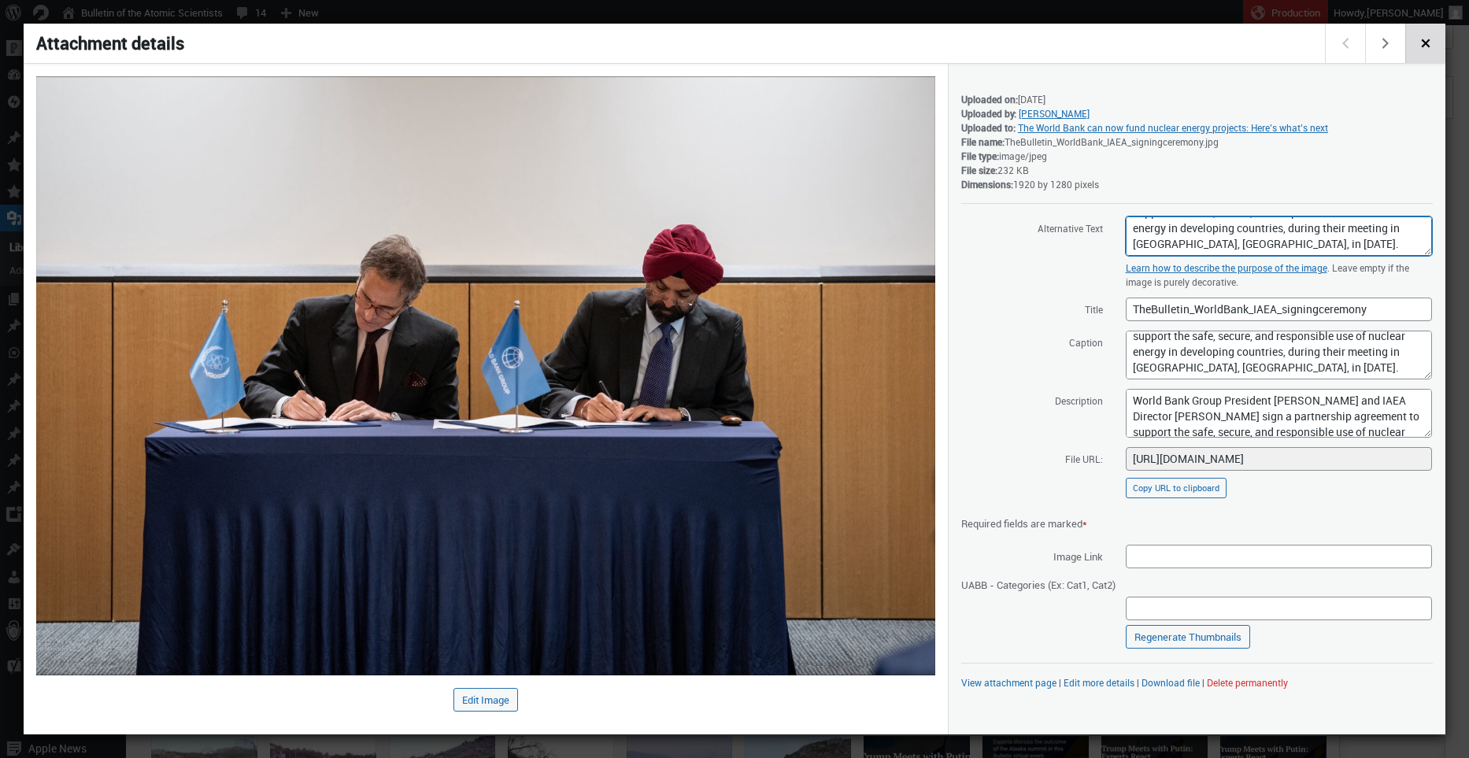
type textarea "World Bank Group President [PERSON_NAME] and IAEA Director [PERSON_NAME] sign a…"
click at [1422, 38] on span "Close dialog" at bounding box center [1425, 41] width 17 height 13
